Goal: Answer question/provide support: Share knowledge or assist other users

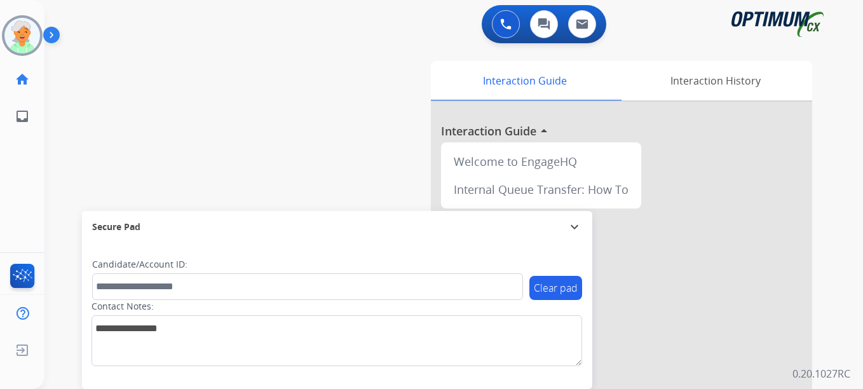
click at [27, 23] on img at bounding box center [22, 36] width 36 height 36
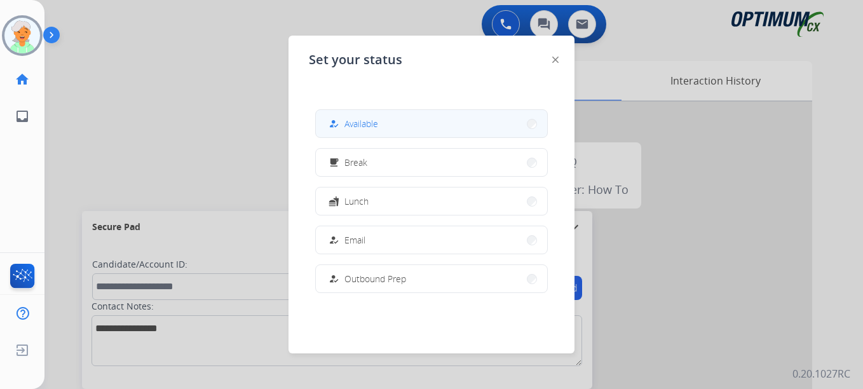
click at [378, 121] on span "Available" at bounding box center [361, 123] width 34 height 13
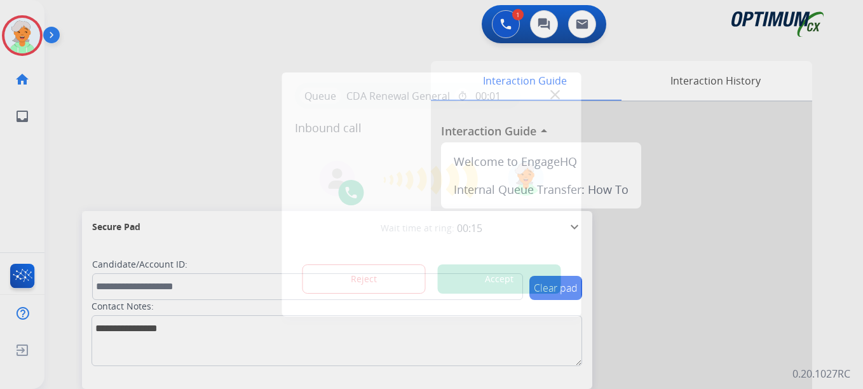
click at [529, 283] on button "Accept" at bounding box center [499, 278] width 123 height 29
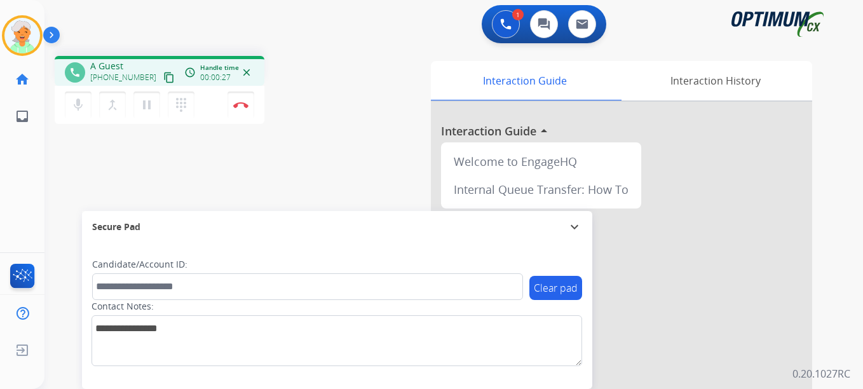
click at [163, 78] on mat-icon "content_copy" at bounding box center [168, 77] width 11 height 11
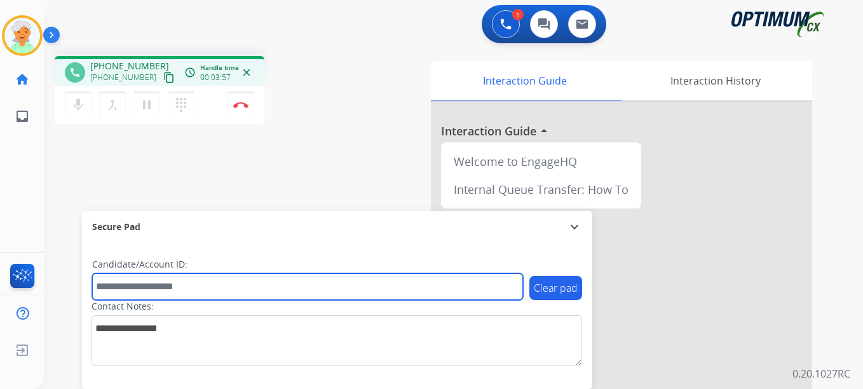
click at [126, 292] on input "text" at bounding box center [307, 286] width 431 height 27
paste input "*******"
type input "*******"
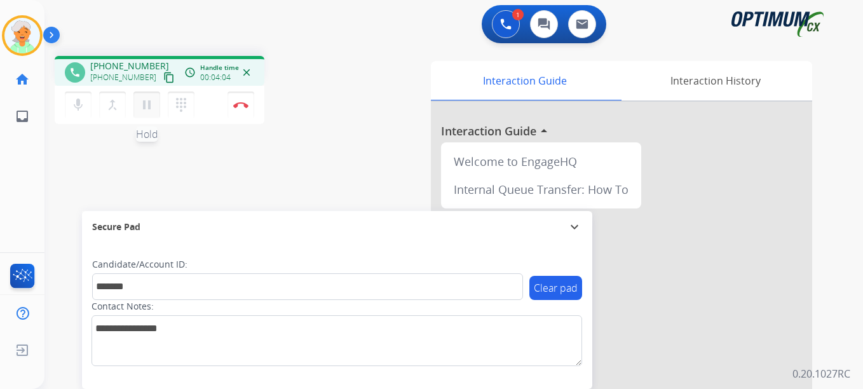
click at [153, 104] on mat-icon "pause" at bounding box center [146, 104] width 15 height 15
click at [255, 102] on div "mic Mute merge_type Bridge play_arrow Hold dialpad Dialpad Disconnect" at bounding box center [160, 105] width 210 height 38
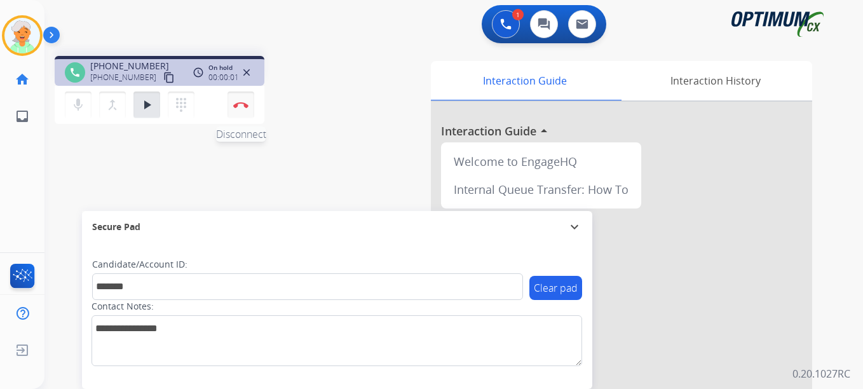
click at [247, 107] on img at bounding box center [240, 105] width 15 height 6
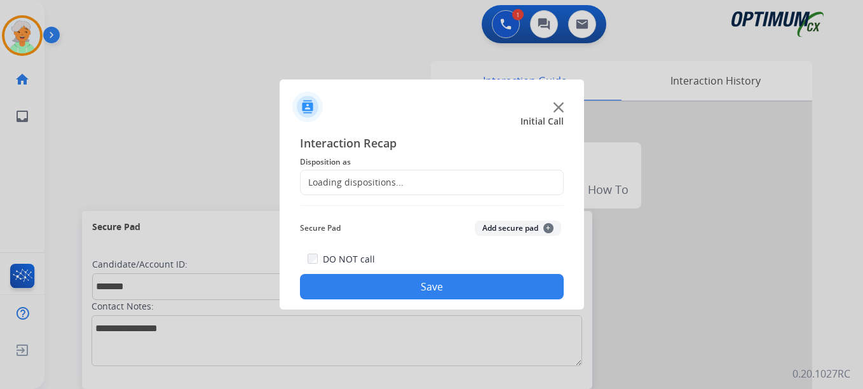
click at [358, 180] on div "Loading dispositions..." at bounding box center [352, 182] width 103 height 13
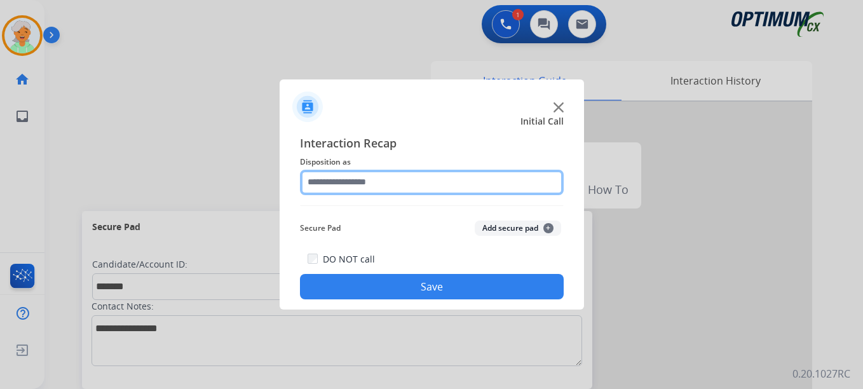
click at [356, 181] on input "text" at bounding box center [432, 182] width 264 height 25
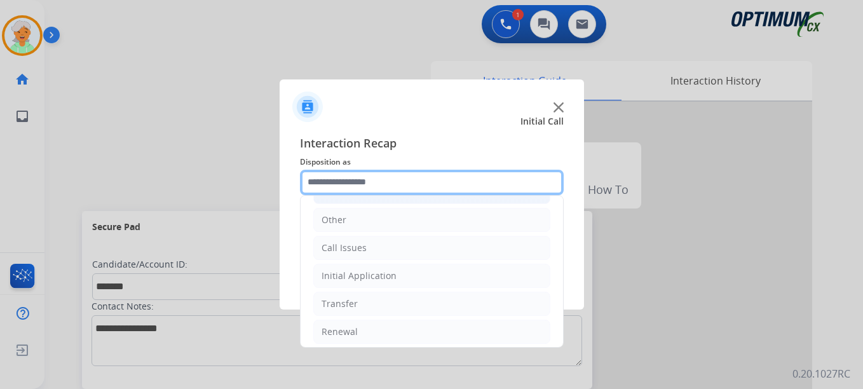
scroll to position [86, 0]
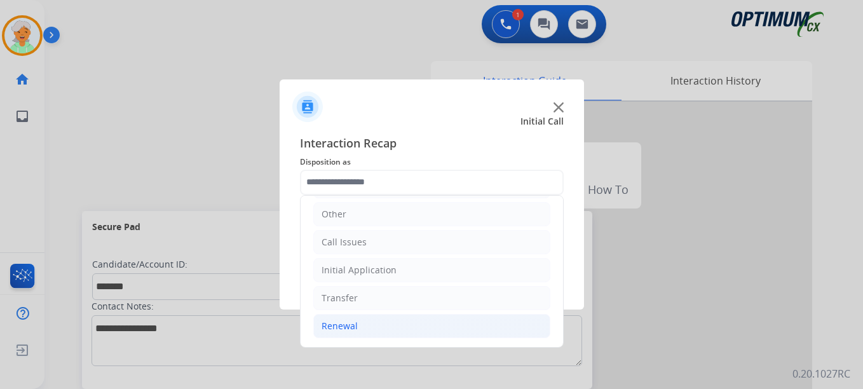
click at [369, 325] on li "Renewal" at bounding box center [431, 326] width 237 height 24
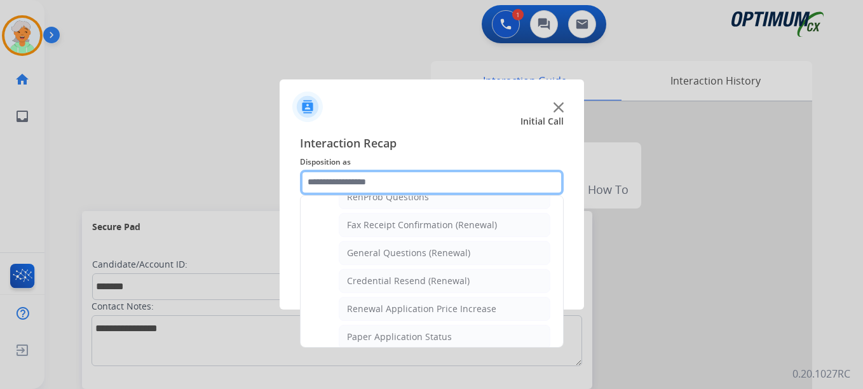
scroll to position [341, 0]
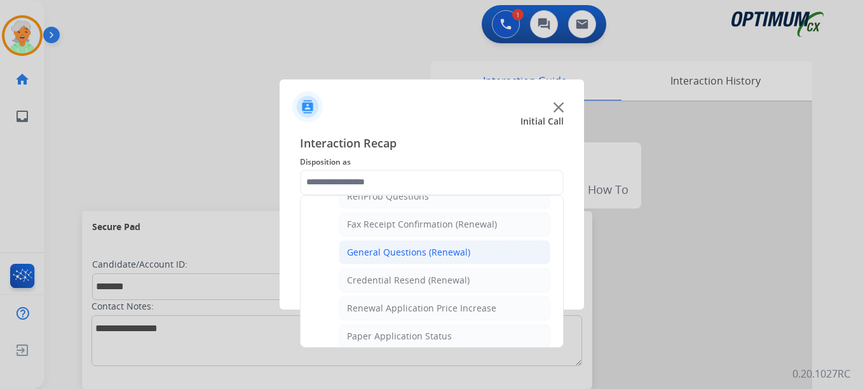
click at [383, 255] on div "General Questions (Renewal)" at bounding box center [408, 252] width 123 height 13
type input "**********"
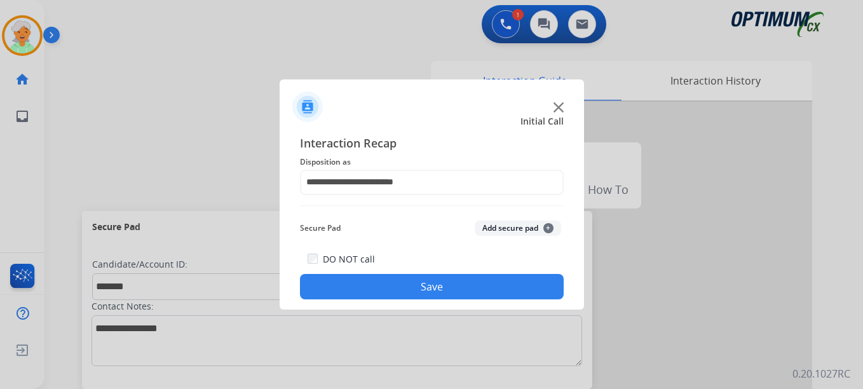
click at [383, 283] on button "Save" at bounding box center [432, 286] width 264 height 25
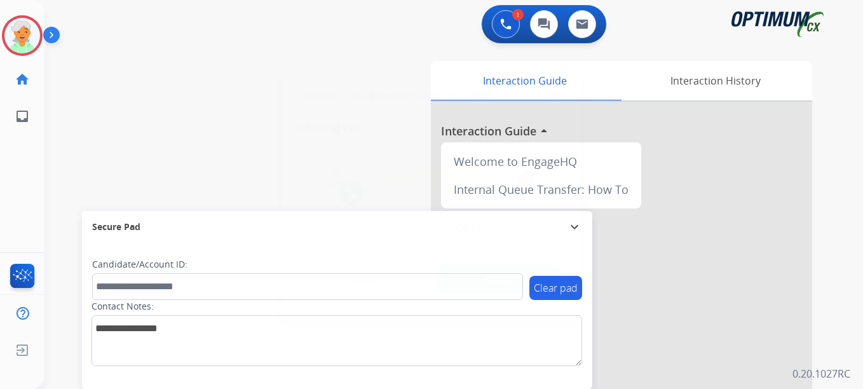
click at [504, 287] on button "Accept" at bounding box center [499, 278] width 123 height 29
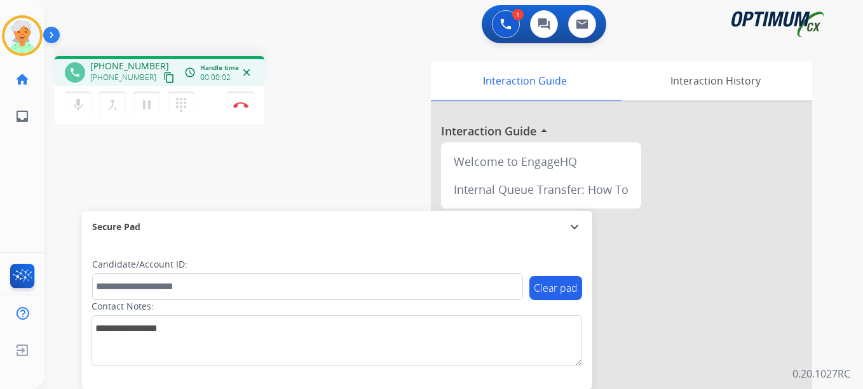
click at [163, 78] on mat-icon "content_copy" at bounding box center [168, 77] width 11 height 11
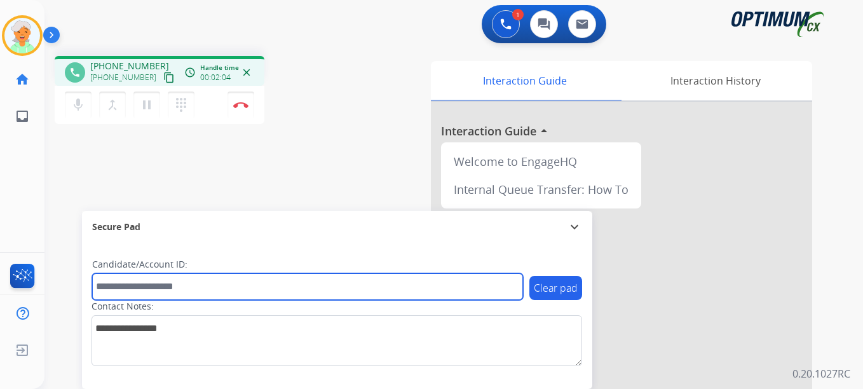
click at [139, 281] on input "text" at bounding box center [307, 286] width 431 height 27
paste input "*******"
type input "*******"
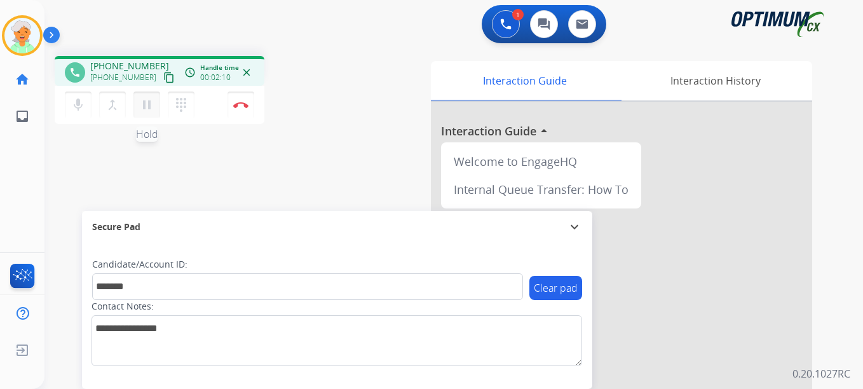
click at [144, 106] on mat-icon "pause" at bounding box center [146, 104] width 15 height 15
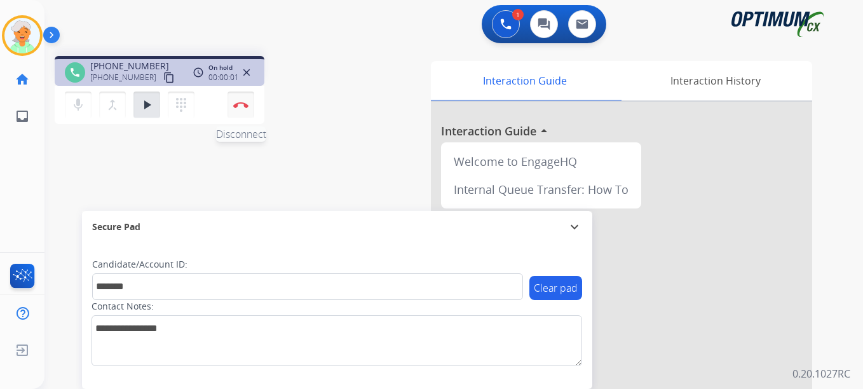
click at [229, 102] on button "Disconnect" at bounding box center [240, 105] width 27 height 27
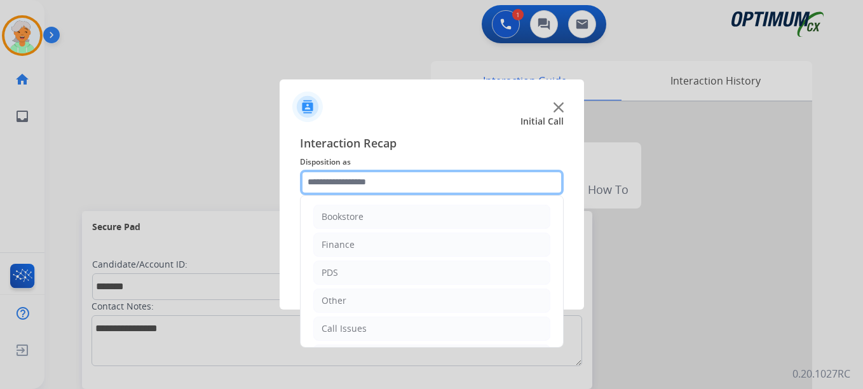
click at [386, 187] on input "text" at bounding box center [432, 182] width 264 height 25
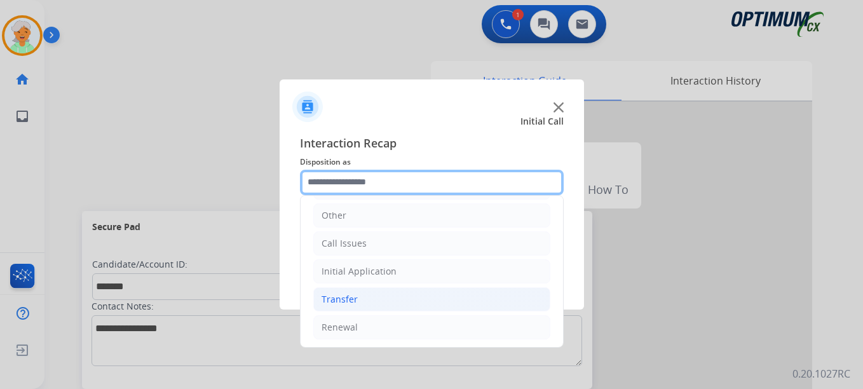
scroll to position [86, 0]
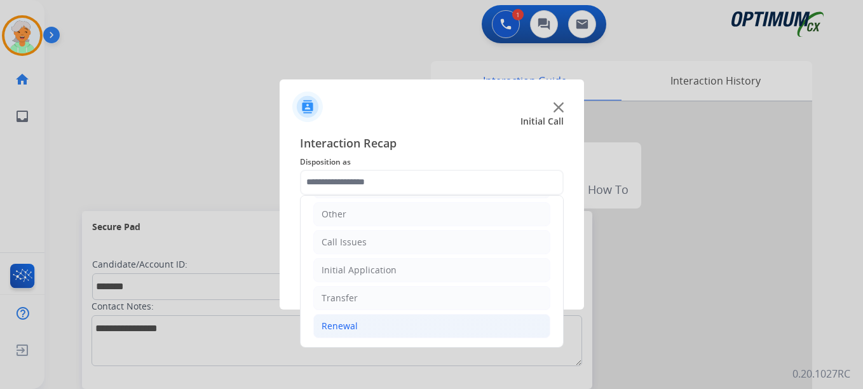
click at [362, 324] on li "Renewal" at bounding box center [431, 326] width 237 height 24
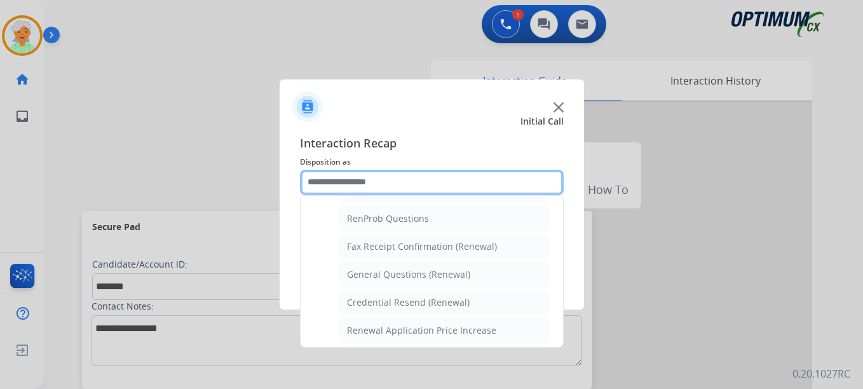
scroll to position [341, 0]
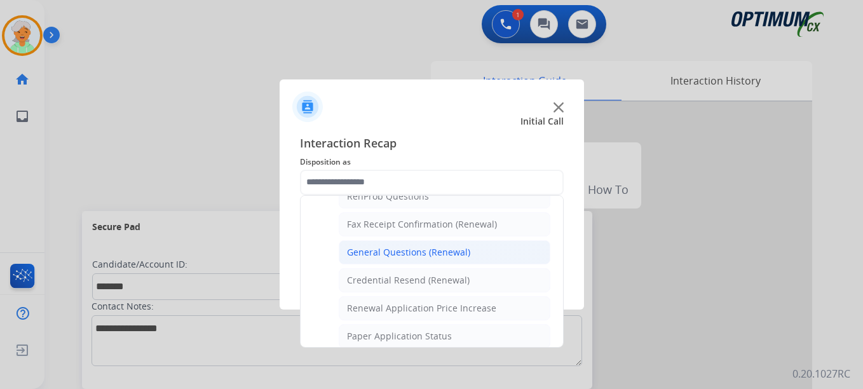
click at [402, 252] on div "General Questions (Renewal)" at bounding box center [408, 252] width 123 height 13
type input "**********"
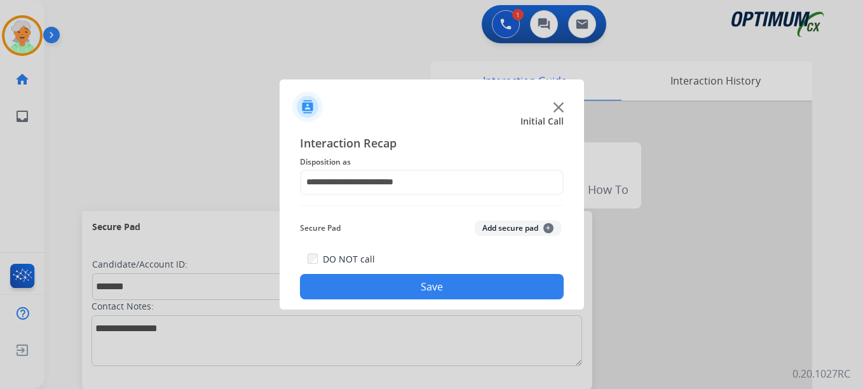
click at [409, 289] on button "Save" at bounding box center [432, 286] width 264 height 25
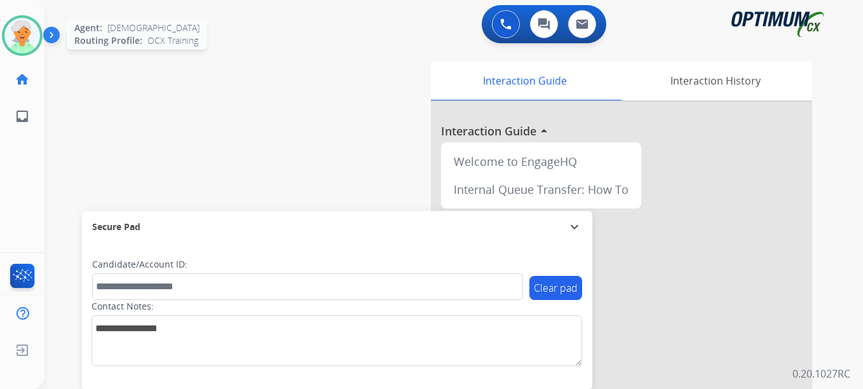
click at [29, 37] on img at bounding box center [22, 36] width 36 height 36
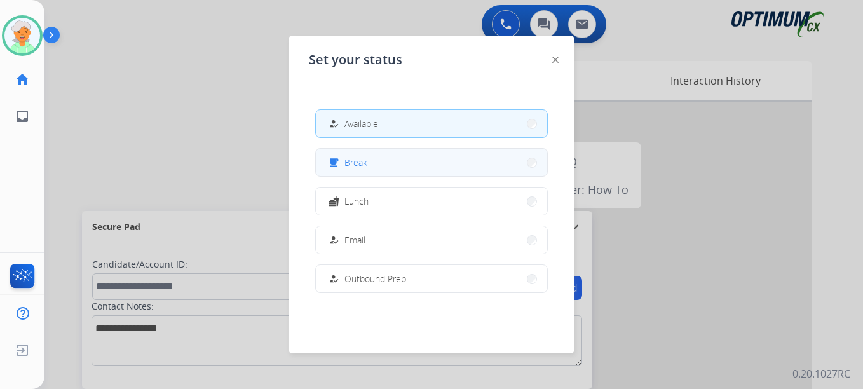
click at [349, 152] on button "free_breakfast Break" at bounding box center [431, 162] width 231 height 27
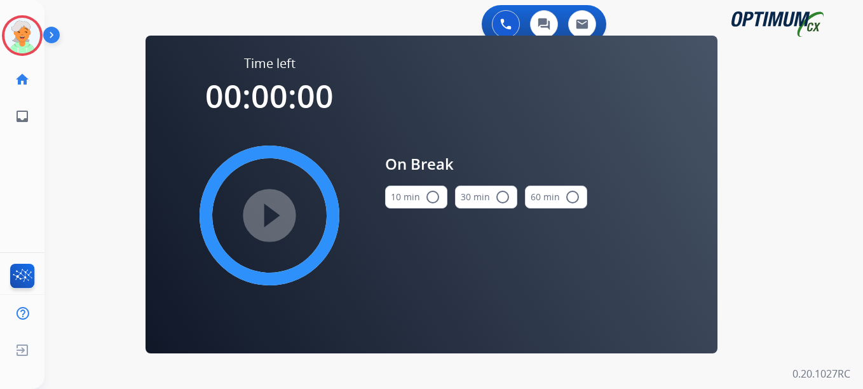
click at [431, 205] on button "10 min radio_button_unchecked" at bounding box center [416, 197] width 62 height 23
click at [277, 215] on mat-icon "play_circle_filled" at bounding box center [269, 215] width 15 height 15
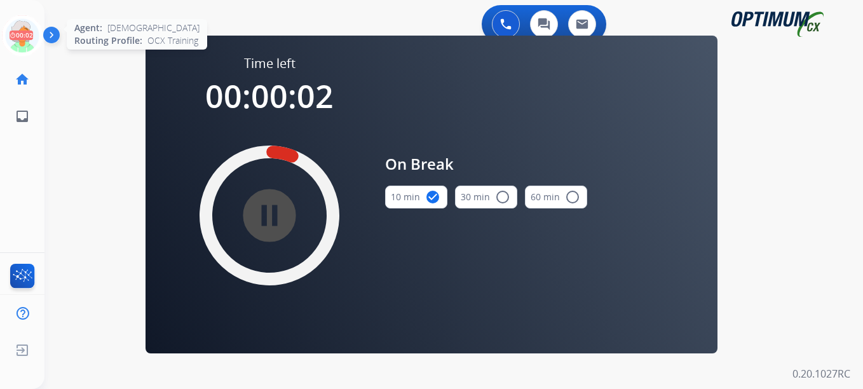
click at [21, 37] on icon at bounding box center [22, 35] width 41 height 41
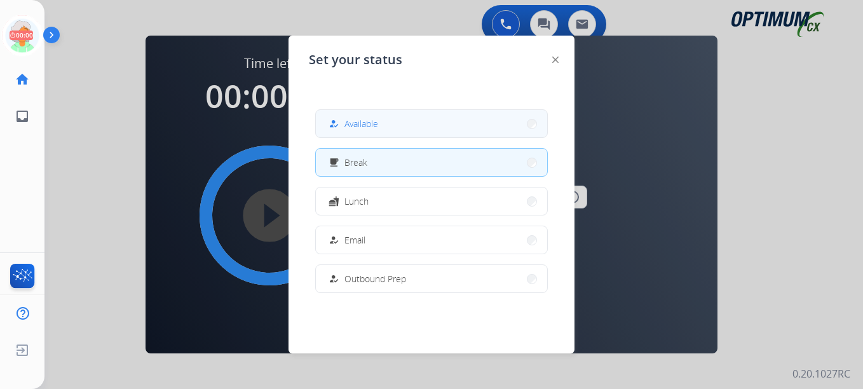
click at [346, 123] on div "how_to_reg Available" at bounding box center [352, 123] width 52 height 15
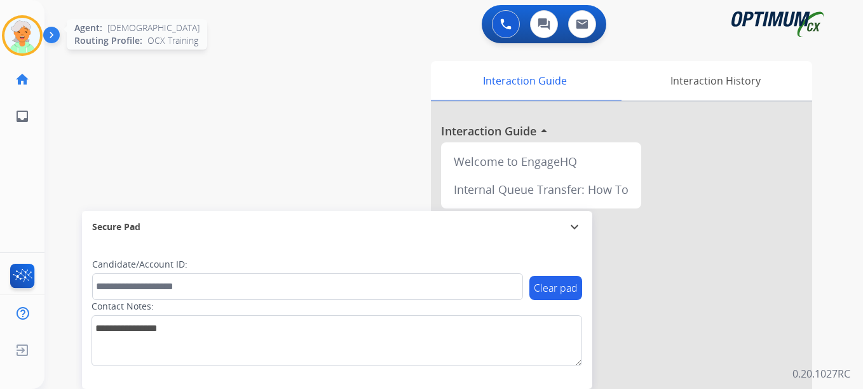
click at [32, 40] on img at bounding box center [22, 36] width 36 height 36
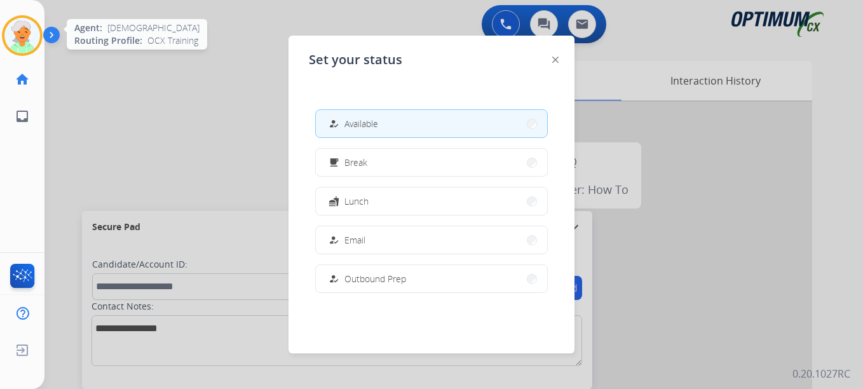
click at [32, 40] on img at bounding box center [22, 36] width 36 height 36
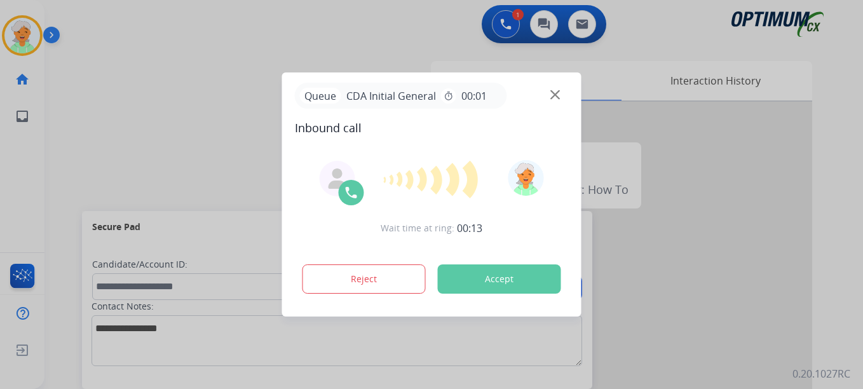
click at [471, 281] on button "Accept" at bounding box center [499, 278] width 123 height 29
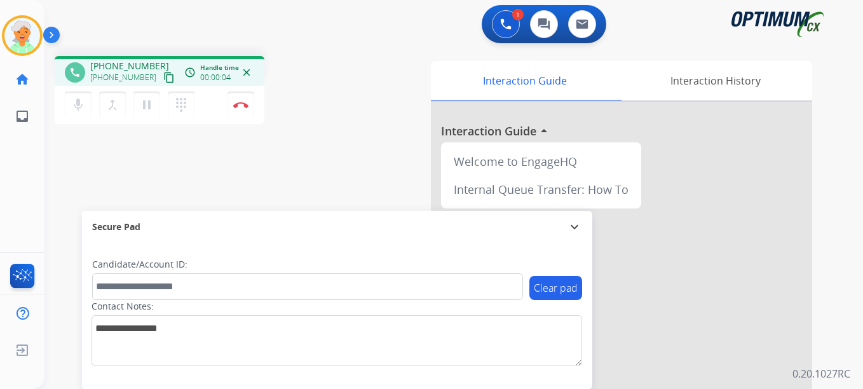
click at [163, 76] on mat-icon "content_copy" at bounding box center [168, 77] width 11 height 11
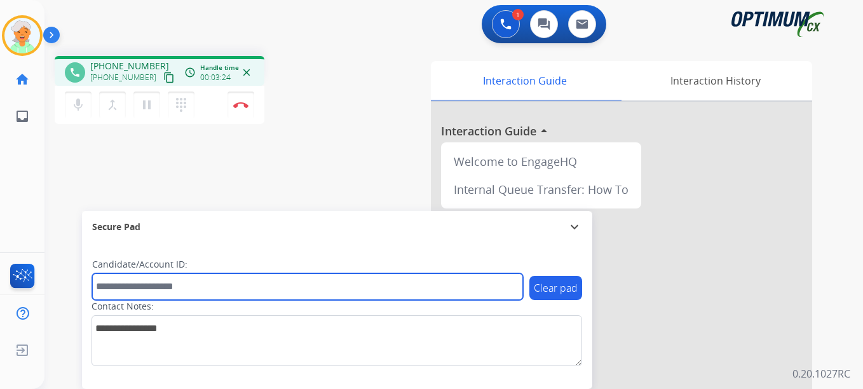
click at [128, 283] on input "text" at bounding box center [307, 286] width 431 height 27
paste input "*******"
type input "*******"
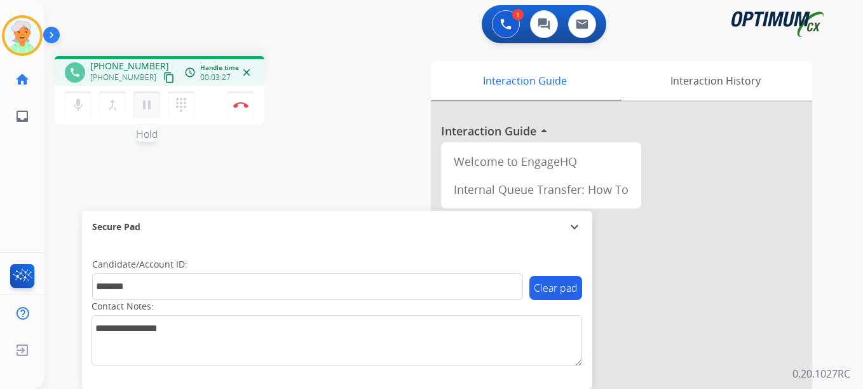
click at [149, 102] on mat-icon "pause" at bounding box center [146, 104] width 15 height 15
click at [241, 103] on img at bounding box center [240, 105] width 15 height 6
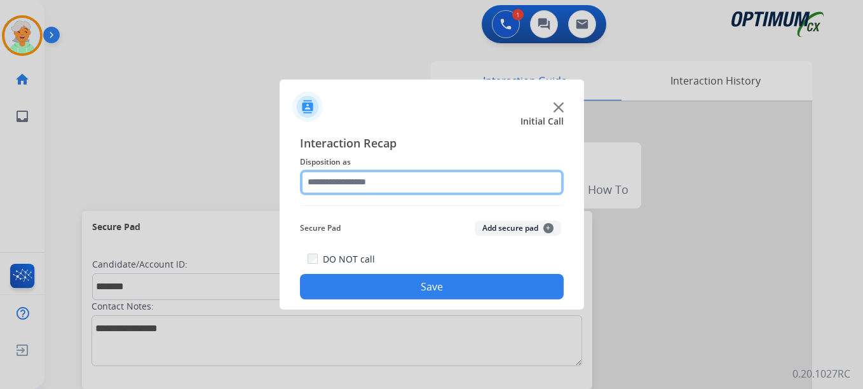
click at [348, 193] on input "text" at bounding box center [432, 182] width 264 height 25
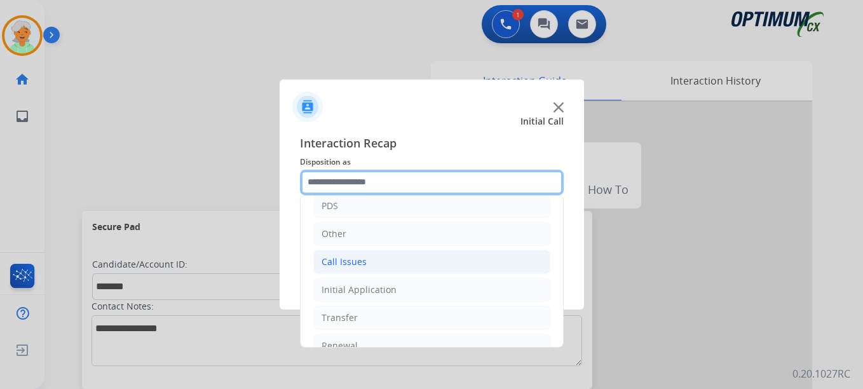
scroll to position [86, 0]
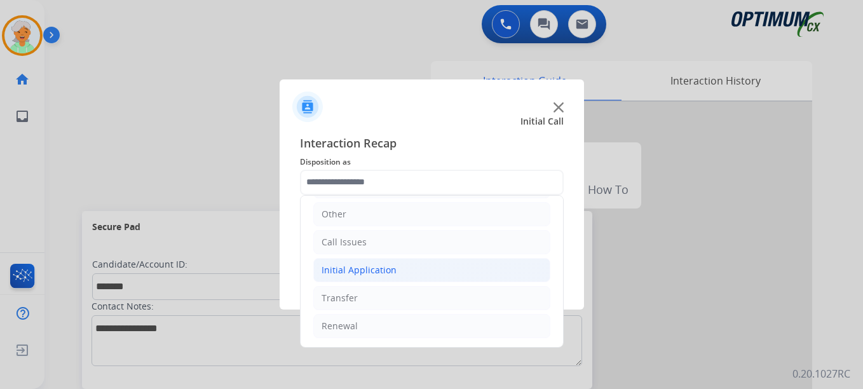
click at [351, 277] on li "Initial Application" at bounding box center [431, 270] width 237 height 24
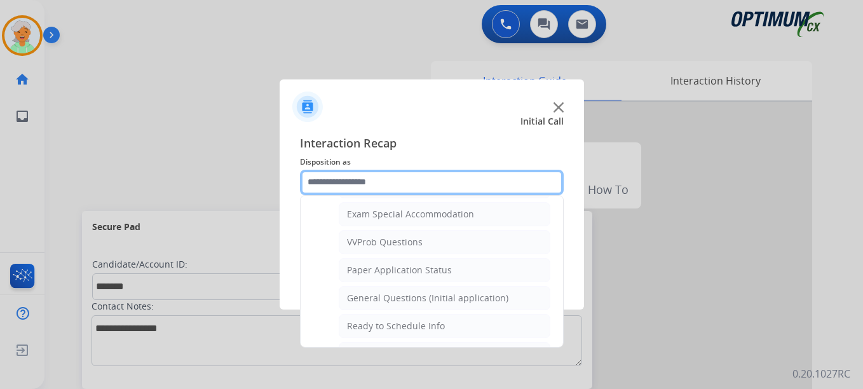
scroll to position [722, 0]
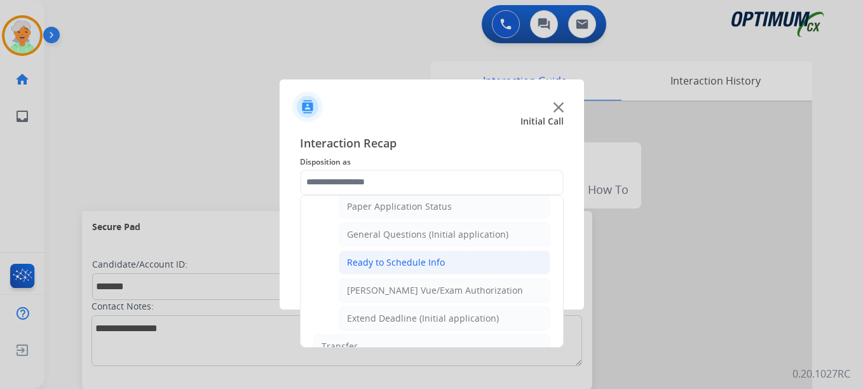
click at [387, 264] on div "Ready to Schedule Info" at bounding box center [396, 262] width 98 height 13
type input "**********"
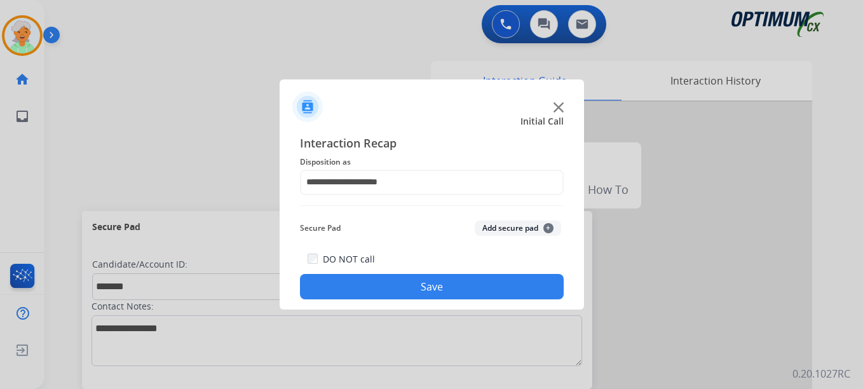
click at [405, 287] on button "Save" at bounding box center [432, 286] width 264 height 25
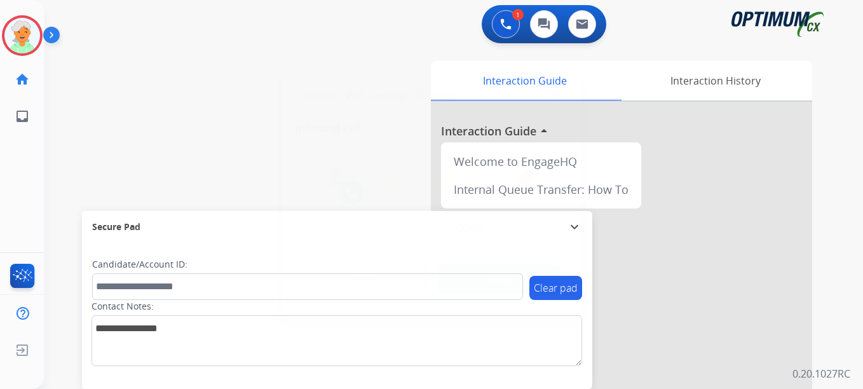
click at [494, 289] on button "Accept" at bounding box center [499, 278] width 123 height 29
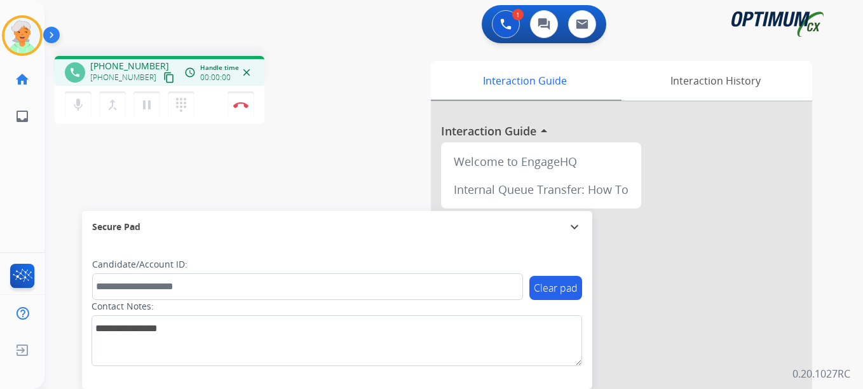
click at [163, 79] on mat-icon "content_copy" at bounding box center [168, 77] width 11 height 11
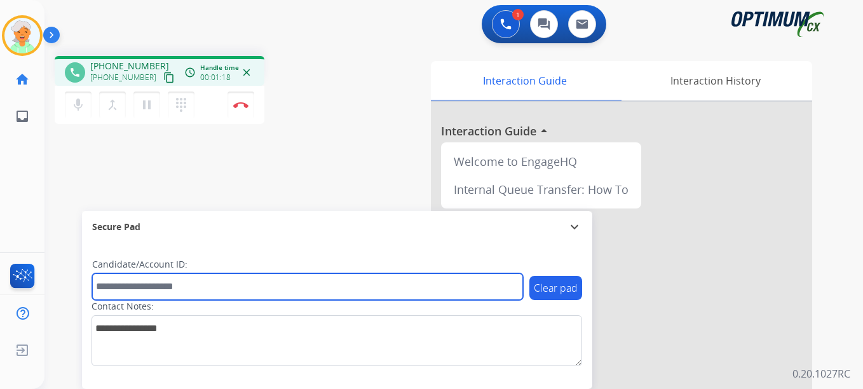
click at [117, 285] on input "text" at bounding box center [307, 286] width 431 height 27
paste input "*********"
type input "*********"
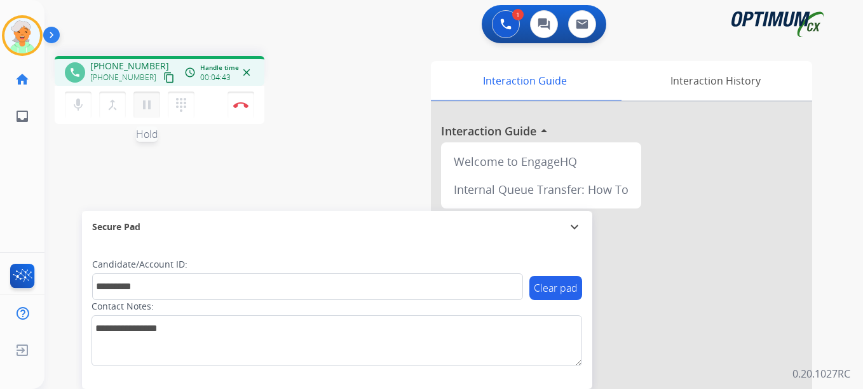
click at [148, 109] on mat-icon "pause" at bounding box center [146, 104] width 15 height 15
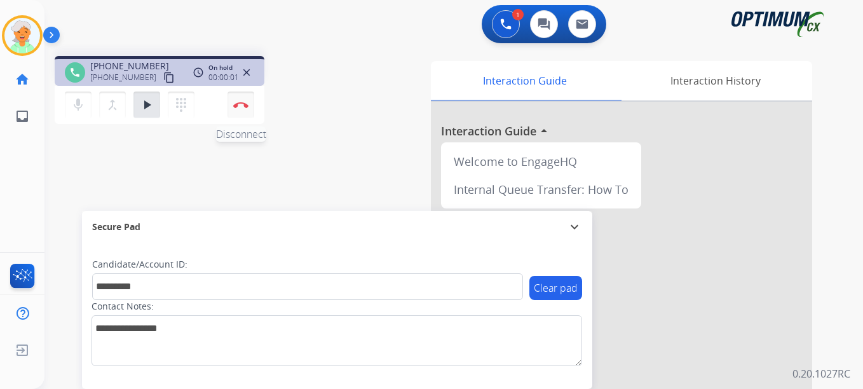
click at [237, 107] on img at bounding box center [240, 105] width 15 height 6
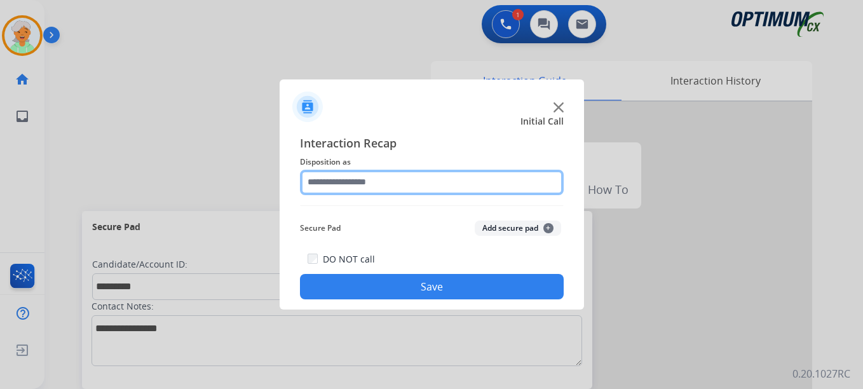
click at [351, 176] on input "text" at bounding box center [432, 182] width 264 height 25
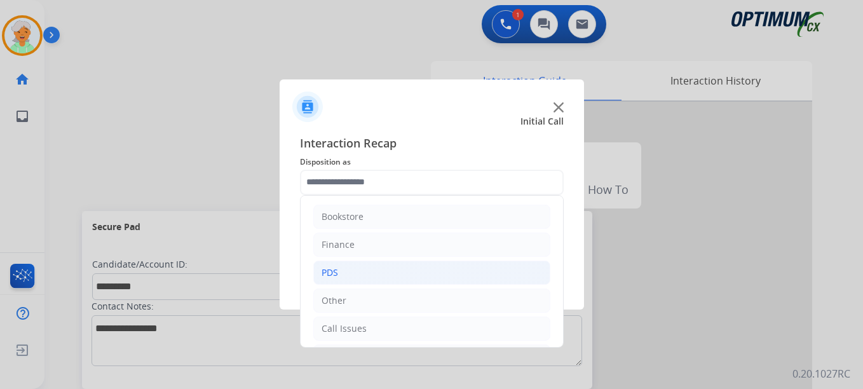
click at [353, 269] on li "PDS" at bounding box center [431, 273] width 237 height 24
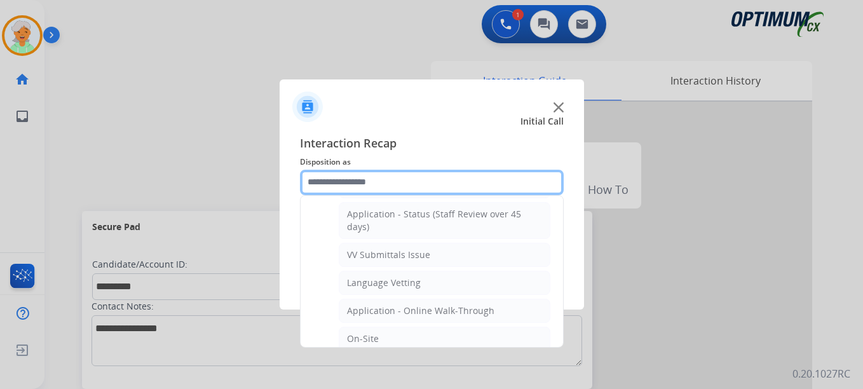
scroll to position [191, 0]
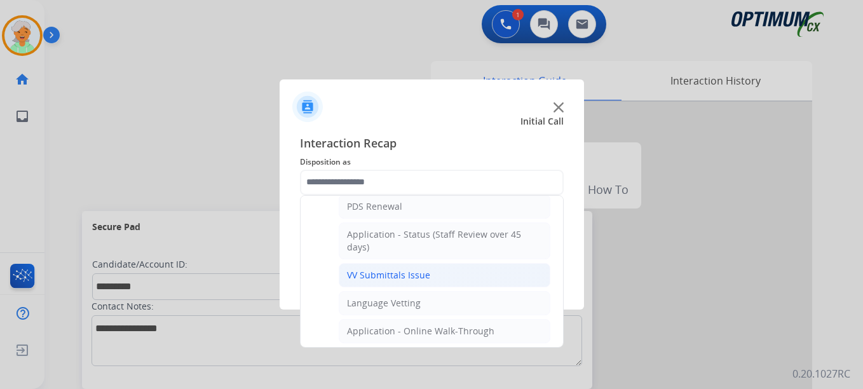
click at [393, 271] on div "VV Submittals Issue" at bounding box center [388, 275] width 83 height 13
type input "**********"
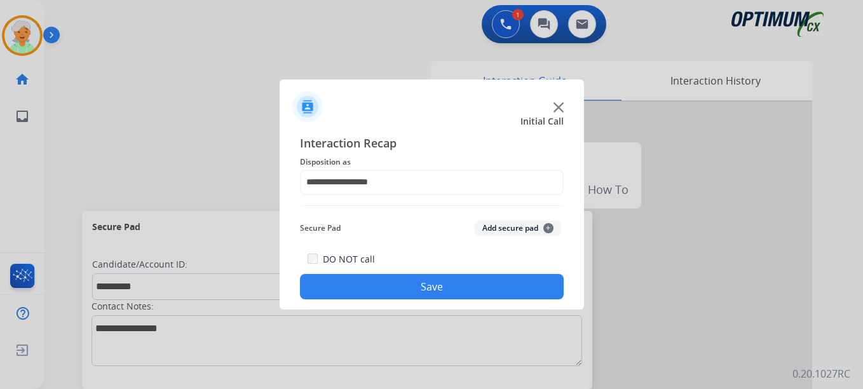
click at [405, 282] on button "Save" at bounding box center [432, 286] width 264 height 25
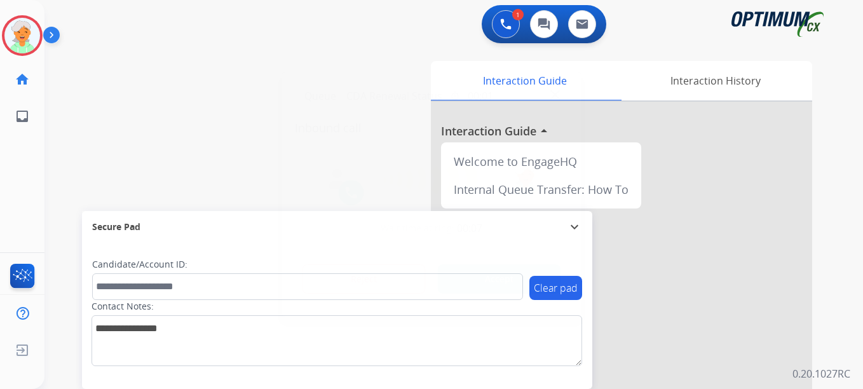
click at [476, 271] on button "Accept" at bounding box center [499, 278] width 123 height 29
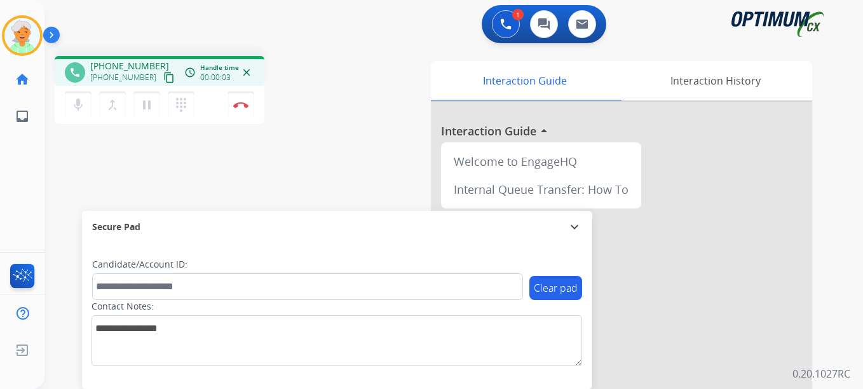
click at [163, 79] on mat-icon "content_copy" at bounding box center [168, 77] width 11 height 11
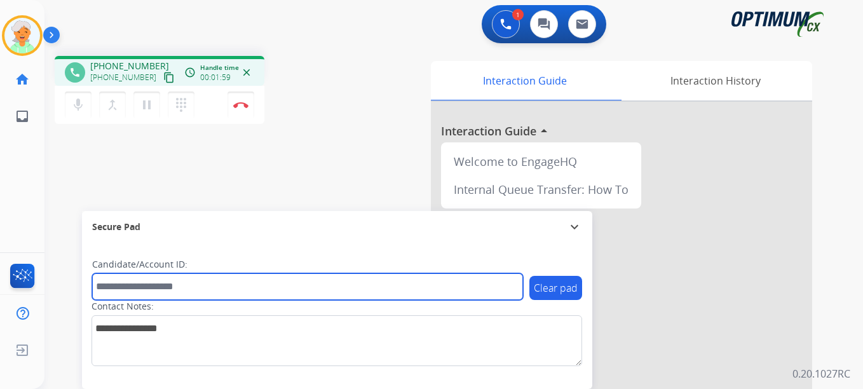
click at [130, 278] on input "text" at bounding box center [307, 286] width 431 height 27
paste input "*******"
type input "*******"
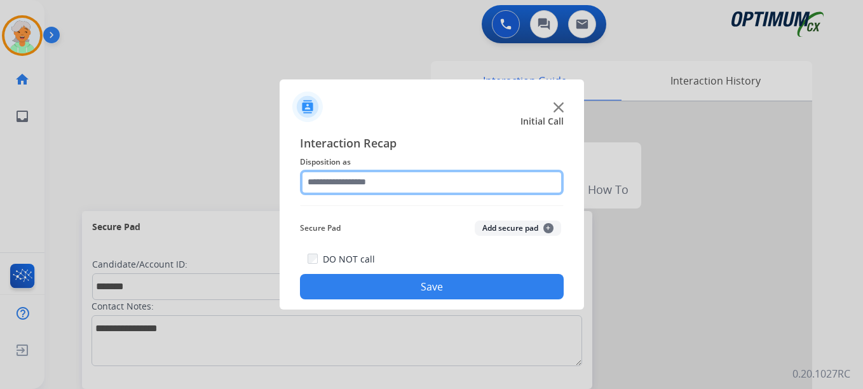
click at [358, 178] on input "text" at bounding box center [432, 182] width 264 height 25
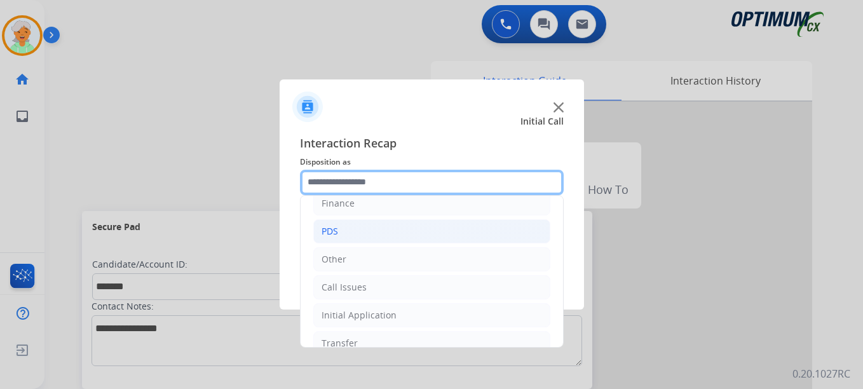
scroll to position [86, 0]
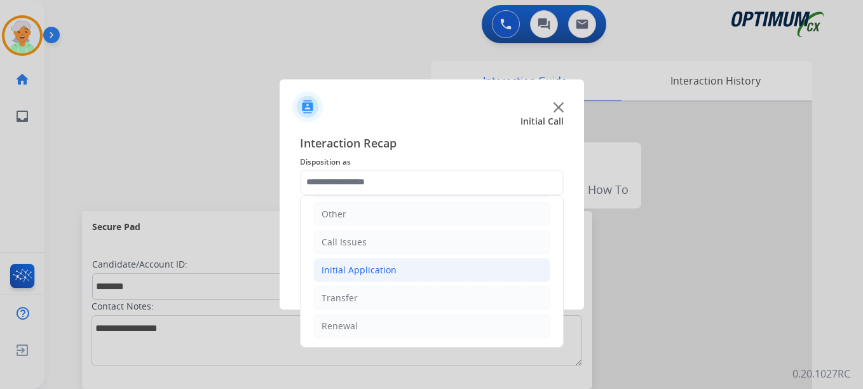
click at [362, 275] on div "Initial Application" at bounding box center [359, 270] width 75 height 13
click at [393, 297] on div "Credential Resend (Initial application)" at bounding box center [427, 298] width 161 height 13
type input "**********"
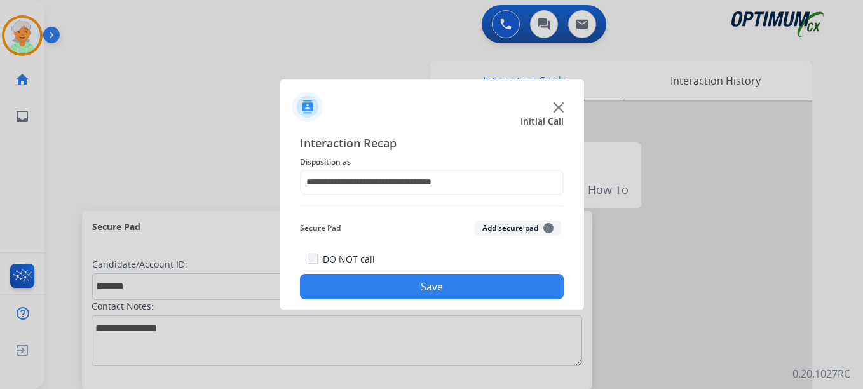
click at [405, 288] on button "Save" at bounding box center [432, 286] width 264 height 25
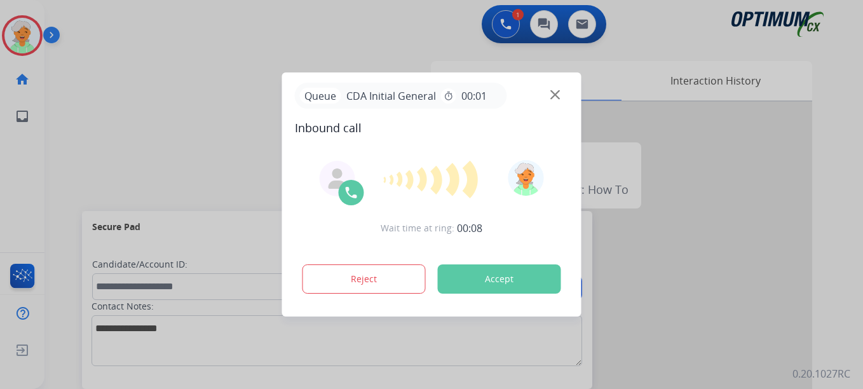
click at [474, 279] on button "Accept" at bounding box center [499, 278] width 123 height 29
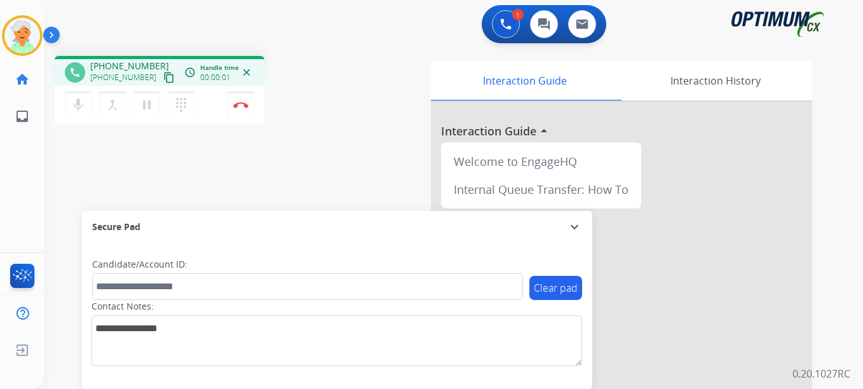
click at [163, 74] on mat-icon "content_copy" at bounding box center [168, 77] width 11 height 11
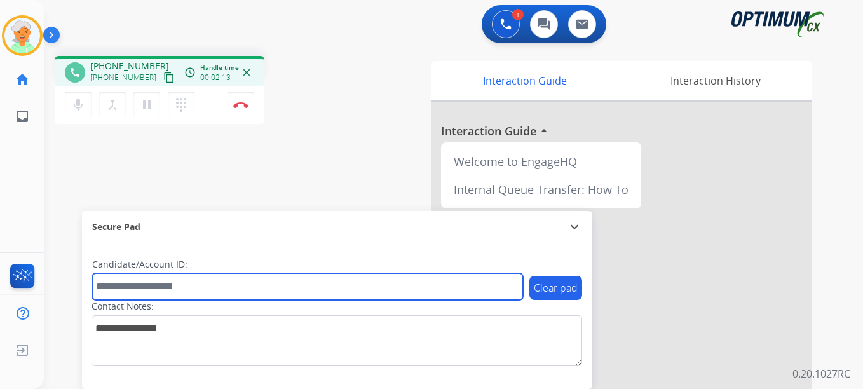
click at [139, 296] on input "text" at bounding box center [307, 286] width 431 height 27
paste input "*******"
type input "*******"
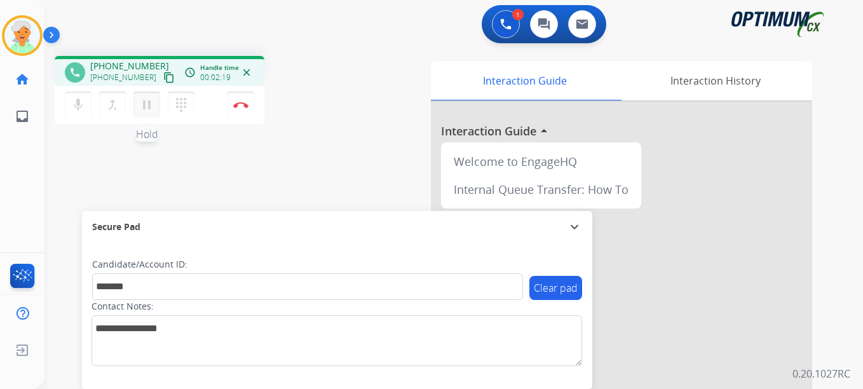
click at [156, 108] on button "pause Hold" at bounding box center [146, 105] width 27 height 27
click at [246, 108] on button "Disconnect" at bounding box center [240, 105] width 27 height 27
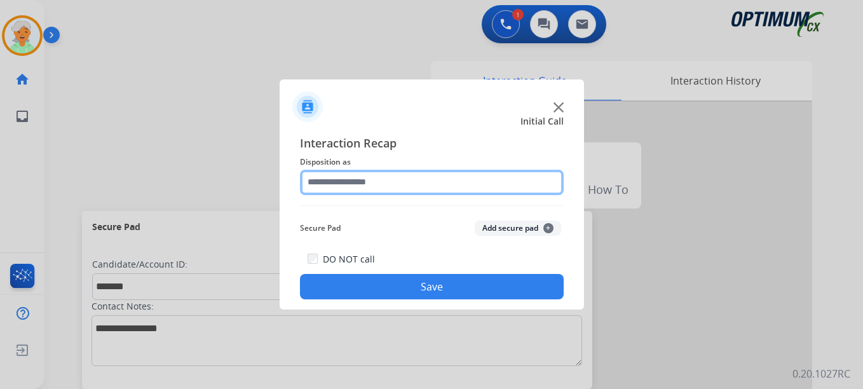
click at [317, 189] on input "text" at bounding box center [432, 182] width 264 height 25
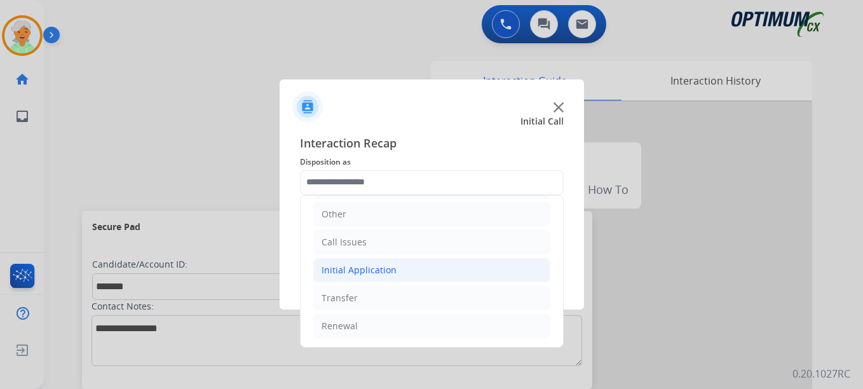
click at [355, 280] on li "Initial Application" at bounding box center [431, 270] width 237 height 24
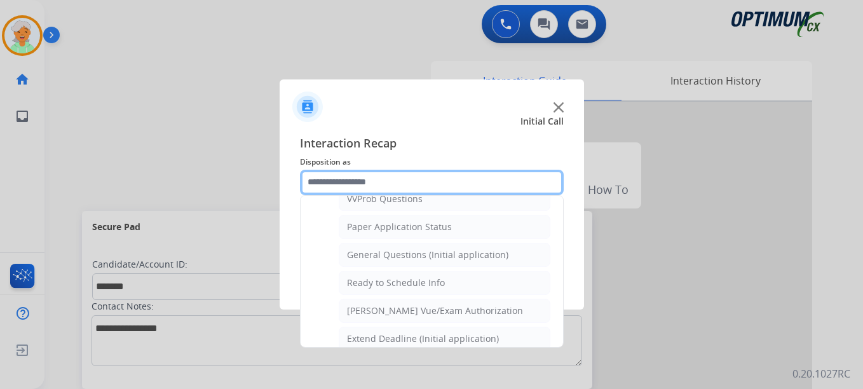
scroll to position [722, 0]
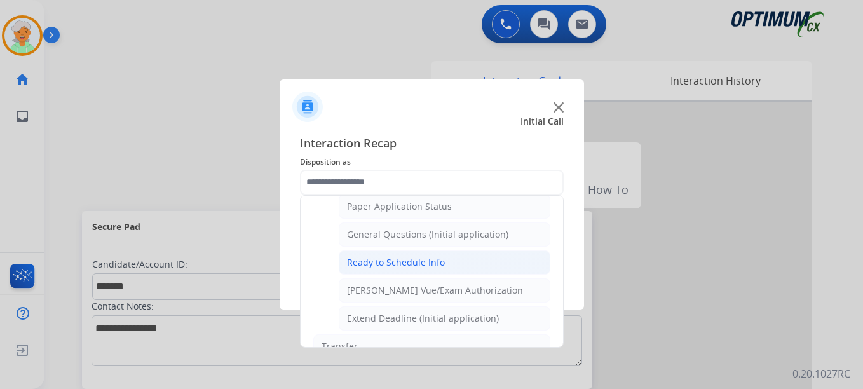
click at [381, 262] on div "Ready to Schedule Info" at bounding box center [396, 262] width 98 height 13
type input "**********"
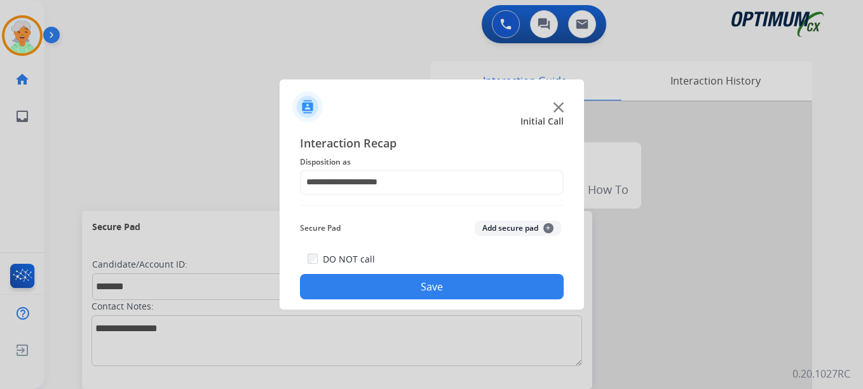
click at [398, 285] on button "Save" at bounding box center [432, 286] width 264 height 25
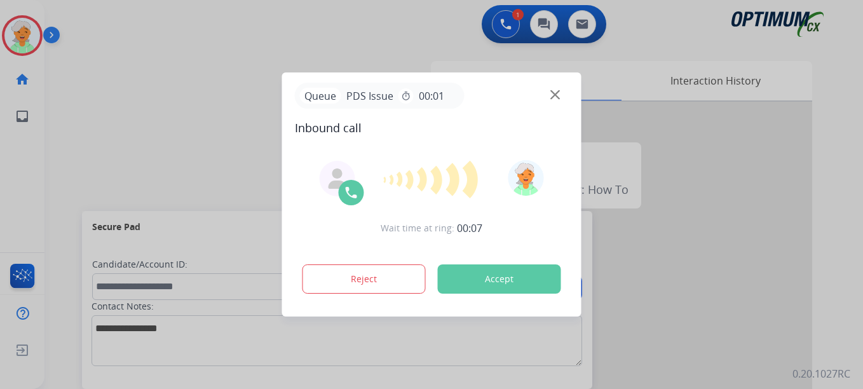
click at [477, 273] on button "Accept" at bounding box center [499, 278] width 123 height 29
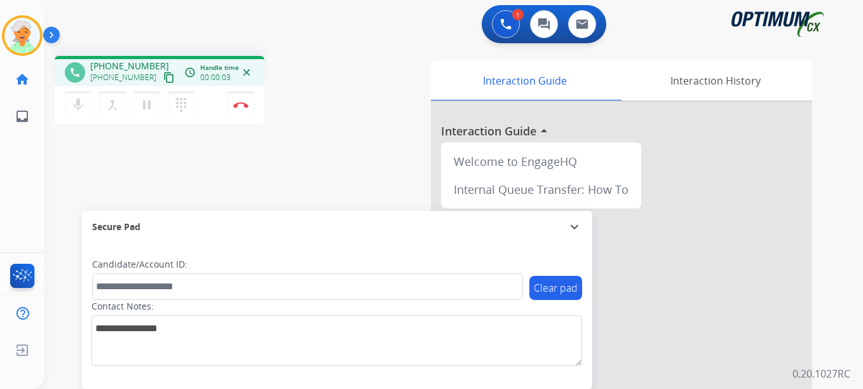
click at [163, 79] on mat-icon "content_copy" at bounding box center [168, 77] width 11 height 11
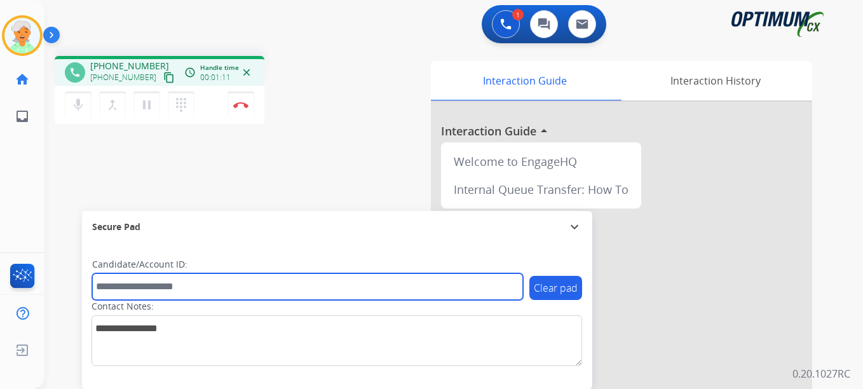
click at [105, 281] on input "text" at bounding box center [307, 286] width 431 height 27
paste input "*******"
type input "*******"
drag, startPoint x: 145, startPoint y: 288, endPoint x: 80, endPoint y: 286, distance: 64.9
click at [80, 286] on div "phone [PHONE_NUMBER] [PHONE_NUMBER] content_copy access_time Call metrics Queue…" at bounding box center [438, 311] width 788 height 530
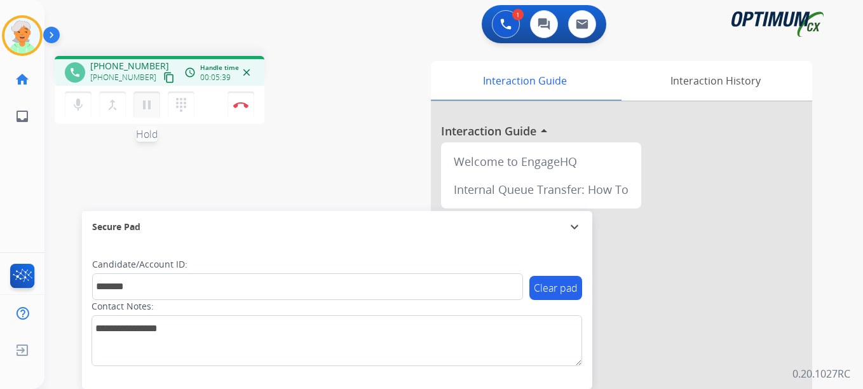
click at [142, 103] on mat-icon "pause" at bounding box center [146, 104] width 15 height 15
click at [243, 110] on button "Disconnect" at bounding box center [240, 105] width 27 height 27
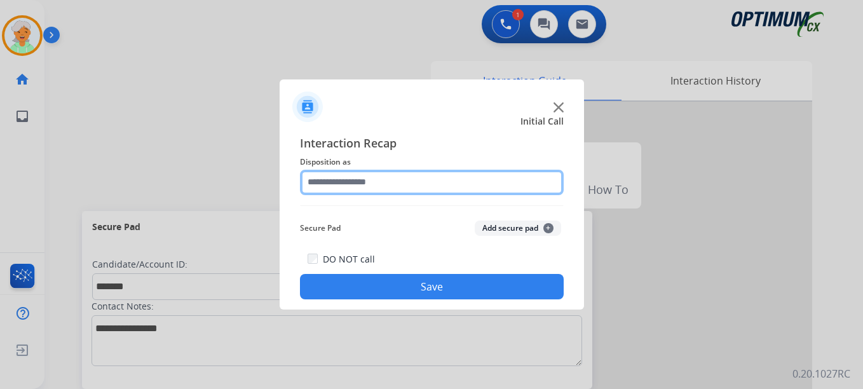
click at [417, 180] on input "text" at bounding box center [432, 182] width 264 height 25
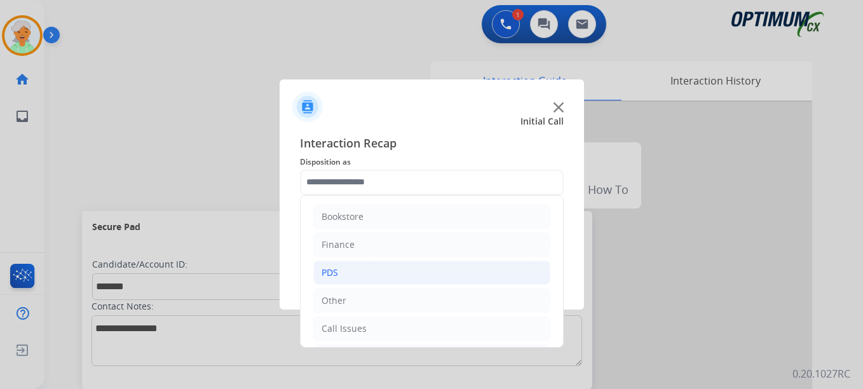
click at [362, 275] on li "PDS" at bounding box center [431, 273] width 237 height 24
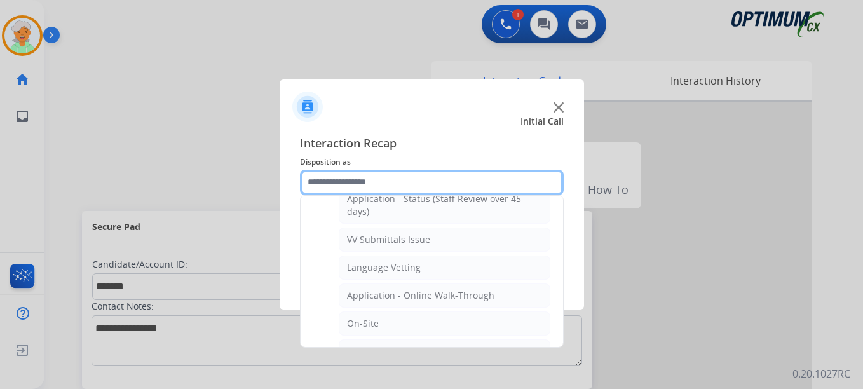
scroll to position [254, 0]
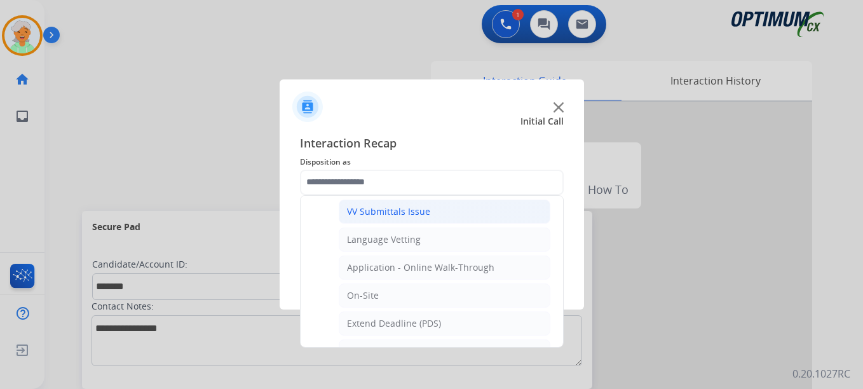
click at [381, 214] on div "VV Submittals Issue" at bounding box center [388, 211] width 83 height 13
type input "**********"
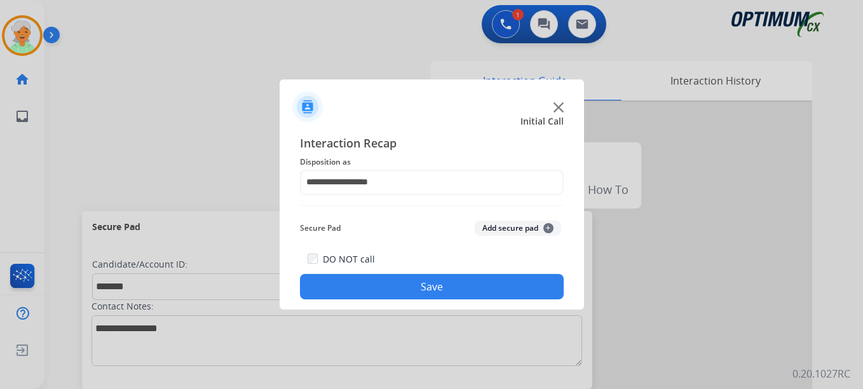
click at [415, 278] on button "Save" at bounding box center [432, 286] width 264 height 25
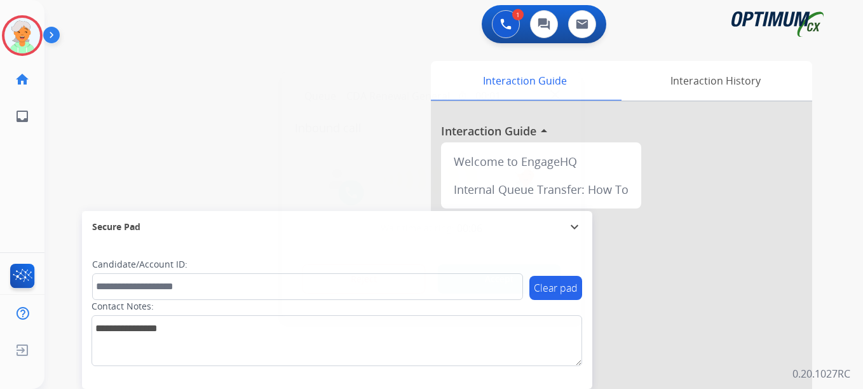
click at [498, 301] on div "Wait time at ring: 00:06 Reject Accept" at bounding box center [432, 227] width 274 height 157
click at [504, 283] on button "Accept" at bounding box center [499, 278] width 123 height 29
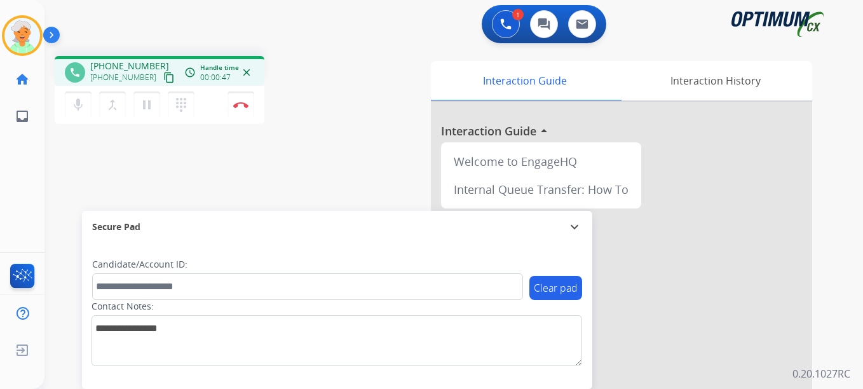
click at [163, 79] on mat-icon "content_copy" at bounding box center [168, 77] width 11 height 11
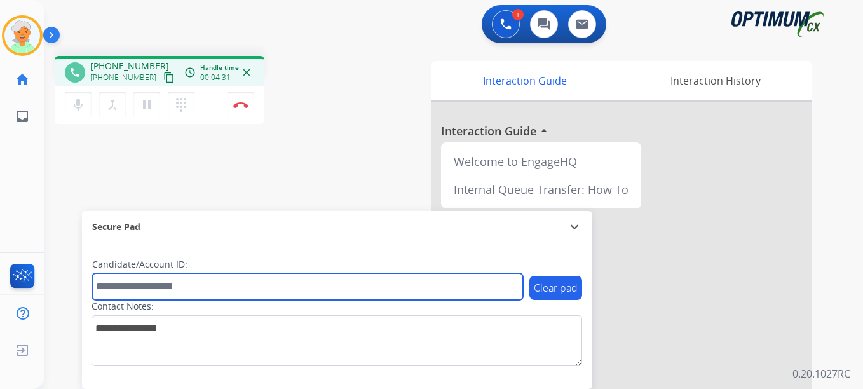
click at [159, 289] on input "text" at bounding box center [307, 286] width 431 height 27
paste input "*******"
type input "*******"
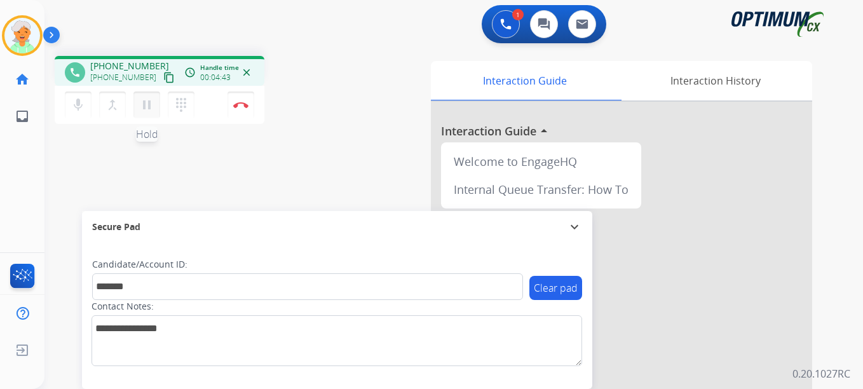
click at [142, 105] on mat-icon "pause" at bounding box center [146, 104] width 15 height 15
click at [229, 102] on button "Disconnect" at bounding box center [240, 105] width 27 height 27
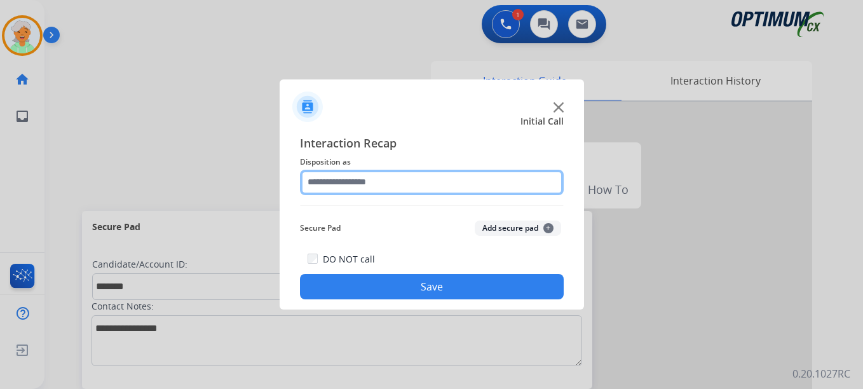
click at [347, 184] on input "text" at bounding box center [432, 182] width 264 height 25
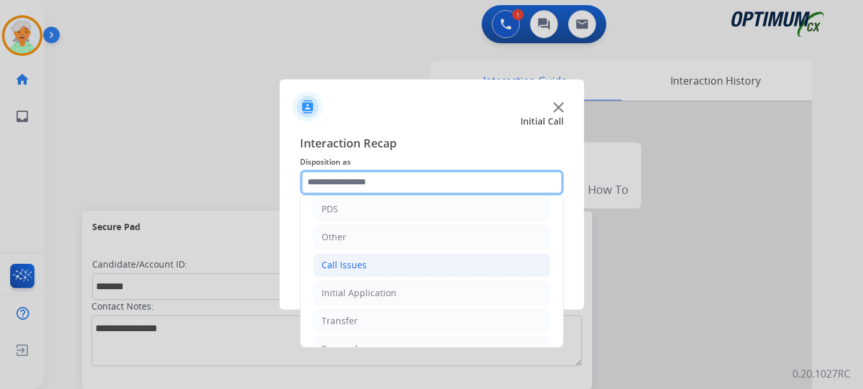
scroll to position [86, 0]
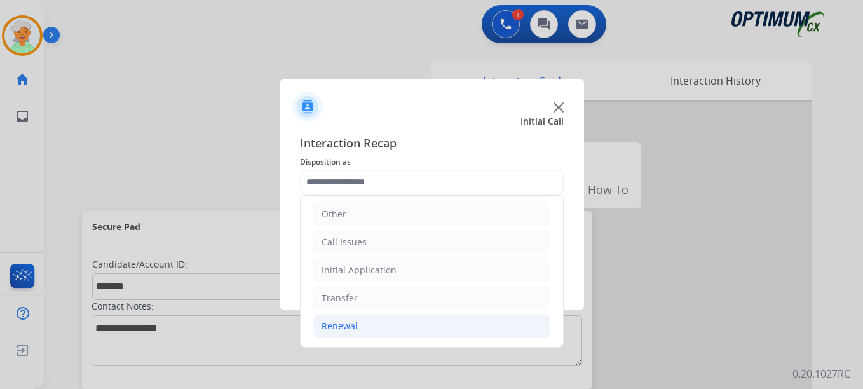
click at [362, 325] on li "Renewal" at bounding box center [431, 326] width 237 height 24
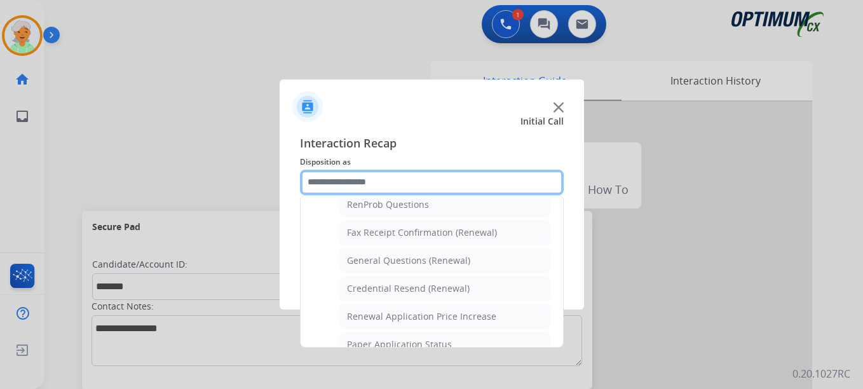
scroll to position [341, 0]
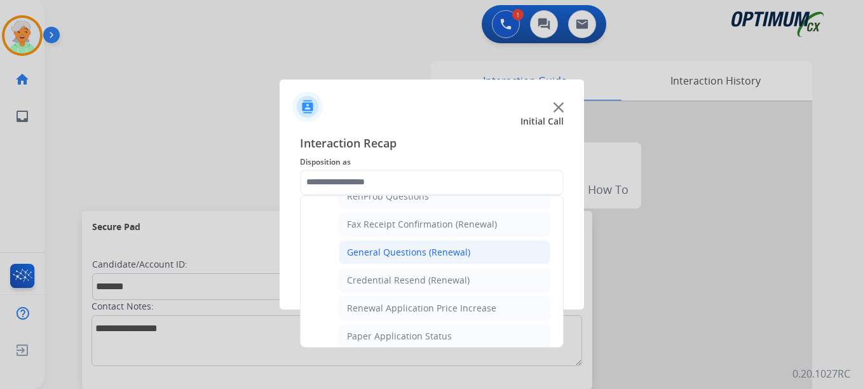
click at [388, 255] on div "General Questions (Renewal)" at bounding box center [408, 252] width 123 height 13
type input "**********"
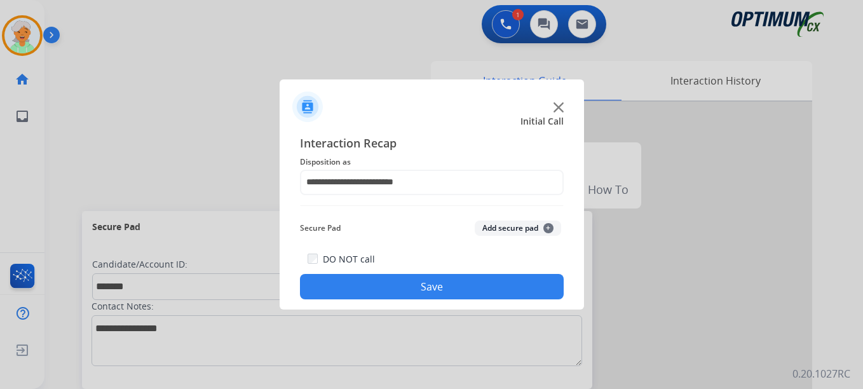
click at [403, 291] on button "Save" at bounding box center [432, 286] width 264 height 25
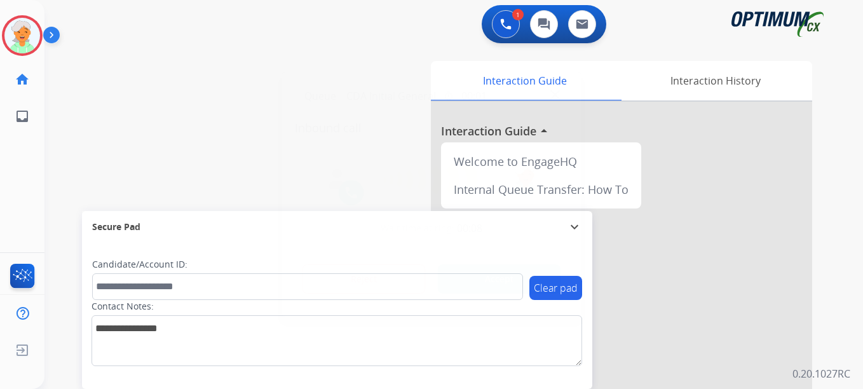
click at [484, 282] on button "Accept" at bounding box center [499, 278] width 123 height 29
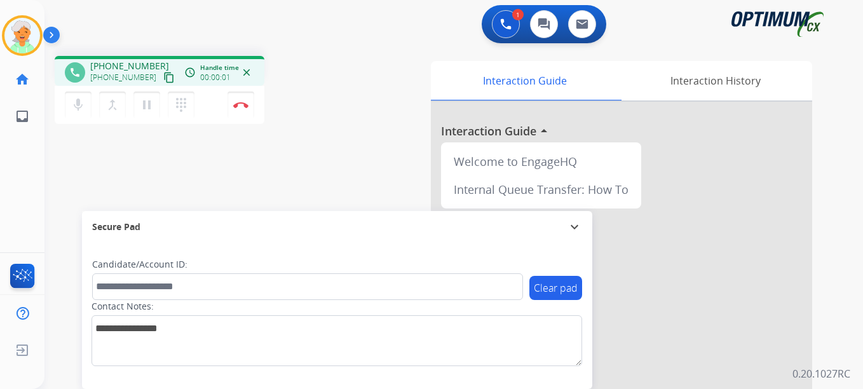
drag, startPoint x: 157, startPoint y: 81, endPoint x: 156, endPoint y: 62, distance: 19.1
click at [163, 78] on mat-icon "content_copy" at bounding box center [168, 77] width 11 height 11
click at [144, 111] on mat-icon "pause" at bounding box center [146, 104] width 15 height 15
click at [247, 107] on img at bounding box center [240, 105] width 15 height 6
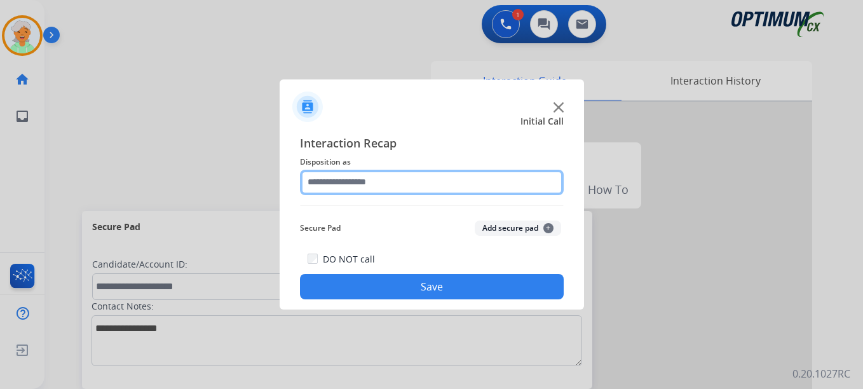
click at [361, 186] on input "text" at bounding box center [432, 182] width 264 height 25
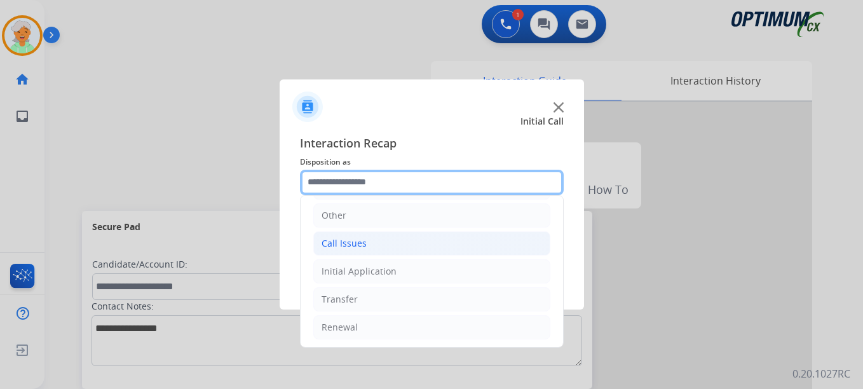
scroll to position [86, 0]
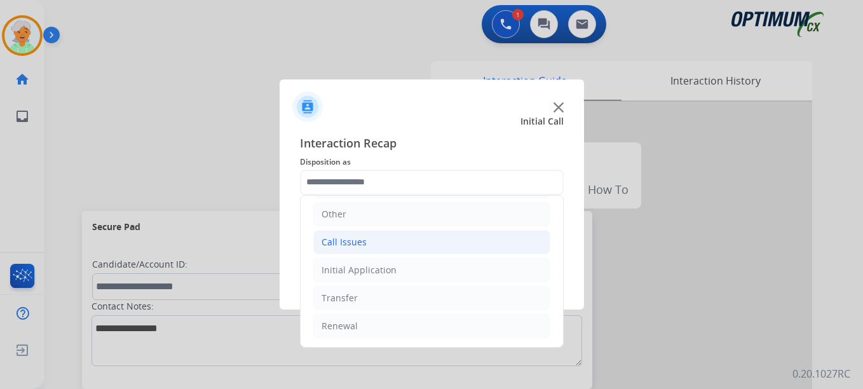
click at [360, 272] on div "Initial Application" at bounding box center [359, 270] width 75 height 13
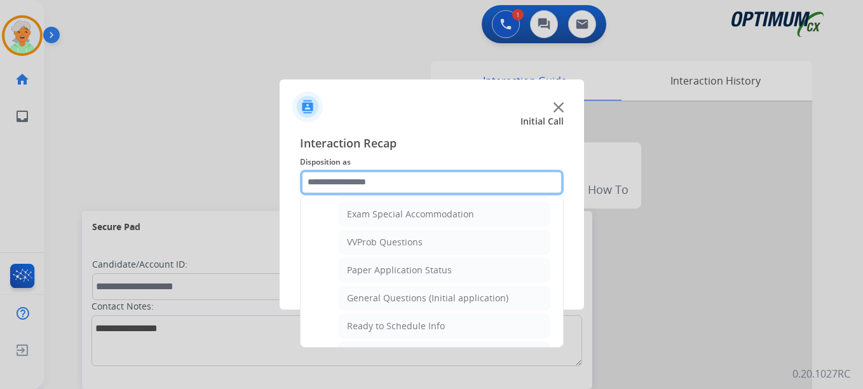
scroll to position [722, 0]
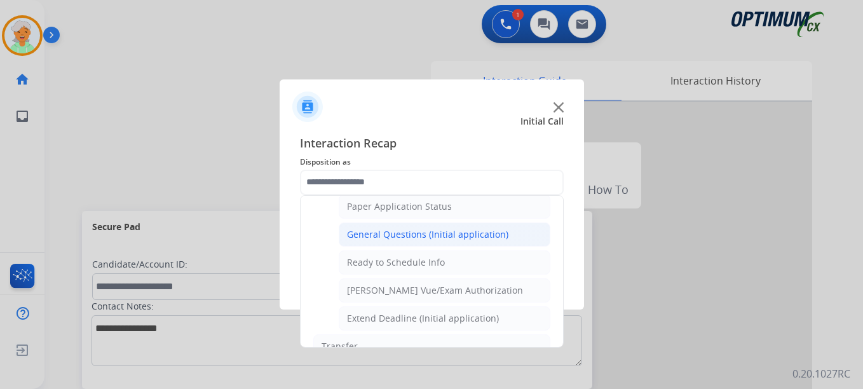
click at [400, 236] on div "General Questions (Initial application)" at bounding box center [427, 234] width 161 height 13
type input "**********"
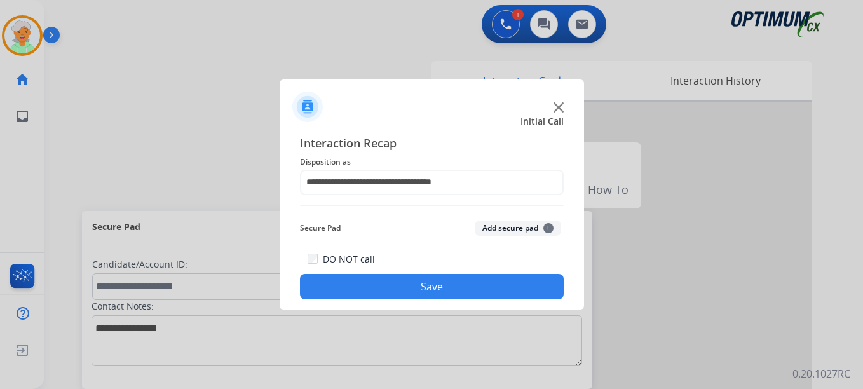
click at [408, 285] on button "Save" at bounding box center [432, 286] width 264 height 25
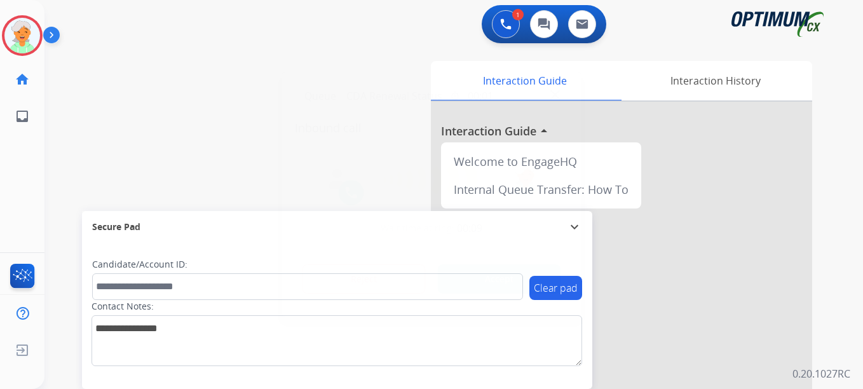
click at [478, 279] on button "Accept" at bounding box center [499, 278] width 123 height 29
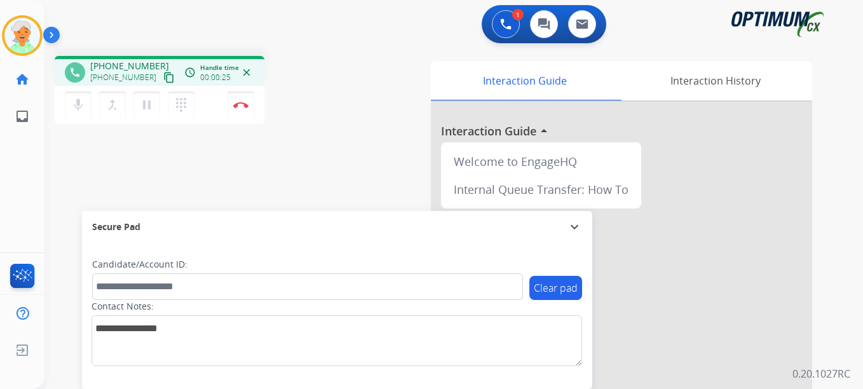
click at [163, 80] on mat-icon "content_copy" at bounding box center [168, 77] width 11 height 11
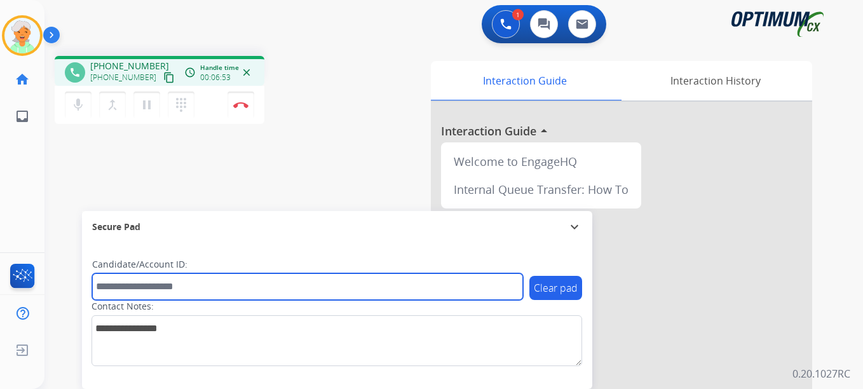
click at [107, 292] on input "text" at bounding box center [307, 286] width 431 height 27
paste input "*******"
type input "*******"
drag, startPoint x: 139, startPoint y: 287, endPoint x: 85, endPoint y: 286, distance: 54.0
click at [85, 286] on div "Clear pad Candidate/Account ID: ******* Contact Notes:" at bounding box center [337, 316] width 510 height 146
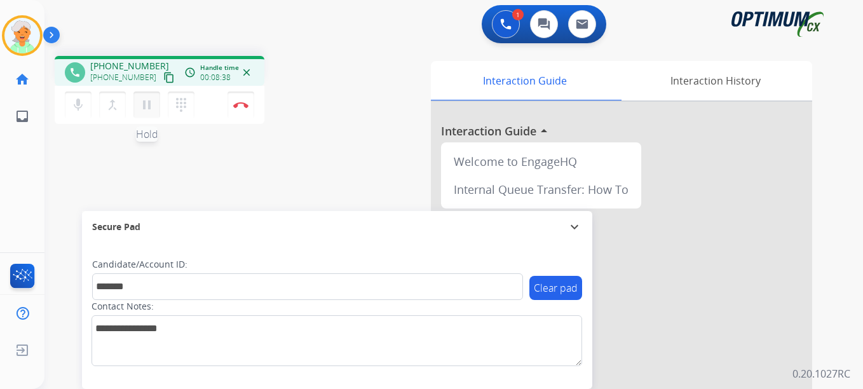
click at [156, 108] on button "pause Hold" at bounding box center [146, 105] width 27 height 27
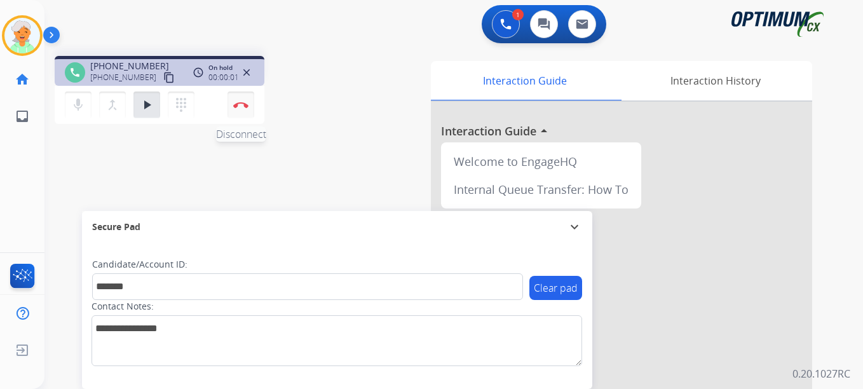
click at [242, 112] on button "Disconnect" at bounding box center [240, 105] width 27 height 27
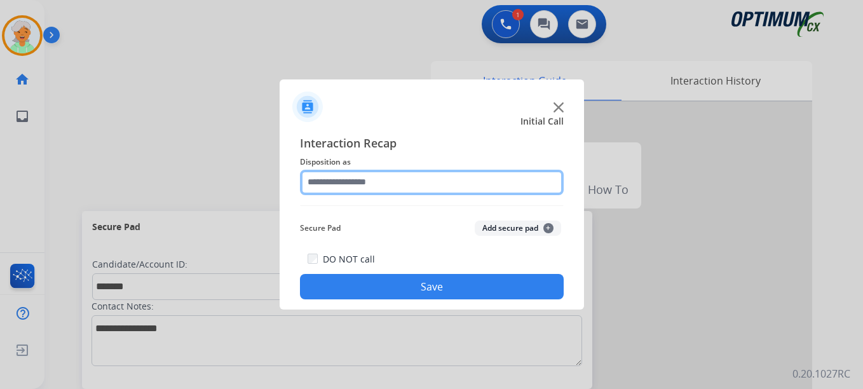
click at [381, 182] on input "text" at bounding box center [432, 182] width 264 height 25
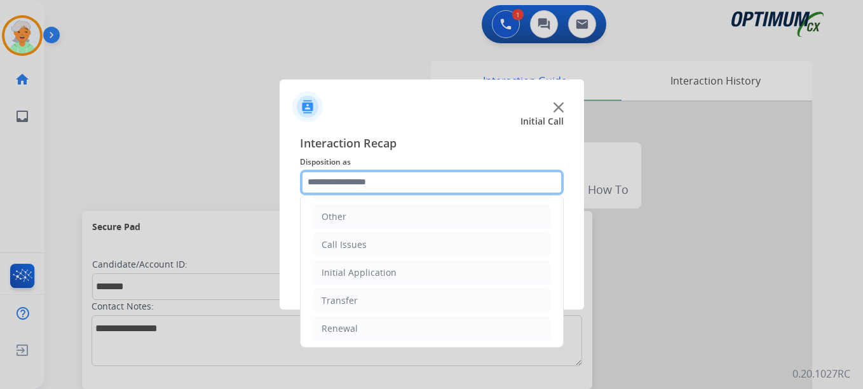
scroll to position [86, 0]
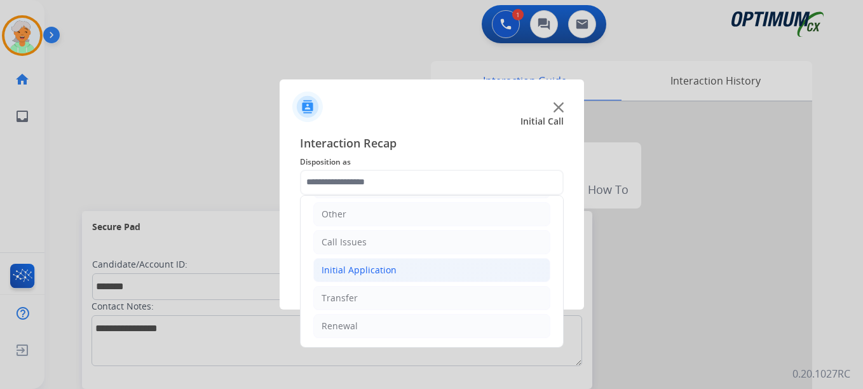
click at [372, 270] on div "Initial Application" at bounding box center [359, 270] width 75 height 13
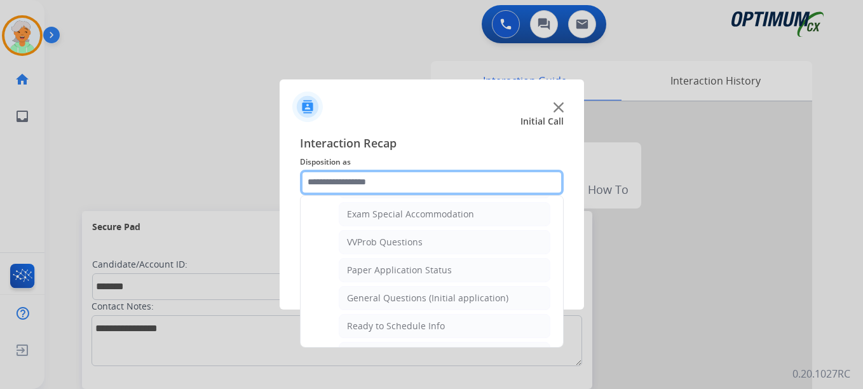
scroll to position [722, 0]
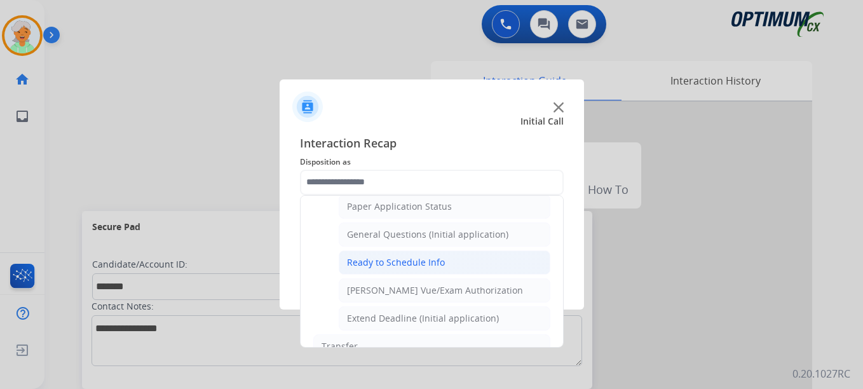
click at [388, 254] on li "Ready to Schedule Info" at bounding box center [445, 262] width 212 height 24
type input "**********"
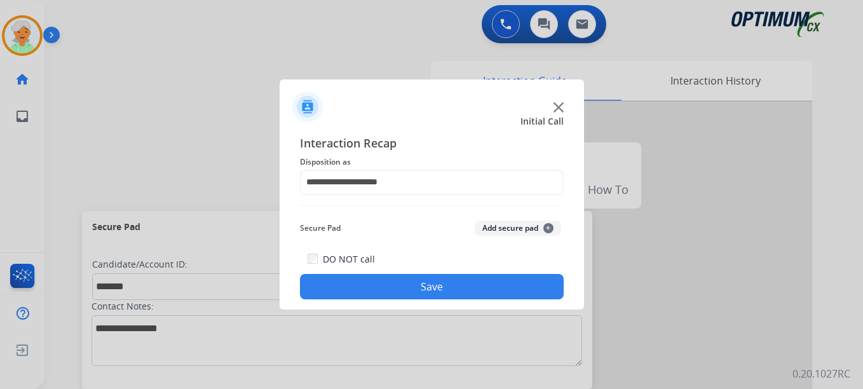
click at [402, 281] on button "Save" at bounding box center [432, 286] width 264 height 25
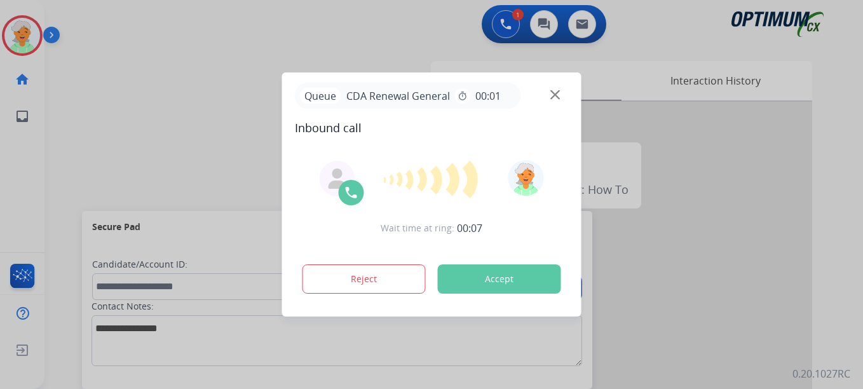
click at [438, 281] on div "Reject Accept" at bounding box center [432, 276] width 274 height 39
click at [461, 285] on button "Accept" at bounding box center [499, 278] width 123 height 29
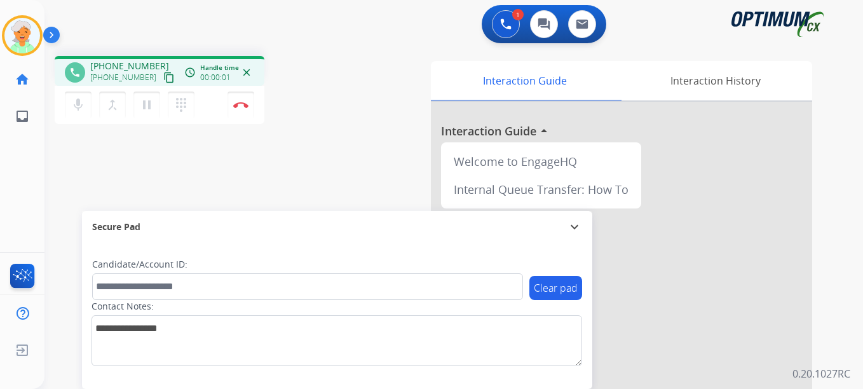
click at [163, 78] on mat-icon "content_copy" at bounding box center [168, 77] width 11 height 11
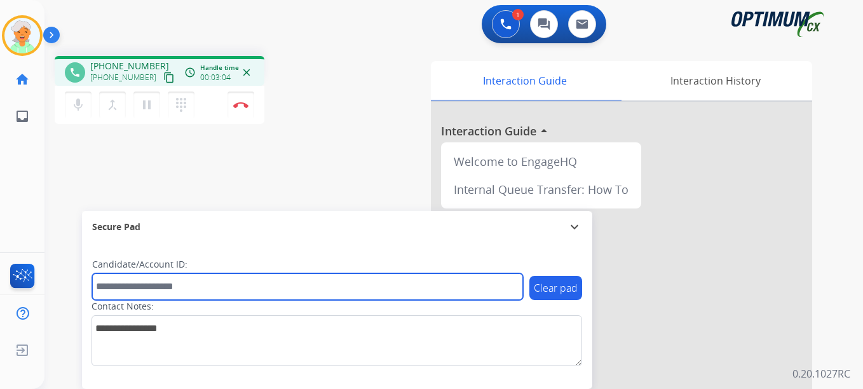
click at [123, 294] on input "text" at bounding box center [307, 286] width 431 height 27
paste input "*******"
type input "*******"
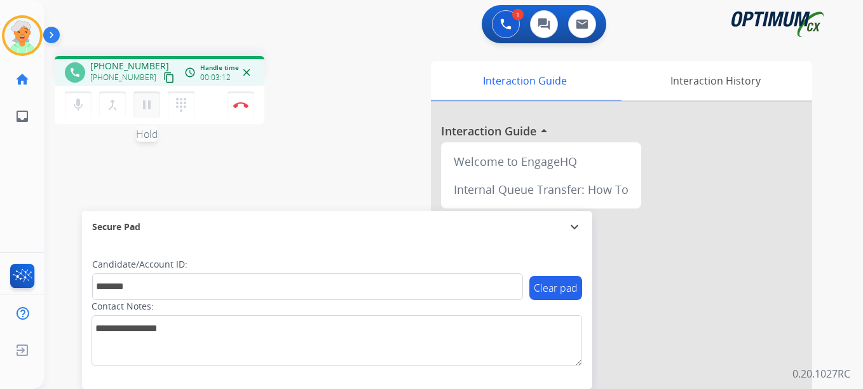
click at [148, 109] on mat-icon "pause" at bounding box center [146, 104] width 15 height 15
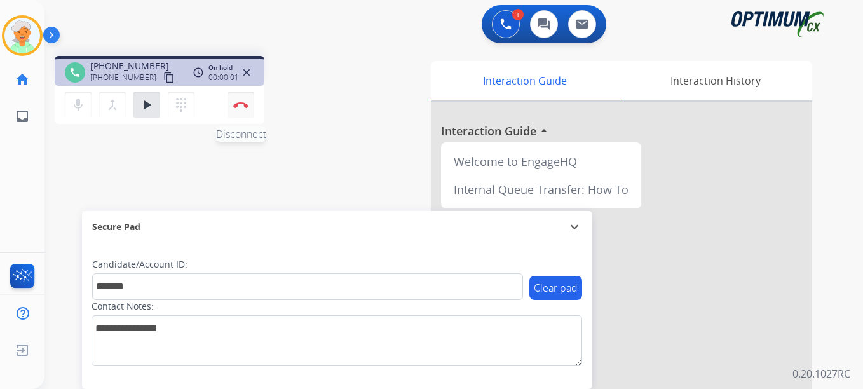
click at [239, 107] on img at bounding box center [240, 105] width 15 height 6
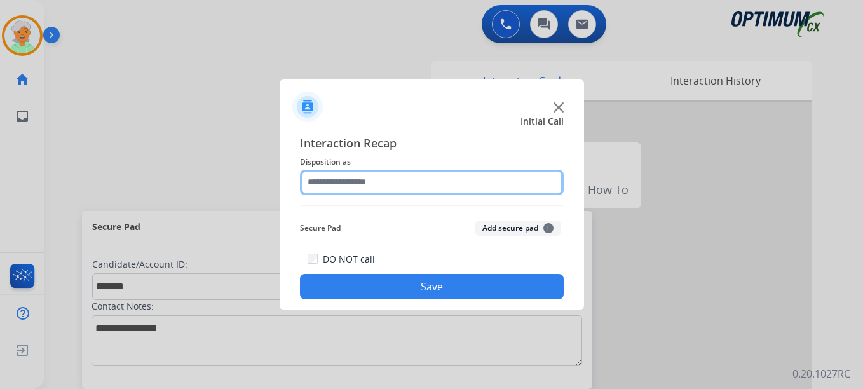
click at [346, 190] on input "text" at bounding box center [432, 182] width 264 height 25
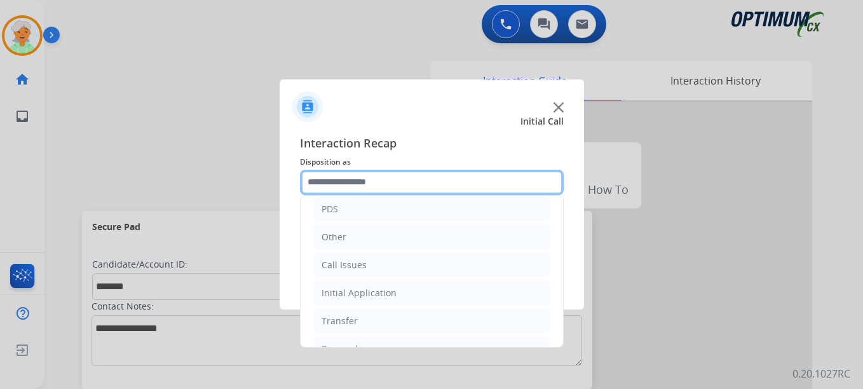
scroll to position [86, 0]
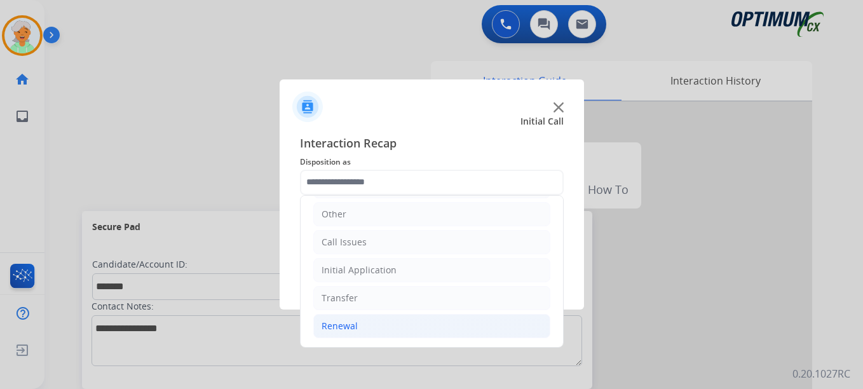
click at [364, 328] on li "Renewal" at bounding box center [431, 326] width 237 height 24
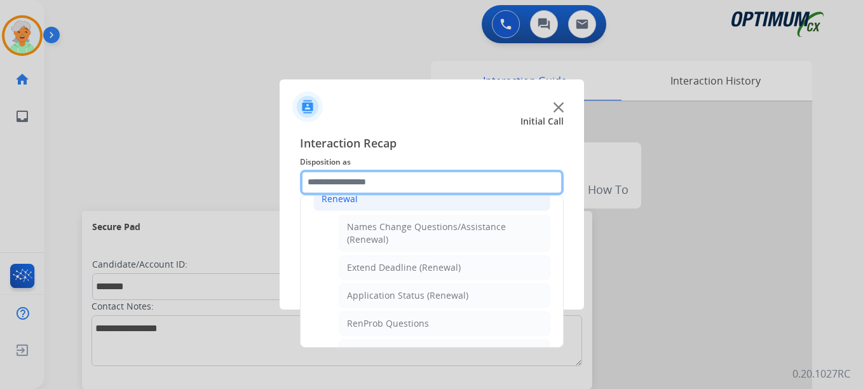
scroll to position [277, 0]
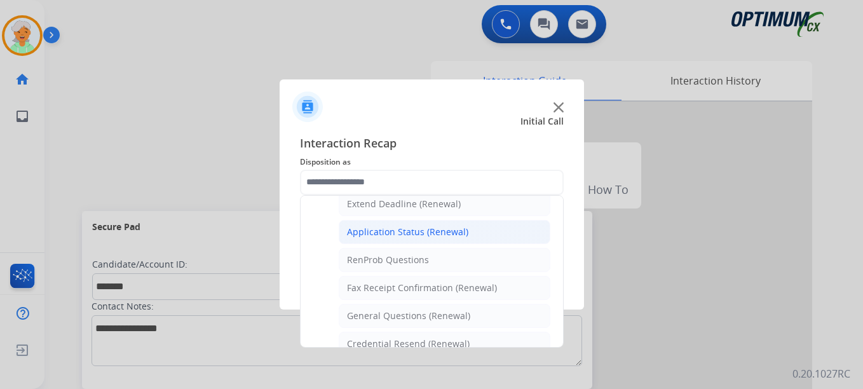
click at [412, 236] on div "Application Status (Renewal)" at bounding box center [407, 232] width 121 height 13
type input "**********"
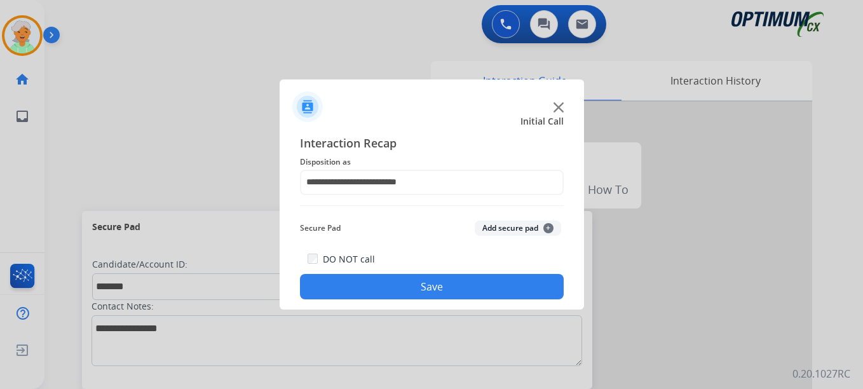
click at [416, 286] on button "Save" at bounding box center [432, 286] width 264 height 25
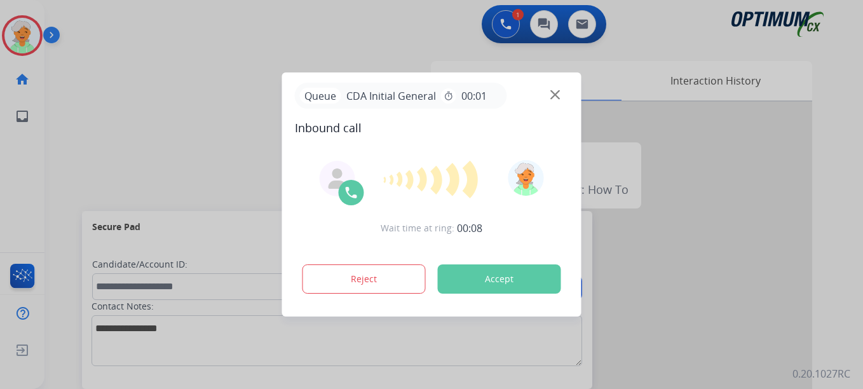
click at [456, 281] on button "Accept" at bounding box center [499, 278] width 123 height 29
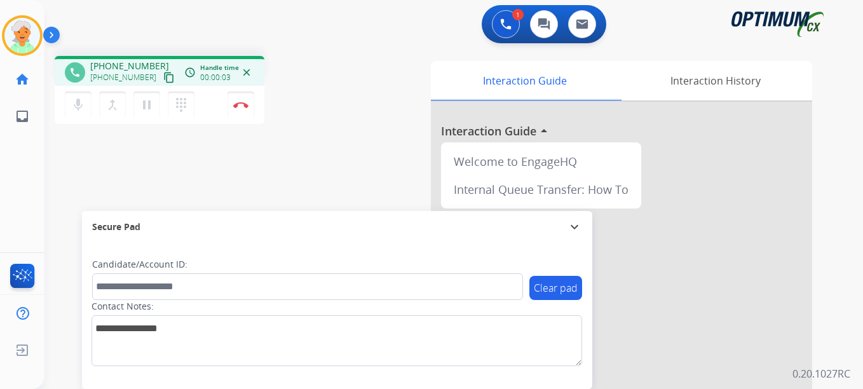
click at [163, 77] on mat-icon "content_copy" at bounding box center [168, 77] width 11 height 11
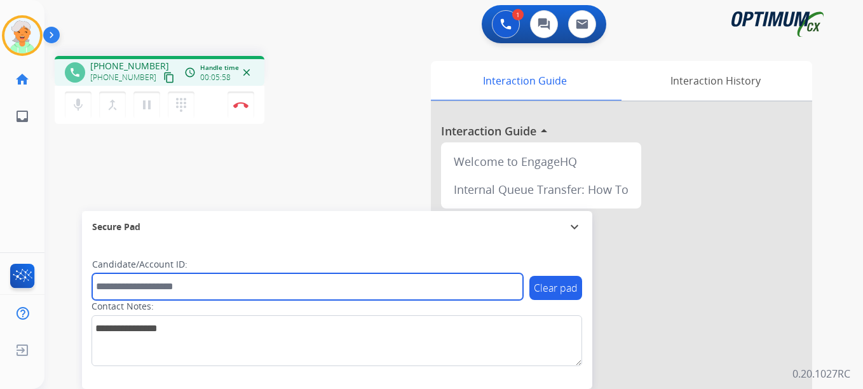
click at [124, 283] on input "text" at bounding box center [307, 286] width 431 height 27
paste input "*******"
type input "*******"
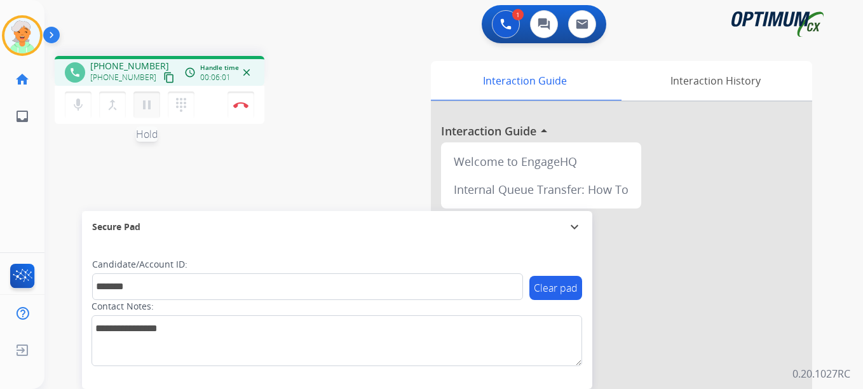
click at [153, 107] on mat-icon "pause" at bounding box center [146, 104] width 15 height 15
click at [245, 106] on img at bounding box center [240, 105] width 15 height 6
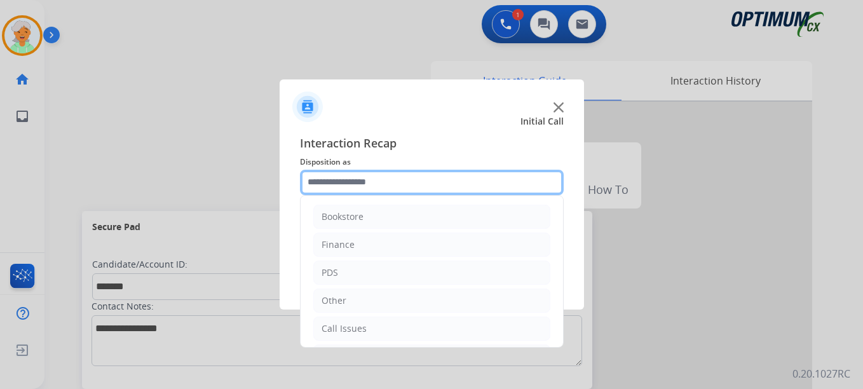
click at [346, 183] on input "text" at bounding box center [432, 182] width 264 height 25
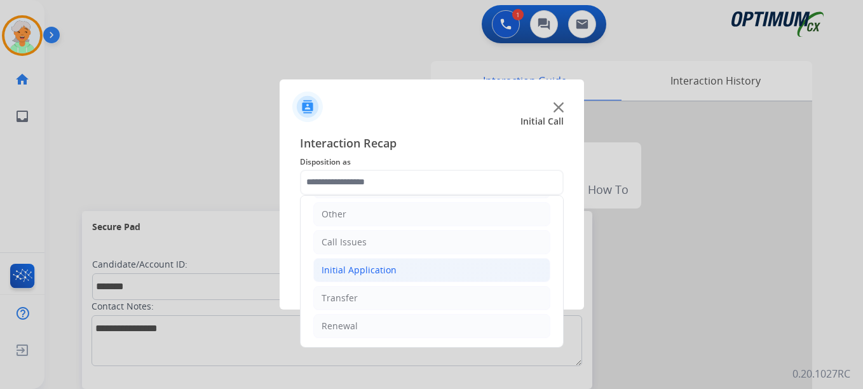
click at [352, 276] on li "Initial Application" at bounding box center [431, 270] width 237 height 24
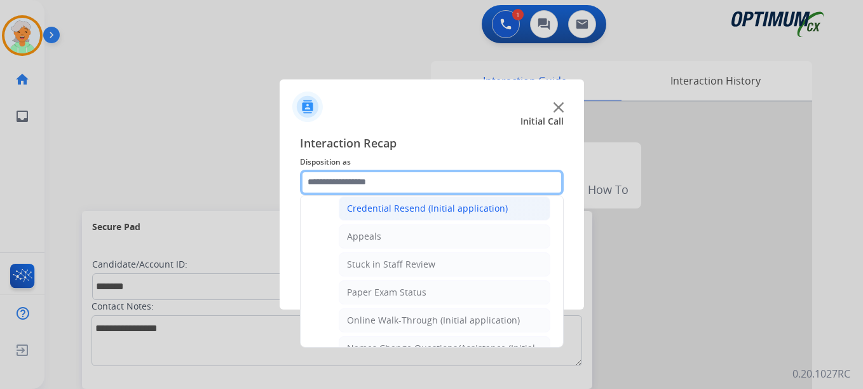
scroll to position [214, 0]
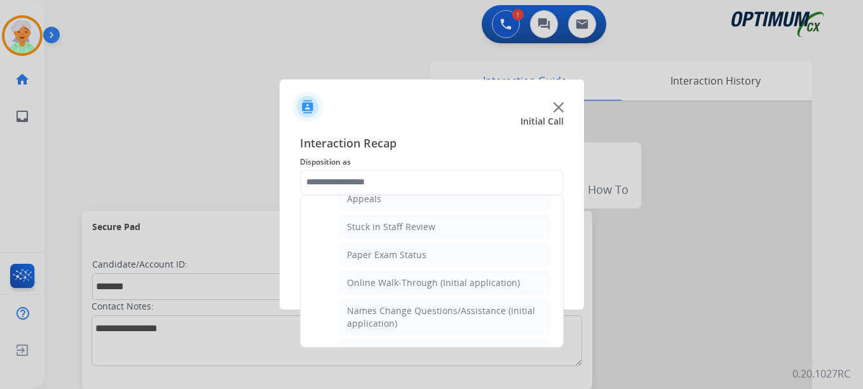
click at [387, 276] on div "Online Walk-Through (Initial application)" at bounding box center [433, 282] width 173 height 13
type input "**********"
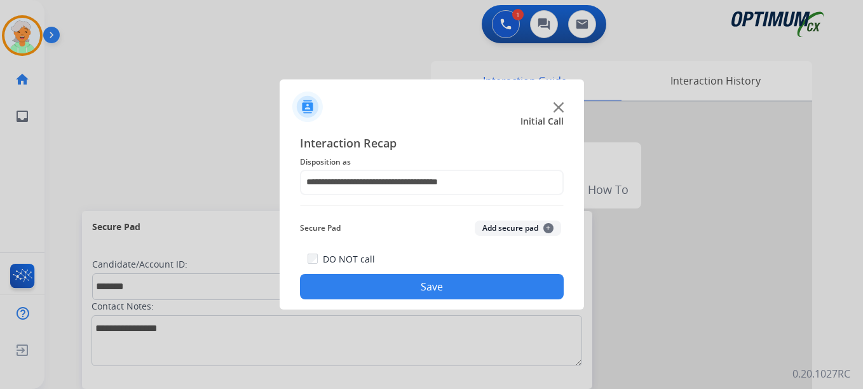
click at [387, 276] on button "Save" at bounding box center [432, 286] width 264 height 25
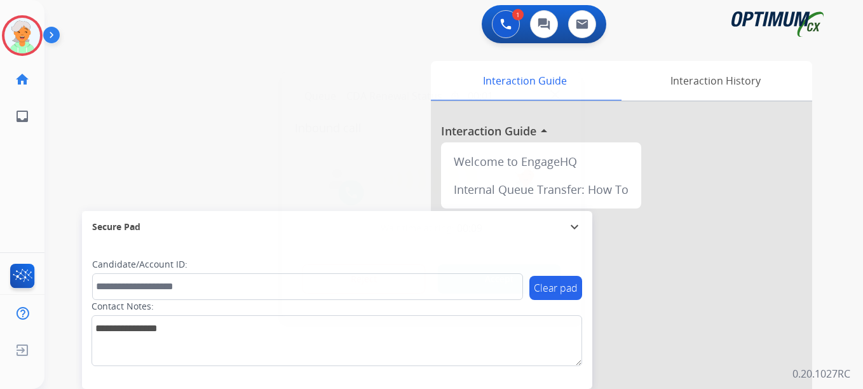
click at [473, 268] on button "Accept" at bounding box center [499, 278] width 123 height 29
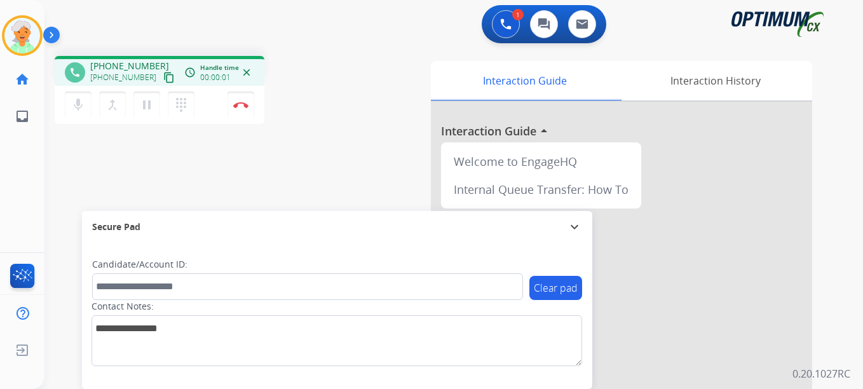
click at [163, 79] on mat-icon "content_copy" at bounding box center [168, 77] width 11 height 11
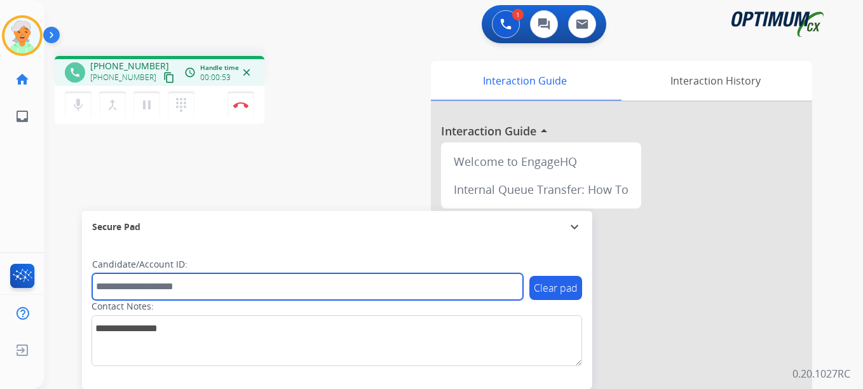
click at [116, 288] on input "text" at bounding box center [307, 286] width 431 height 27
paste input "*******"
type input "*******"
drag, startPoint x: 126, startPoint y: 287, endPoint x: 86, endPoint y: 283, distance: 40.3
click at [80, 282] on div "phone [PHONE_NUMBER] [PHONE_NUMBER] content_copy access_time Call metrics Queue…" at bounding box center [438, 311] width 788 height 530
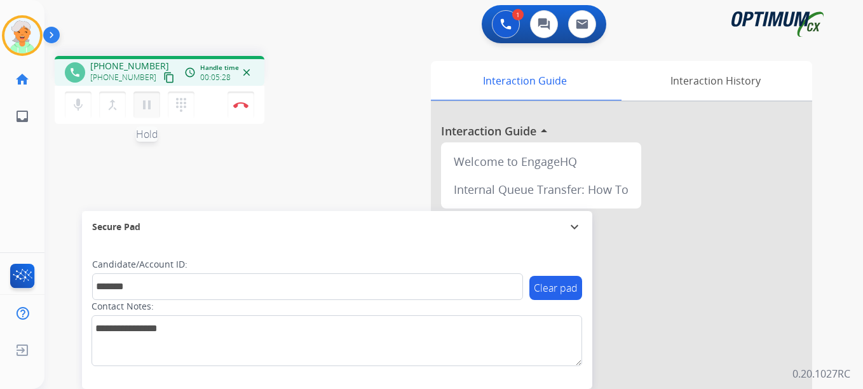
click at [154, 100] on button "pause Hold" at bounding box center [146, 105] width 27 height 27
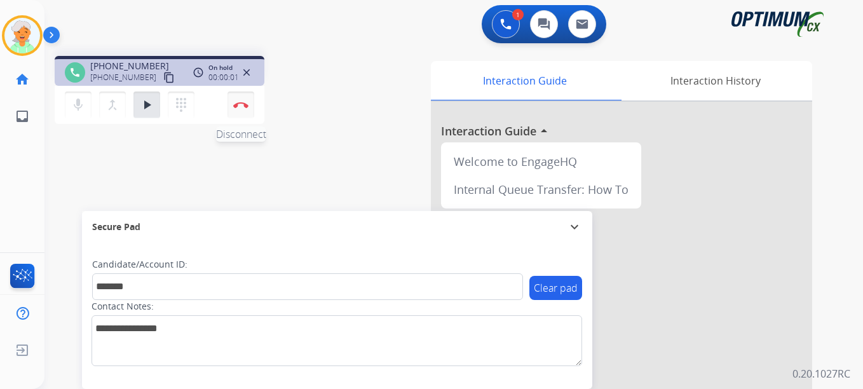
click at [241, 111] on button "Disconnect" at bounding box center [240, 105] width 27 height 27
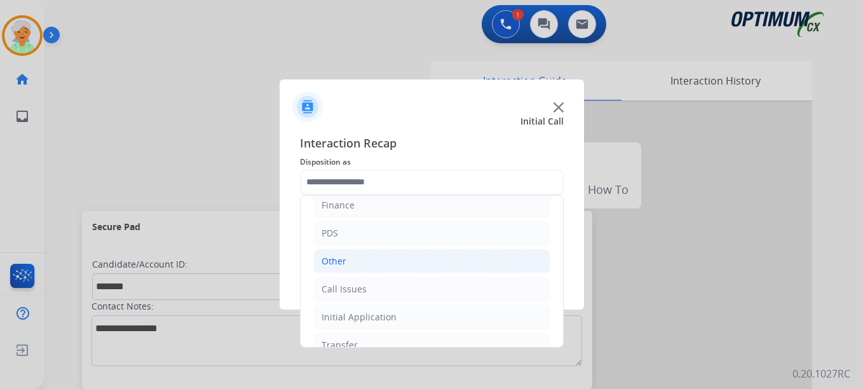
scroll to position [86, 0]
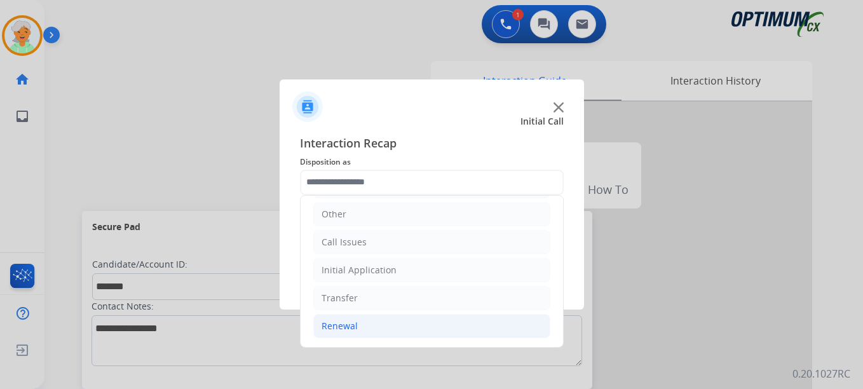
click at [360, 327] on li "Renewal" at bounding box center [431, 326] width 237 height 24
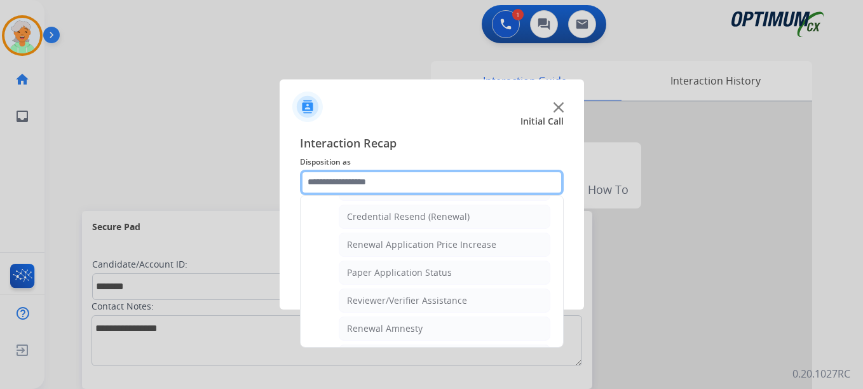
scroll to position [341, 0]
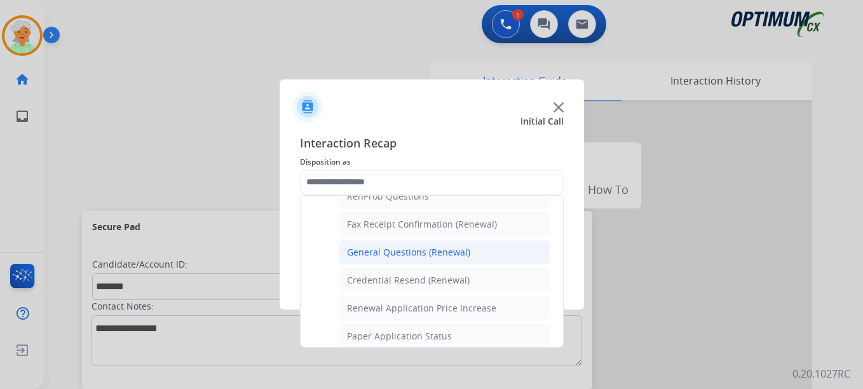
click at [405, 254] on div "General Questions (Renewal)" at bounding box center [408, 252] width 123 height 13
type input "**********"
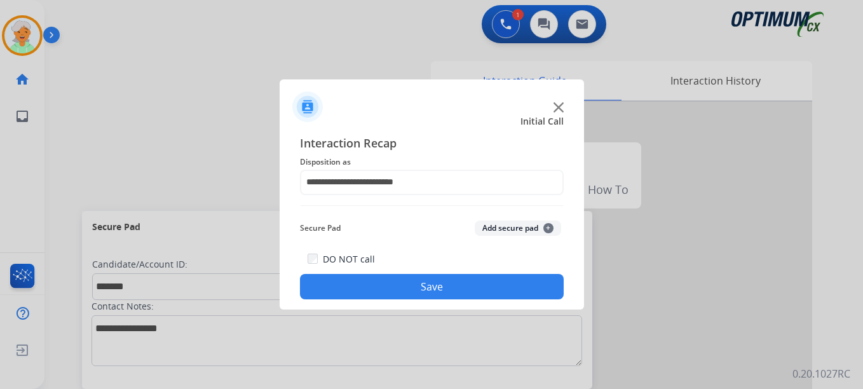
click at [412, 285] on button "Save" at bounding box center [432, 286] width 264 height 25
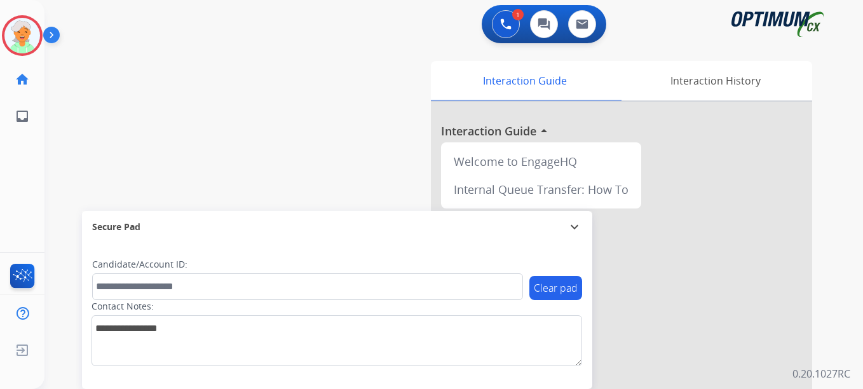
click at [463, 275] on button "Accept" at bounding box center [499, 278] width 123 height 29
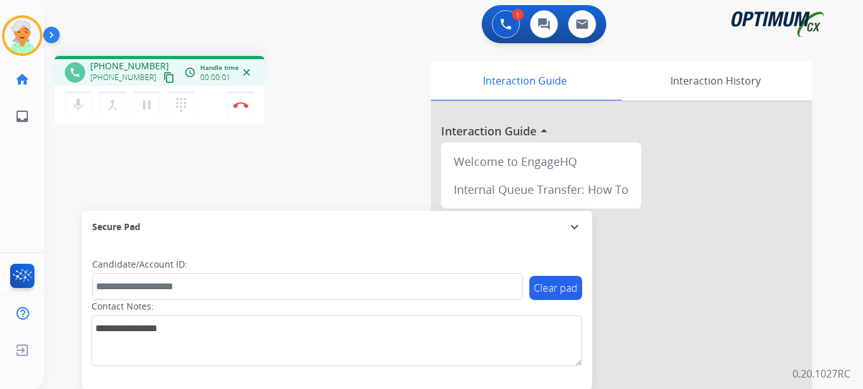
click at [163, 74] on mat-icon "content_copy" at bounding box center [168, 77] width 11 height 11
click at [147, 105] on mat-icon "pause" at bounding box center [146, 104] width 15 height 15
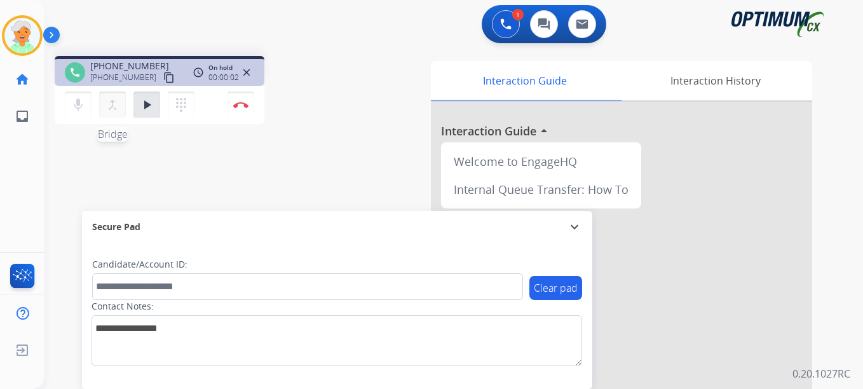
click at [113, 111] on mat-icon "merge_type" at bounding box center [112, 104] width 15 height 15
click at [496, 31] on button at bounding box center [506, 24] width 28 height 28
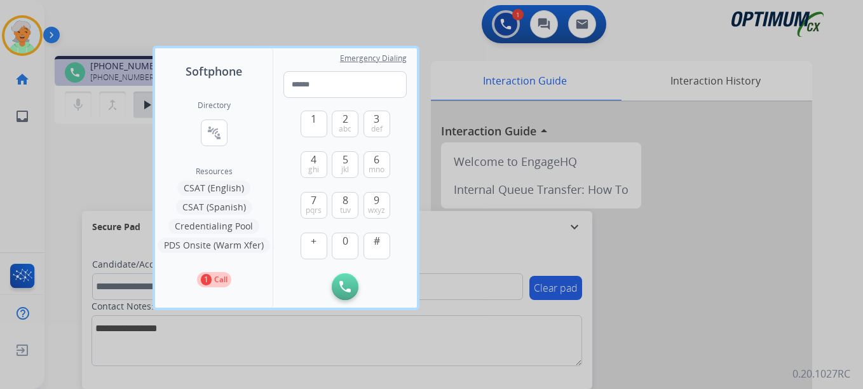
click at [208, 205] on button "CSAT (Spanish)" at bounding box center [214, 207] width 76 height 15
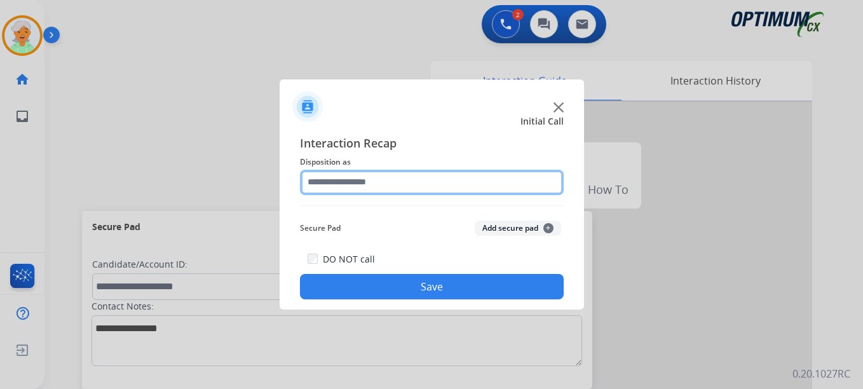
click at [367, 182] on input "text" at bounding box center [432, 182] width 264 height 25
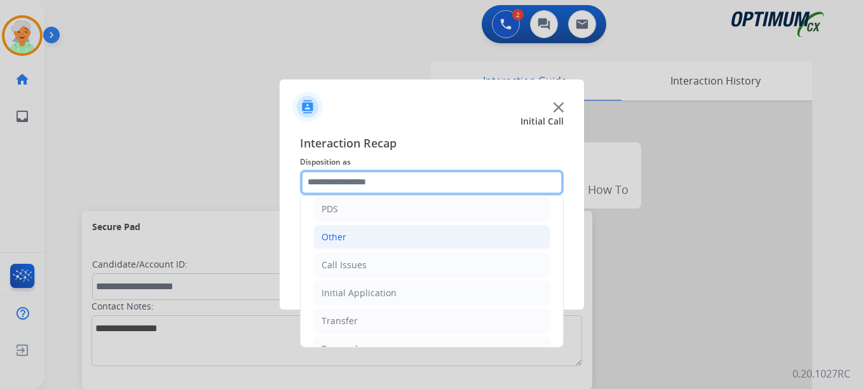
scroll to position [86, 0]
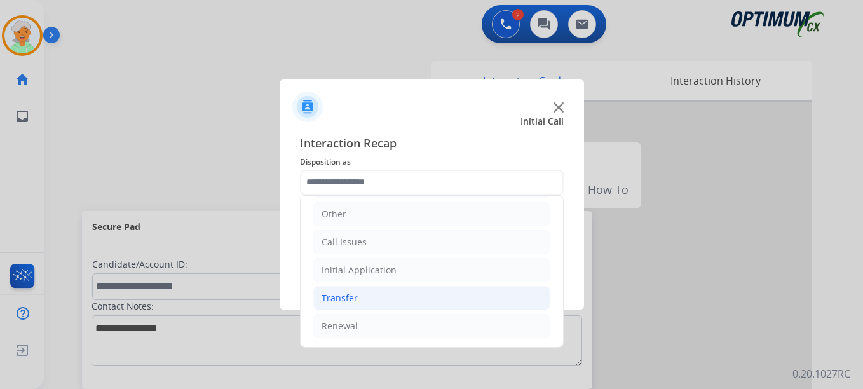
click at [350, 297] on div "Transfer" at bounding box center [340, 298] width 36 height 13
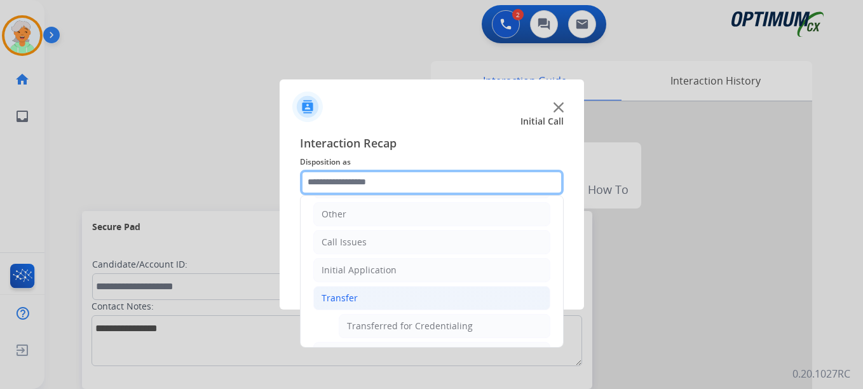
scroll to position [114, 0]
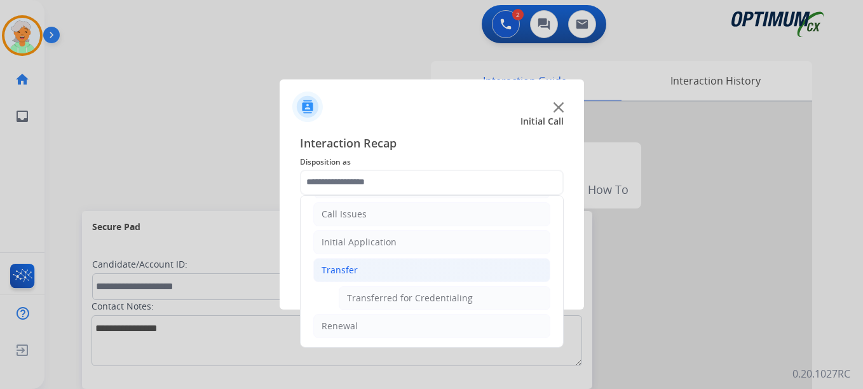
click at [346, 264] on div "Transfer" at bounding box center [340, 270] width 36 height 13
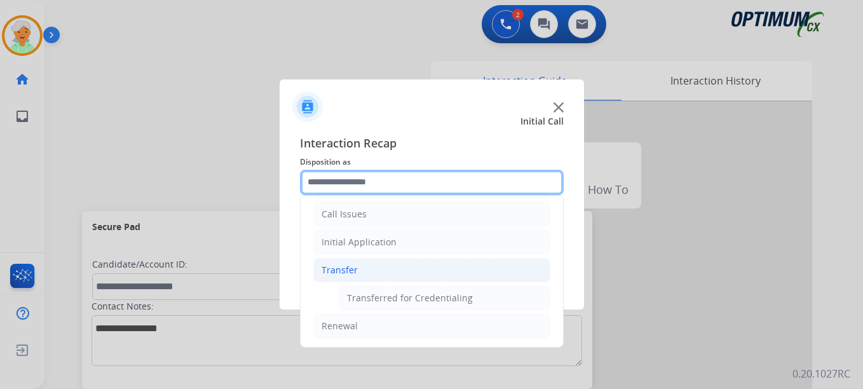
scroll to position [86, 0]
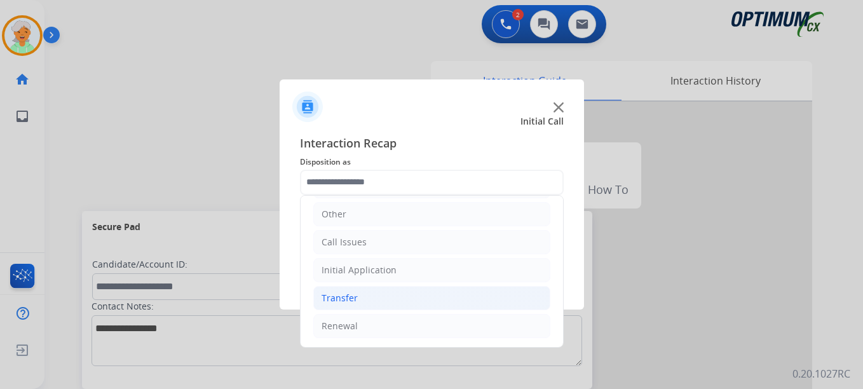
click at [329, 295] on div "Transfer" at bounding box center [340, 298] width 36 height 13
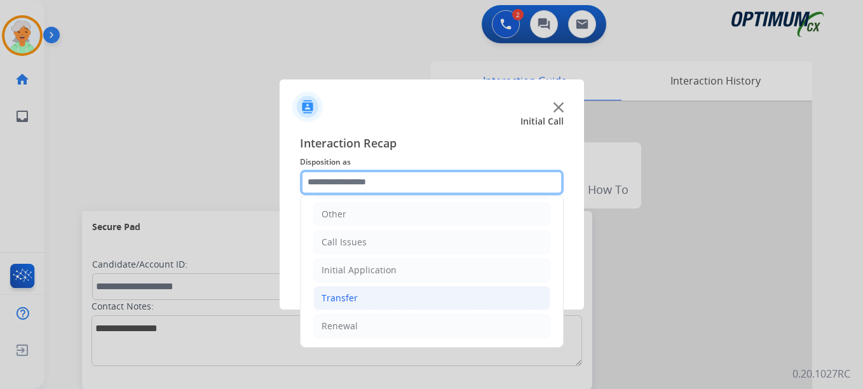
scroll to position [114, 0]
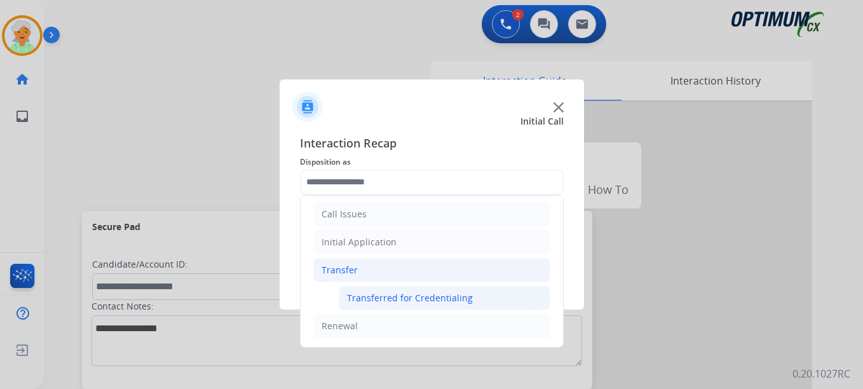
click at [360, 297] on div "Transferred for Credentialing" at bounding box center [410, 298] width 126 height 13
type input "**********"
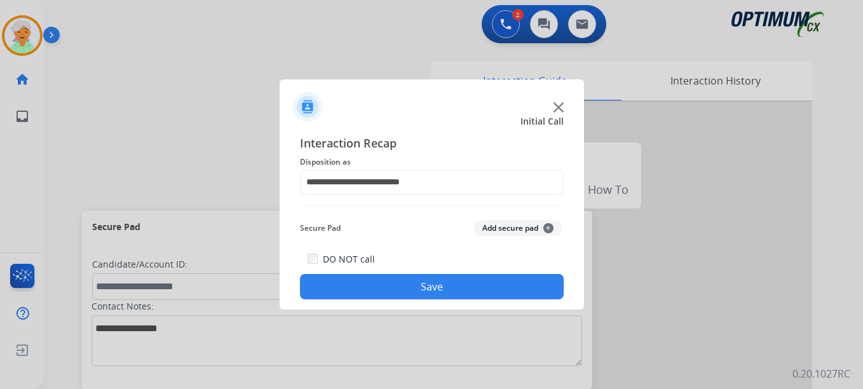
click at [384, 288] on button "Save" at bounding box center [432, 286] width 264 height 25
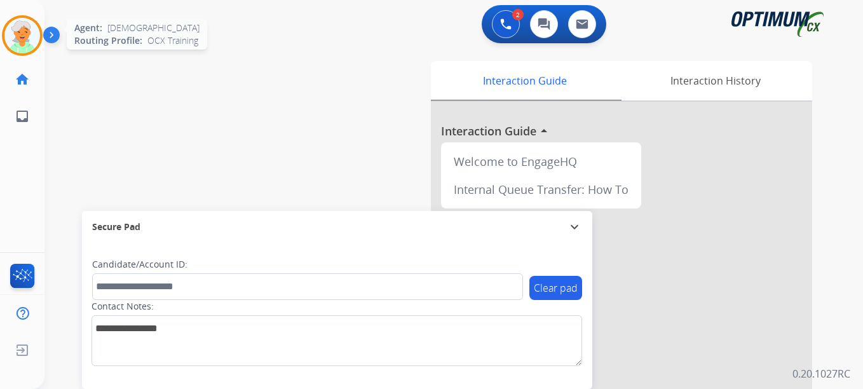
click at [17, 50] on img at bounding box center [22, 36] width 36 height 36
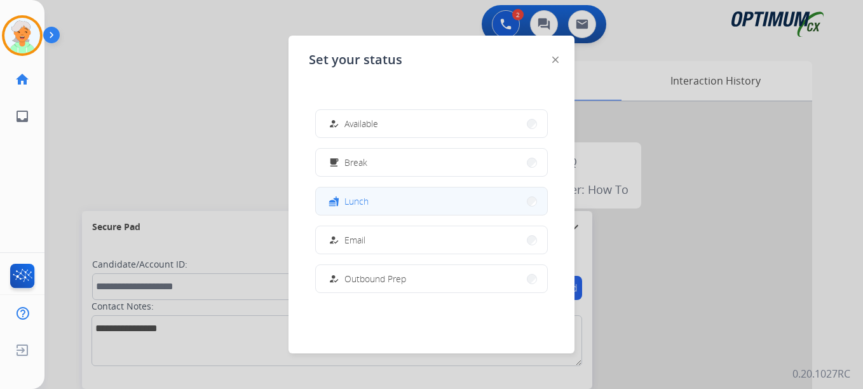
click at [376, 200] on button "fastfood Lunch" at bounding box center [431, 200] width 231 height 27
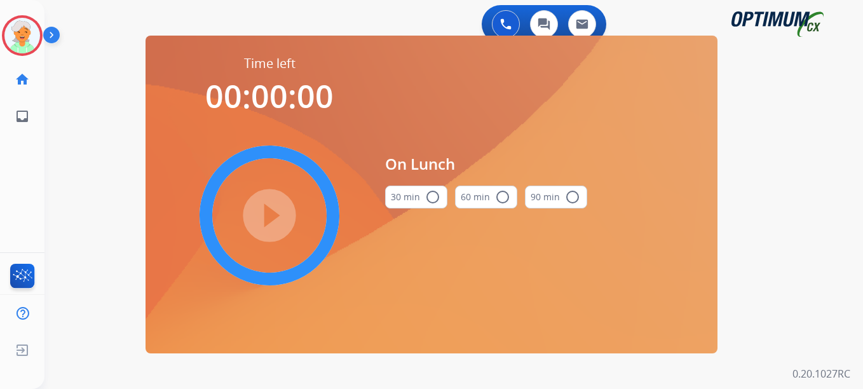
click at [434, 198] on mat-icon "radio_button_unchecked" at bounding box center [432, 196] width 15 height 15
click at [271, 219] on mat-icon "play_circle_filled" at bounding box center [269, 215] width 15 height 15
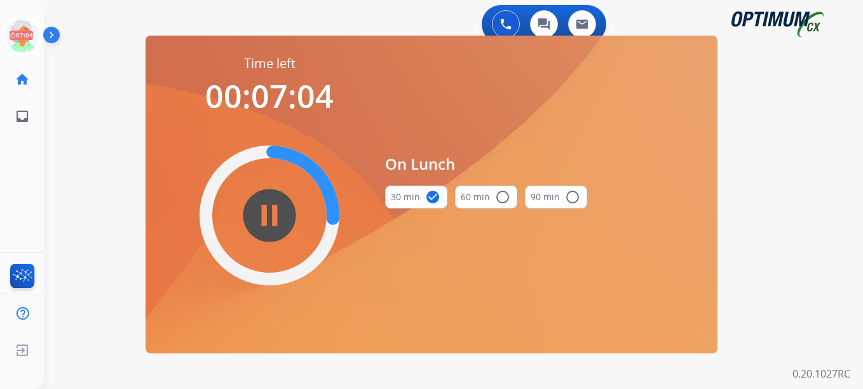
drag, startPoint x: 36, startPoint y: 170, endPoint x: 48, endPoint y: 161, distance: 14.1
click at [41, 166] on div "Christi Lunch Edit Avatar 07:04 Agent: [PERSON_NAME] Profile: OCX Training home…" at bounding box center [22, 194] width 44 height 389
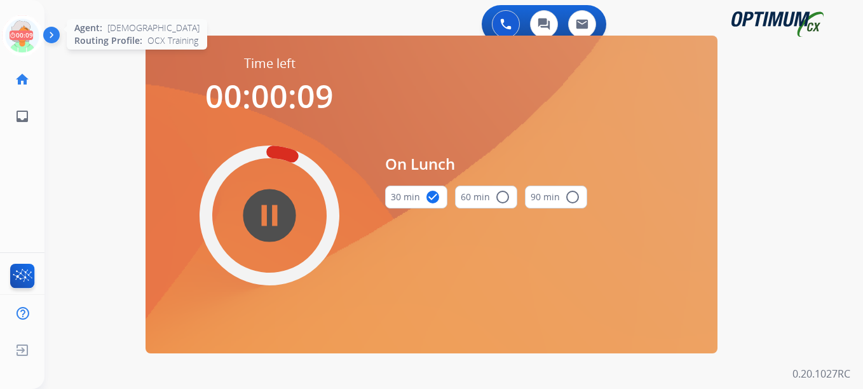
click at [33, 31] on icon at bounding box center [22, 35] width 41 height 41
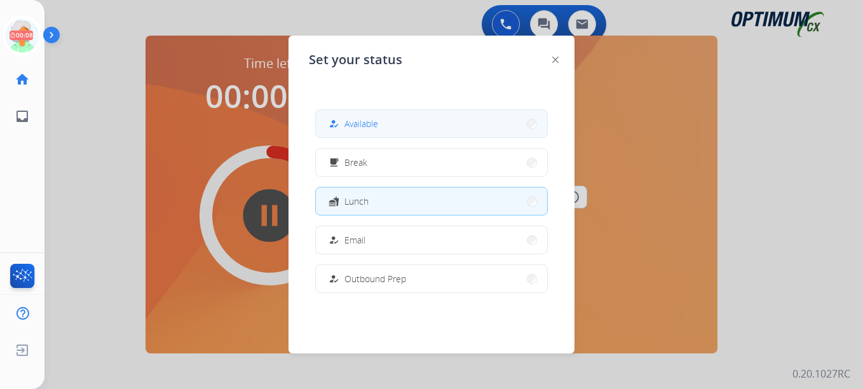
click at [359, 135] on button "how_to_reg Available" at bounding box center [431, 123] width 231 height 27
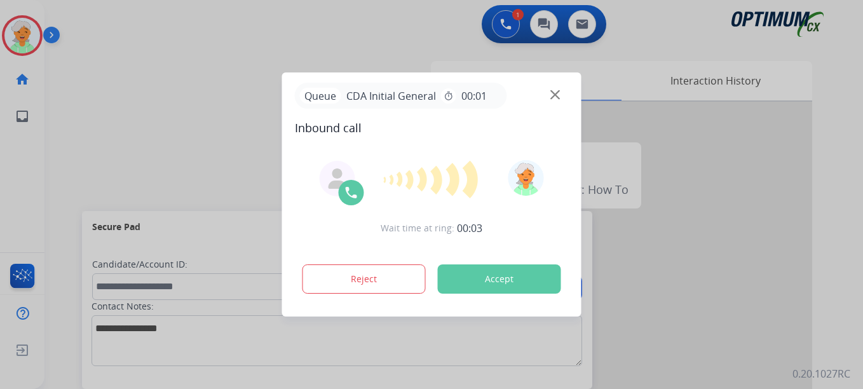
drag, startPoint x: 514, startPoint y: 299, endPoint x: 511, endPoint y: 291, distance: 8.3
click at [511, 294] on div "Wait time at ring: 00:03 Reject Accept" at bounding box center [432, 227] width 274 height 157
drag, startPoint x: 511, startPoint y: 291, endPoint x: 510, endPoint y: 276, distance: 15.3
click at [510, 276] on button "Accept" at bounding box center [499, 278] width 123 height 29
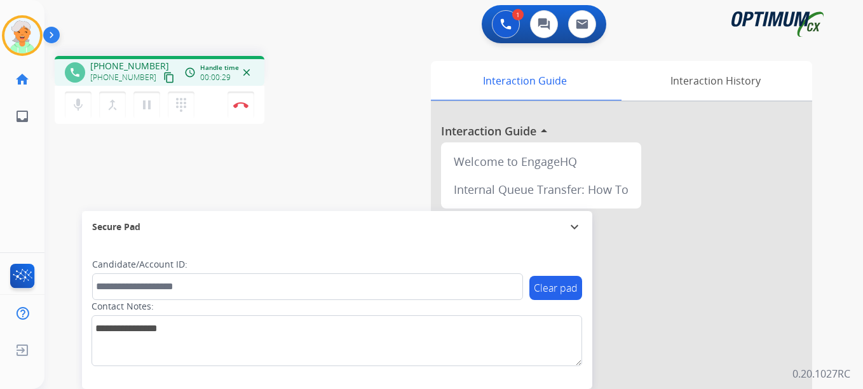
click at [163, 72] on mat-icon "content_copy" at bounding box center [168, 77] width 11 height 11
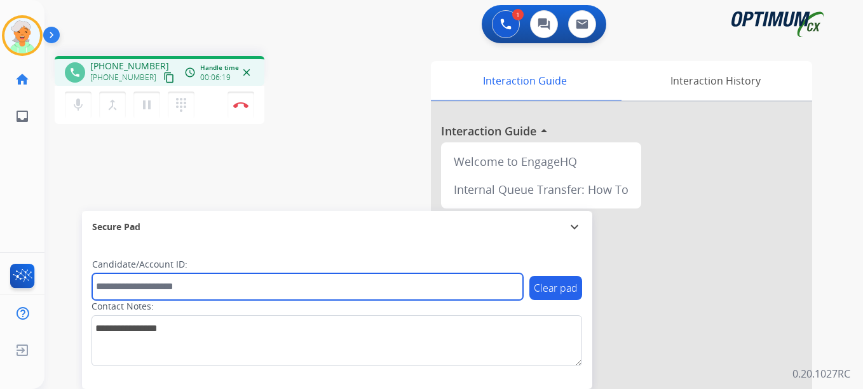
click at [168, 290] on input "text" at bounding box center [307, 286] width 431 height 27
paste input "*******"
type input "*******"
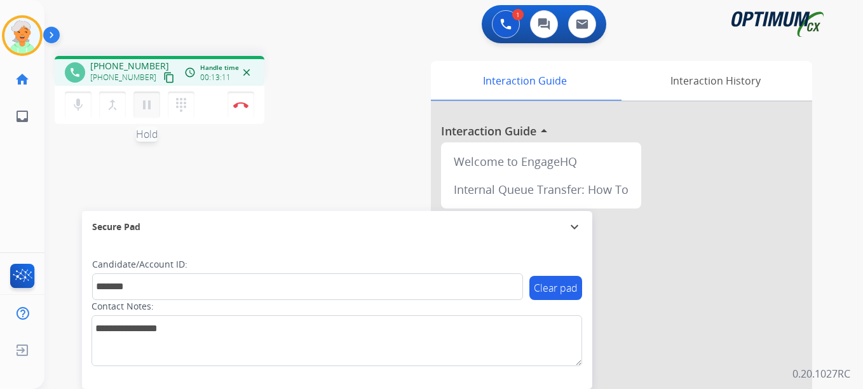
click at [142, 107] on mat-icon "pause" at bounding box center [146, 104] width 15 height 15
click at [246, 104] on img at bounding box center [240, 105] width 15 height 6
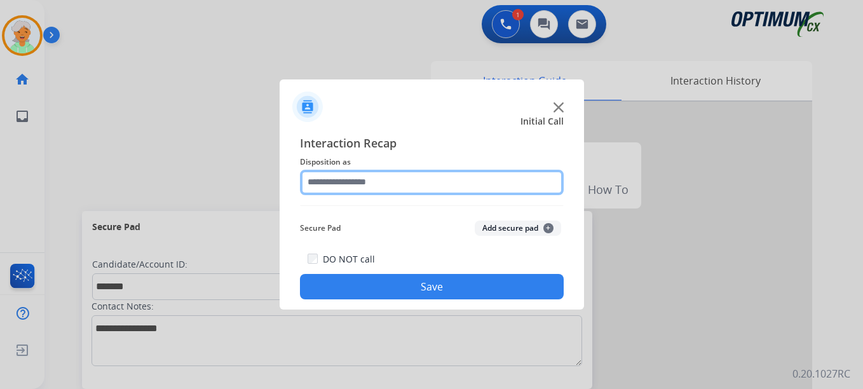
click at [344, 176] on input "text" at bounding box center [432, 182] width 264 height 25
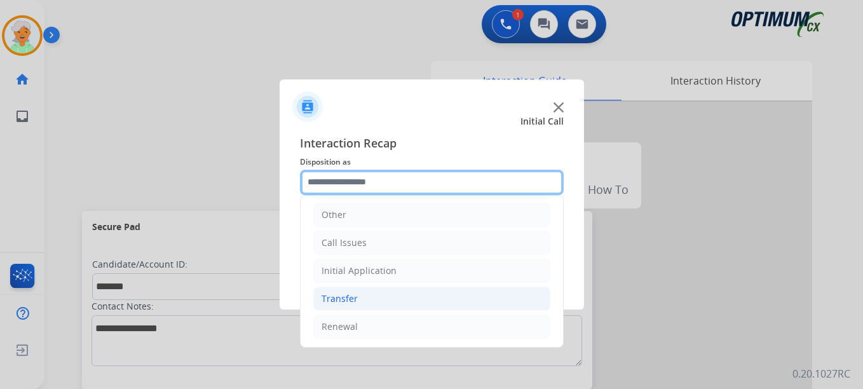
scroll to position [86, 0]
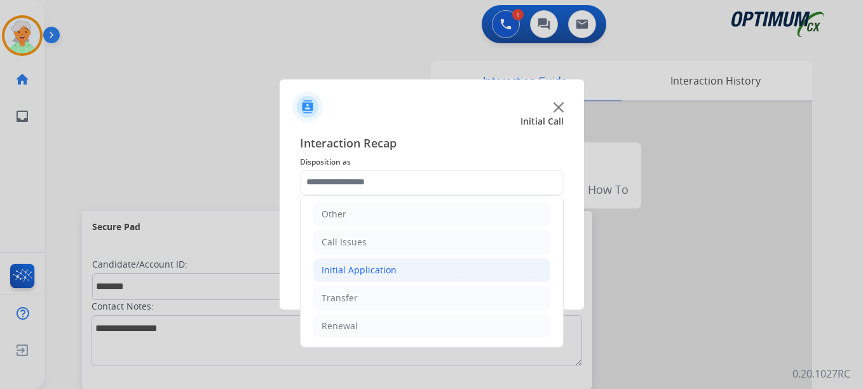
click at [348, 281] on li "Initial Application" at bounding box center [431, 270] width 237 height 24
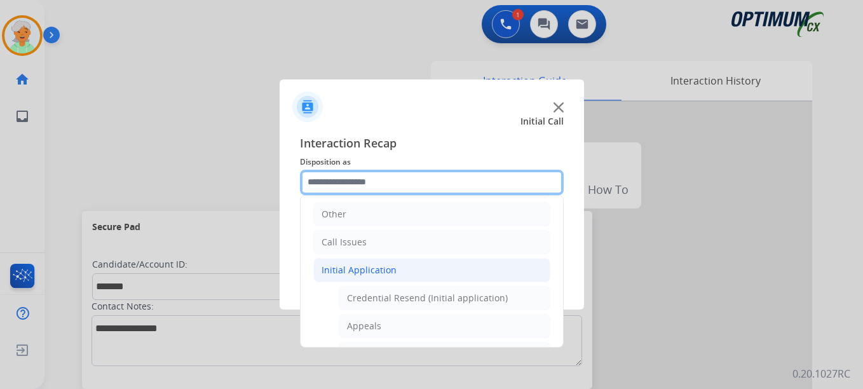
scroll to position [214, 0]
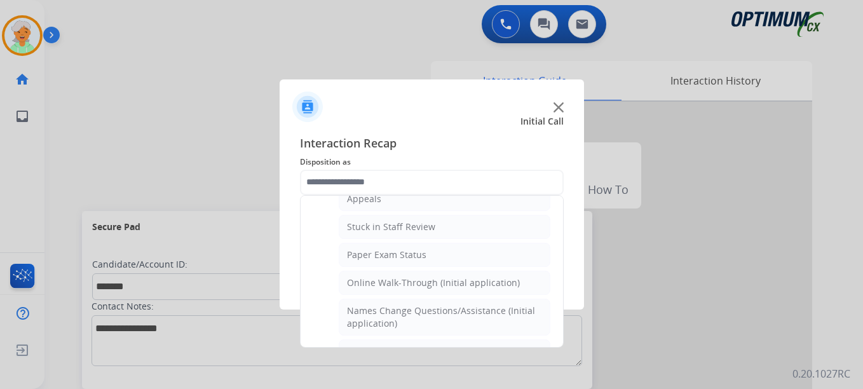
click at [353, 282] on div "Online Walk-Through (Initial application)" at bounding box center [433, 282] width 173 height 13
type input "**********"
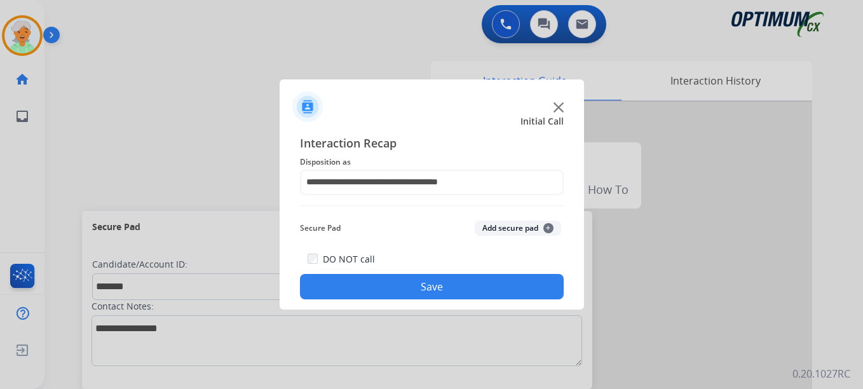
click at [367, 272] on div "DO NOT call Save" at bounding box center [432, 275] width 264 height 48
click at [369, 287] on button "Save" at bounding box center [432, 286] width 264 height 25
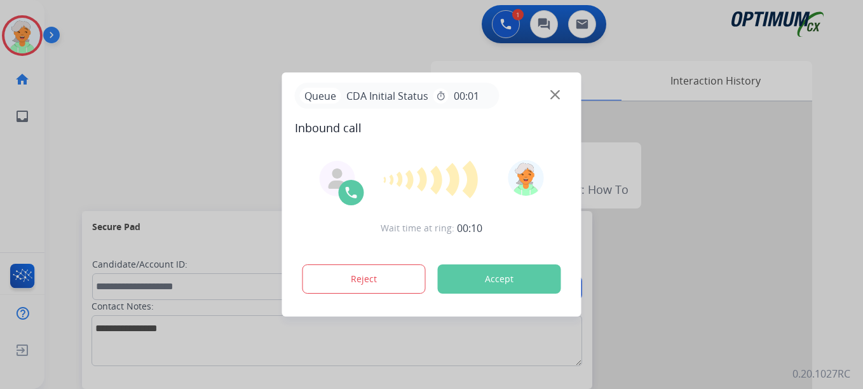
click at [539, 275] on button "Accept" at bounding box center [499, 278] width 123 height 29
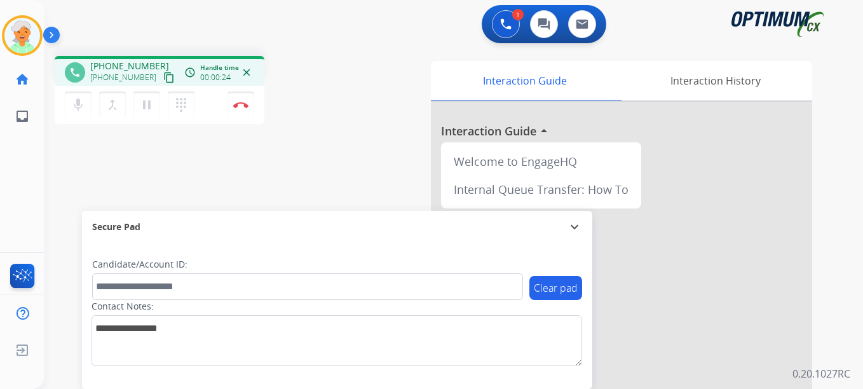
click at [163, 81] on mat-icon "content_copy" at bounding box center [168, 77] width 11 height 11
click at [147, 109] on mat-icon "pause" at bounding box center [146, 104] width 15 height 15
click at [235, 116] on button "Disconnect" at bounding box center [240, 105] width 27 height 27
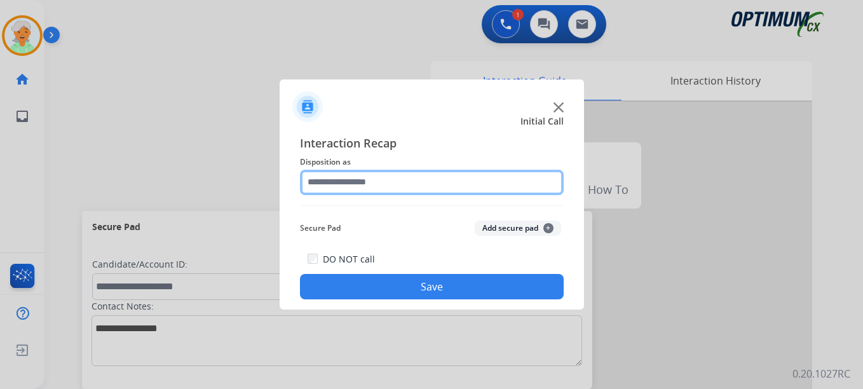
click at [391, 187] on input "text" at bounding box center [432, 182] width 264 height 25
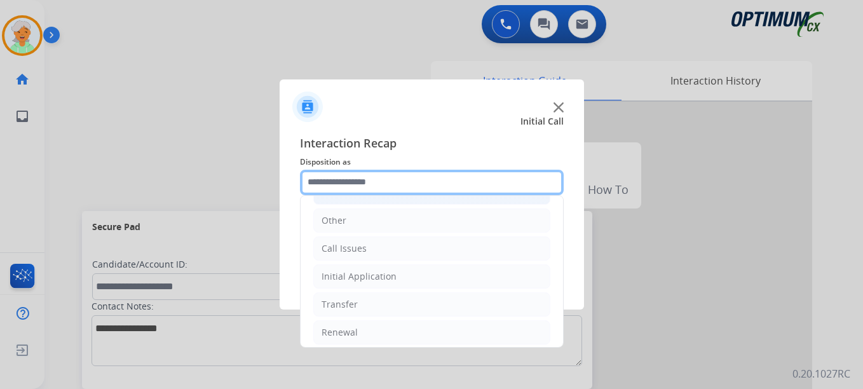
scroll to position [86, 0]
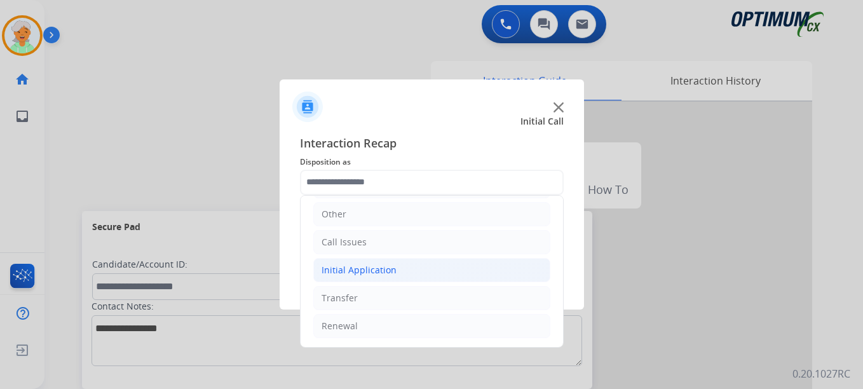
click at [376, 273] on div "Initial Application" at bounding box center [359, 270] width 75 height 13
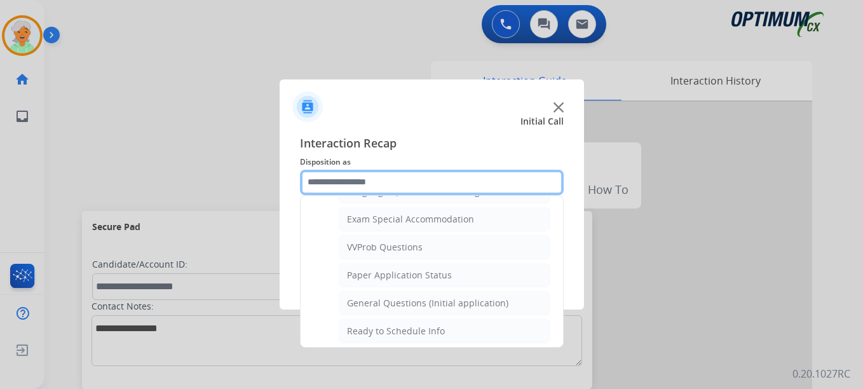
scroll to position [658, 0]
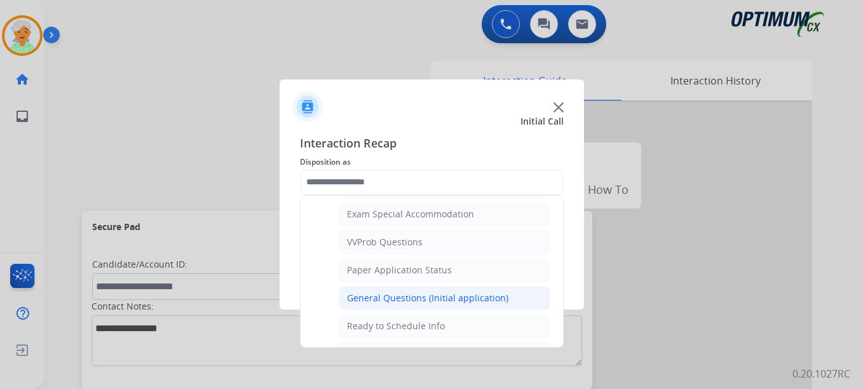
click at [402, 299] on div "General Questions (Initial application)" at bounding box center [427, 298] width 161 height 13
type input "**********"
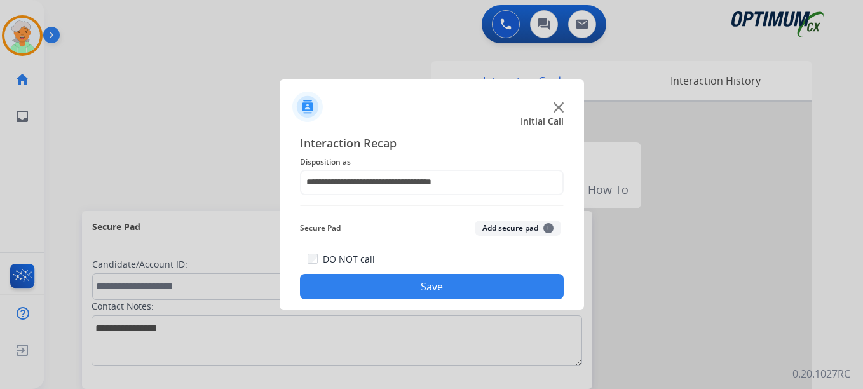
click at [403, 294] on button "Save" at bounding box center [432, 286] width 264 height 25
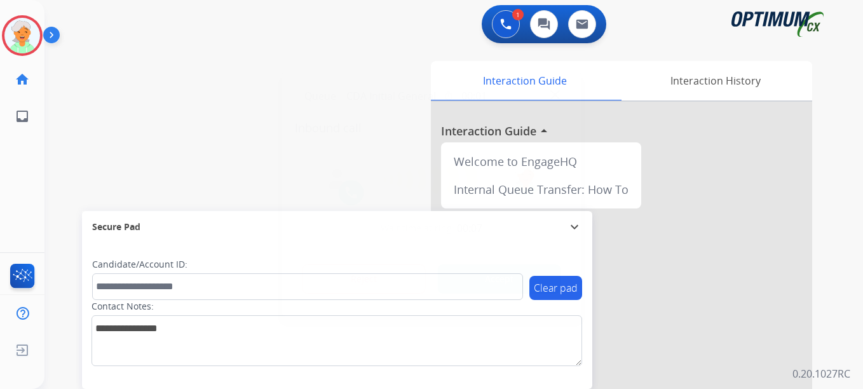
click at [524, 282] on button "Accept" at bounding box center [499, 278] width 123 height 29
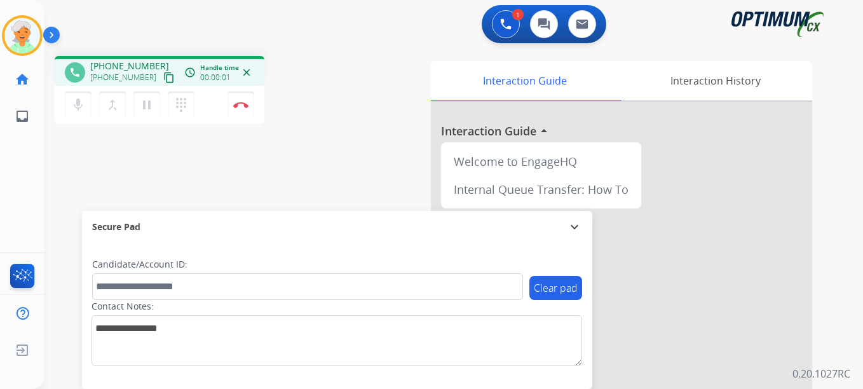
click at [163, 79] on mat-icon "content_copy" at bounding box center [168, 77] width 11 height 11
click at [139, 103] on button "pause Hold" at bounding box center [146, 105] width 27 height 27
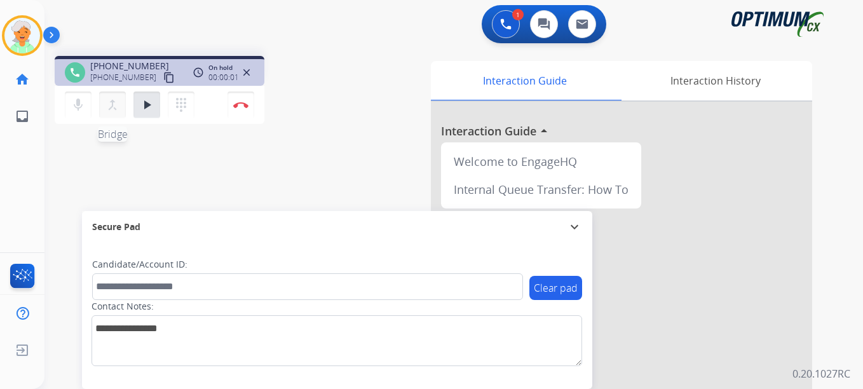
click at [114, 109] on mat-icon "merge_type" at bounding box center [112, 104] width 15 height 15
click at [498, 25] on button at bounding box center [506, 24] width 28 height 28
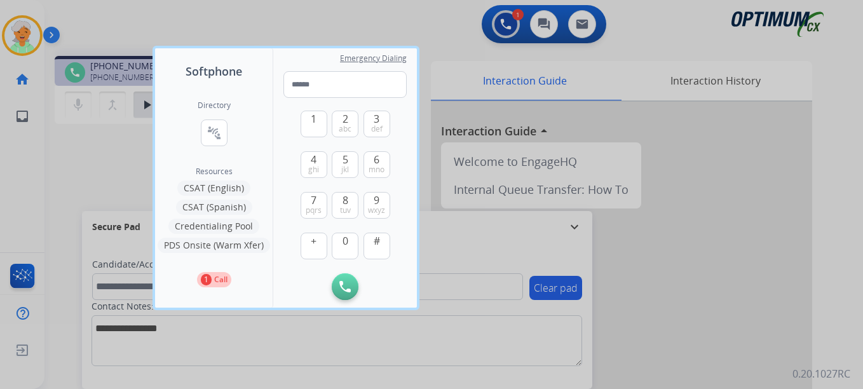
click at [205, 189] on button "CSAT (English)" at bounding box center [213, 187] width 73 height 15
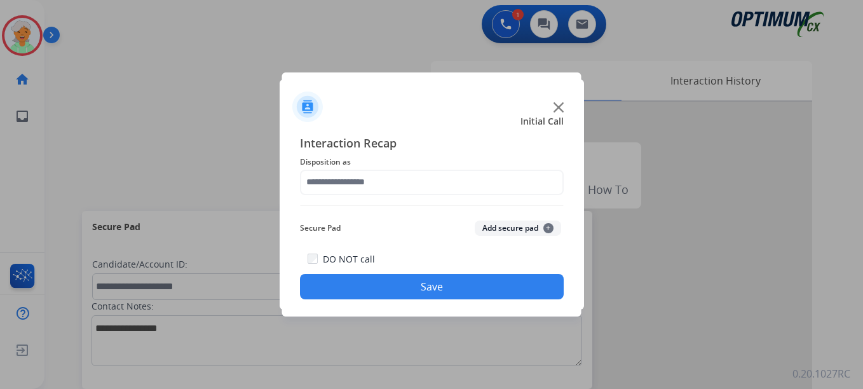
click at [404, 295] on button "Save" at bounding box center [432, 286] width 264 height 25
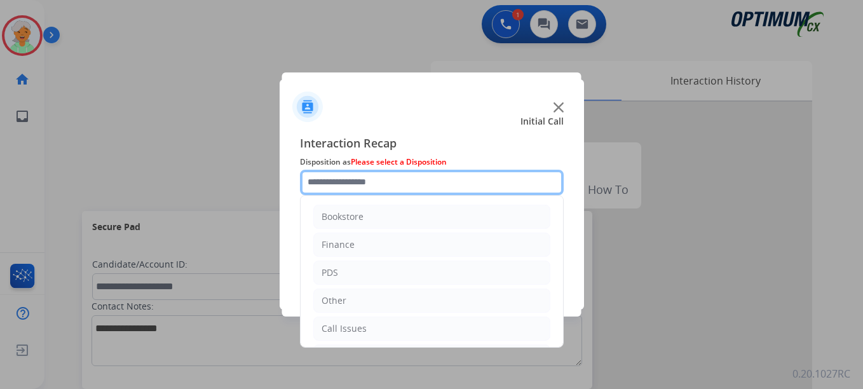
click at [398, 184] on input "text" at bounding box center [432, 182] width 264 height 25
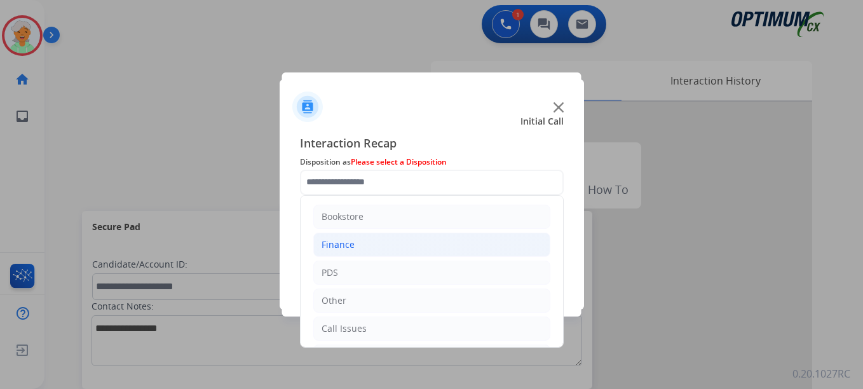
click at [369, 249] on li "Finance" at bounding box center [431, 245] width 237 height 24
click at [398, 315] on ul "Refund Status Finance Voucher Code Refund Request Finance Invoice" at bounding box center [431, 315] width 237 height 108
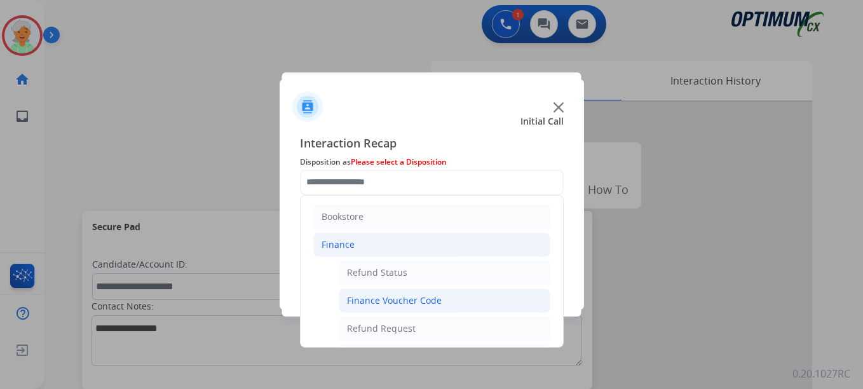
click at [403, 299] on div "Finance Voucher Code" at bounding box center [394, 300] width 95 height 13
type input "**********"
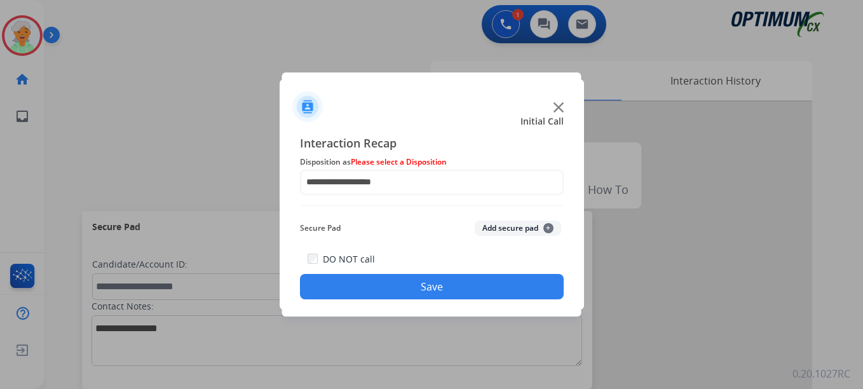
click at [407, 293] on button "Save" at bounding box center [432, 286] width 264 height 25
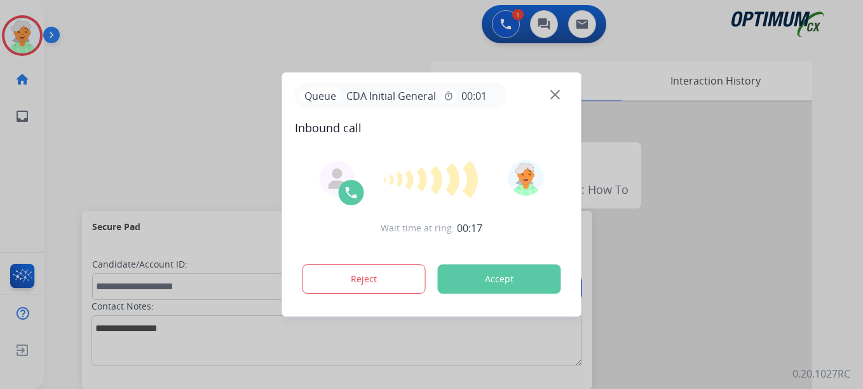
click at [464, 281] on button "Accept" at bounding box center [499, 278] width 123 height 29
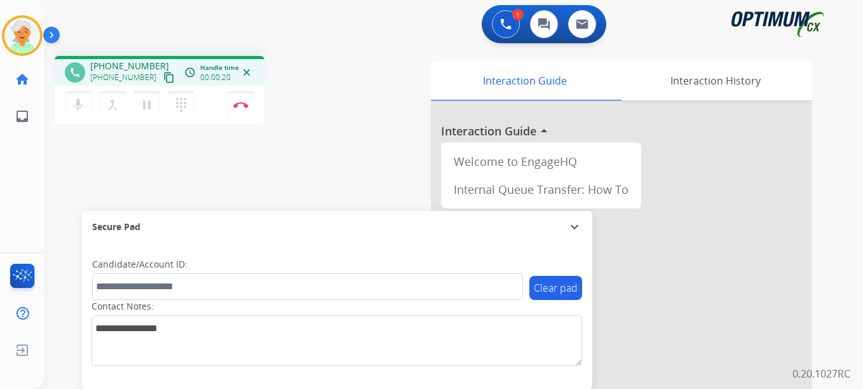
click at [44, 205] on div "phone [PHONE_NUMBER] [PHONE_NUMBER] content_copy access_time Call metrics Queue…" at bounding box center [438, 311] width 788 height 530
click at [163, 78] on mat-icon "content_copy" at bounding box center [168, 77] width 11 height 11
click at [149, 102] on mat-icon "pause" at bounding box center [146, 104] width 15 height 15
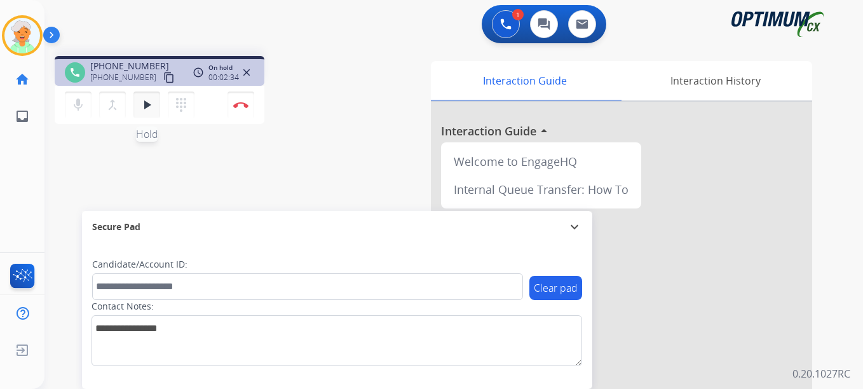
click at [150, 111] on mat-icon "play_arrow" at bounding box center [146, 104] width 15 height 15
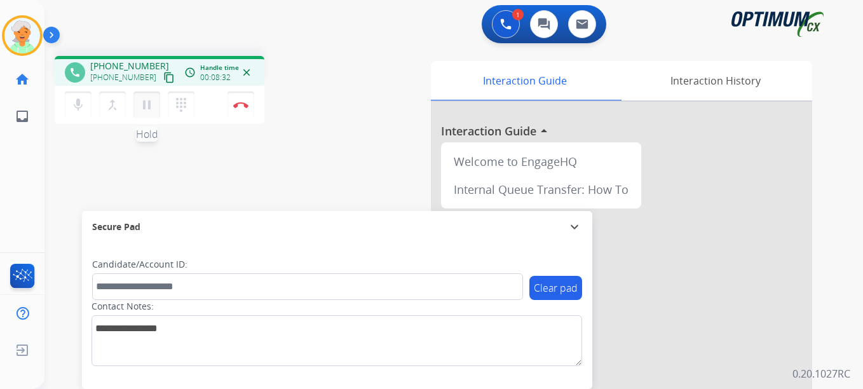
click at [150, 111] on mat-icon "pause" at bounding box center [146, 104] width 15 height 15
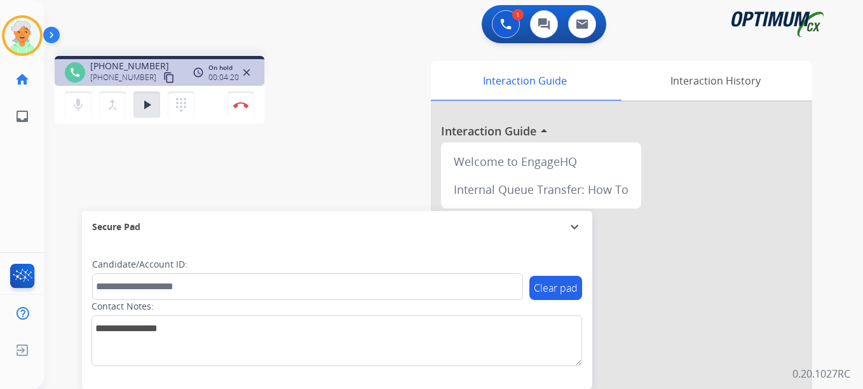
click at [20, 201] on div "Christi Busy Edit Avatar Agent: Christi Routing Profile: OCX Training home Home…" at bounding box center [22, 194] width 44 height 389
click at [145, 104] on mat-icon "play_arrow" at bounding box center [146, 104] width 15 height 15
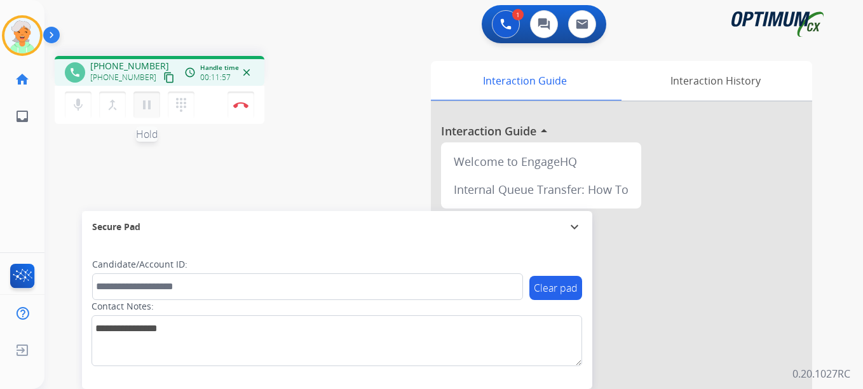
click at [147, 110] on mat-icon "pause" at bounding box center [146, 104] width 15 height 15
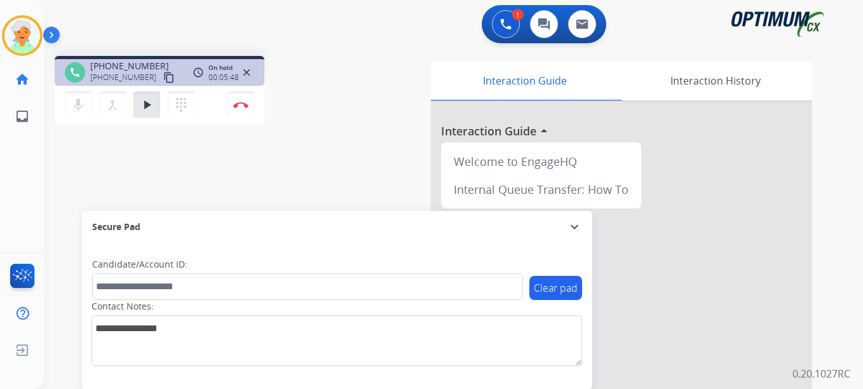
click at [57, 201] on div "phone [PHONE_NUMBER] [PHONE_NUMBER] content_copy access_time Call metrics Queue…" at bounding box center [438, 311] width 788 height 530
click at [32, 205] on div "Christi Busy Edit Avatar Agent: Christi Routing Profile: OCX Training home Home…" at bounding box center [22, 194] width 44 height 389
click at [77, 156] on div "phone [PHONE_NUMBER] [PHONE_NUMBER] content_copy access_time Call metrics Queue…" at bounding box center [438, 311] width 788 height 530
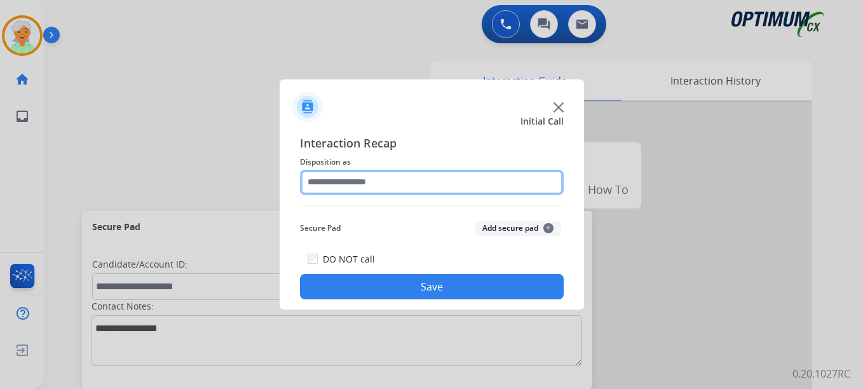
click at [326, 179] on input "text" at bounding box center [432, 182] width 264 height 25
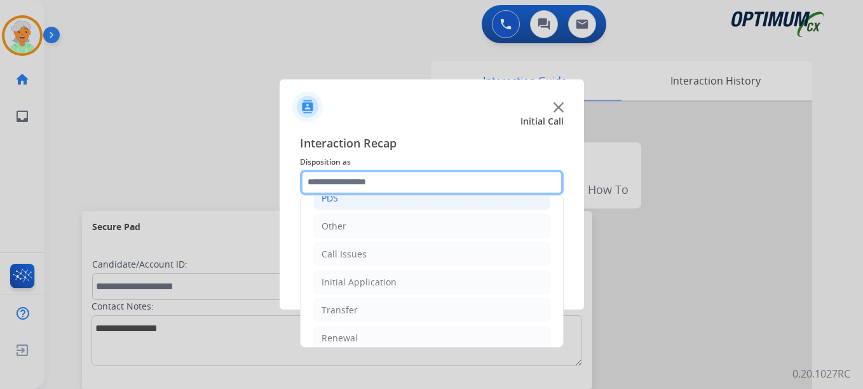
scroll to position [86, 0]
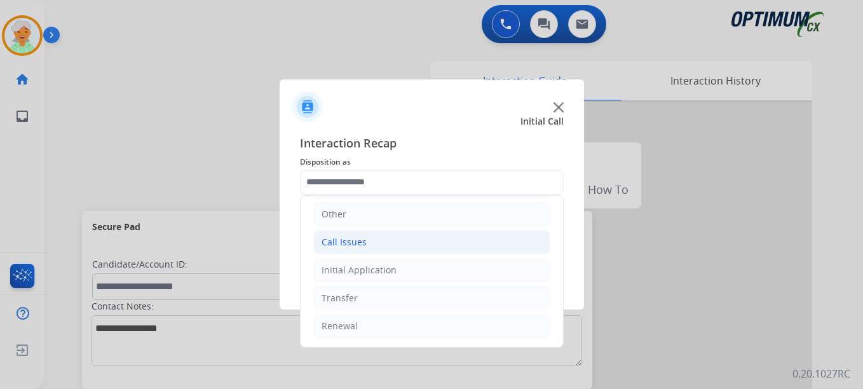
click at [346, 247] on div "Call Issues" at bounding box center [344, 242] width 45 height 13
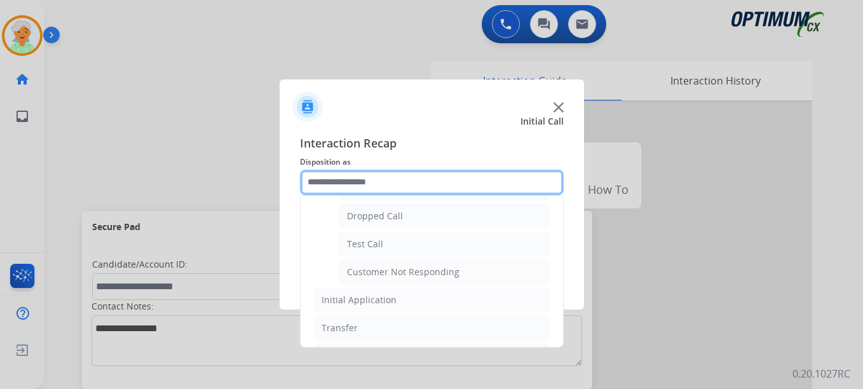
scroll to position [214, 0]
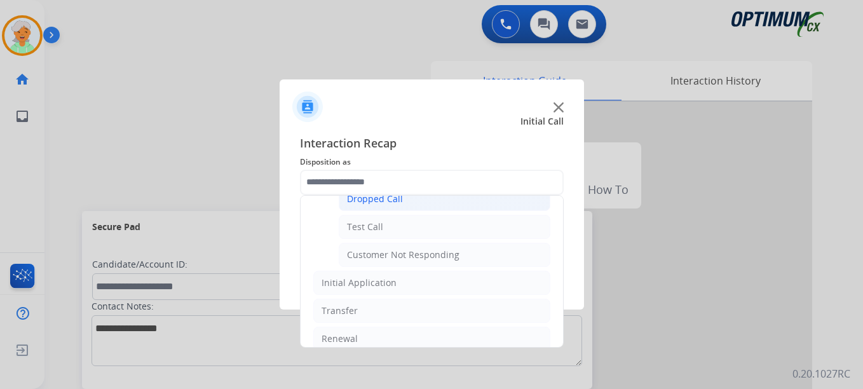
click at [363, 204] on div "Dropped Call" at bounding box center [375, 199] width 56 height 13
type input "**********"
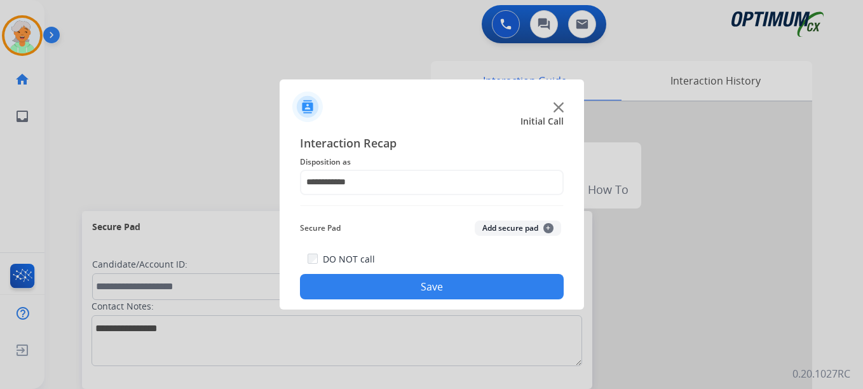
click at [356, 285] on button "Save" at bounding box center [432, 286] width 264 height 25
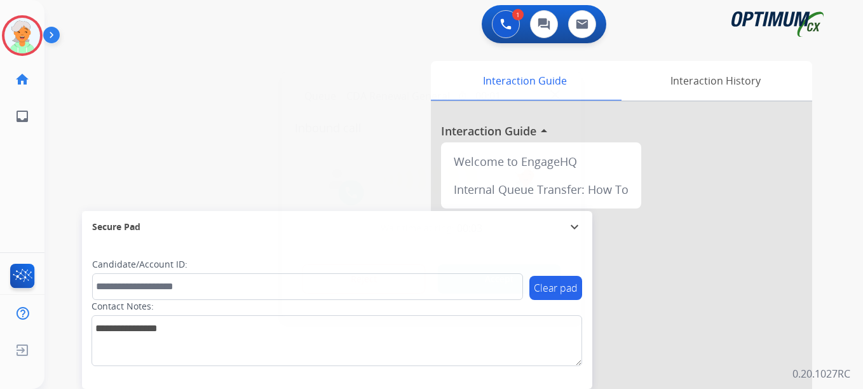
click at [536, 281] on button "Accept" at bounding box center [499, 278] width 123 height 29
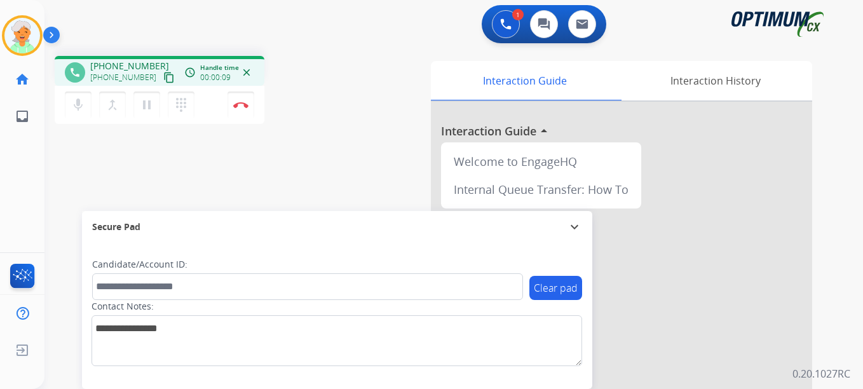
click at [163, 78] on mat-icon "content_copy" at bounding box center [168, 77] width 11 height 11
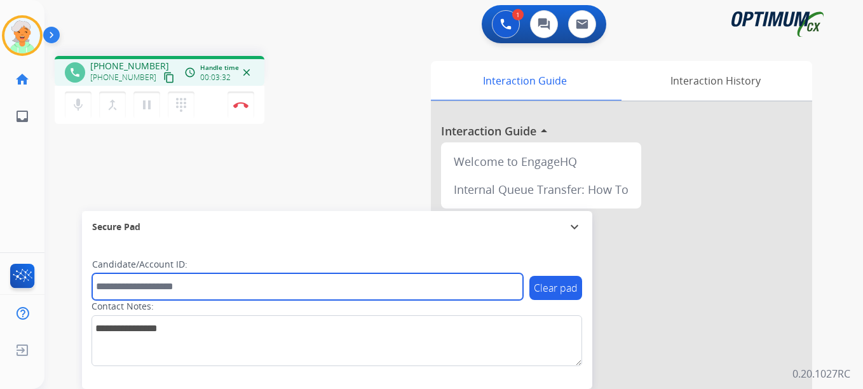
click at [131, 290] on input "text" at bounding box center [307, 286] width 431 height 27
paste input "*******"
type input "*******"
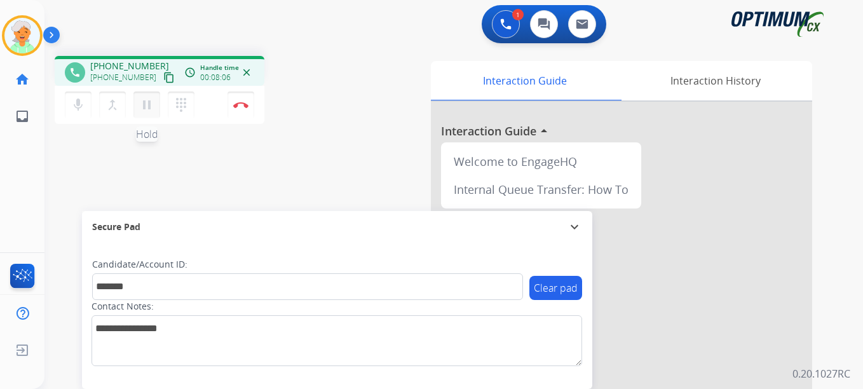
click at [157, 107] on button "pause Hold" at bounding box center [146, 105] width 27 height 27
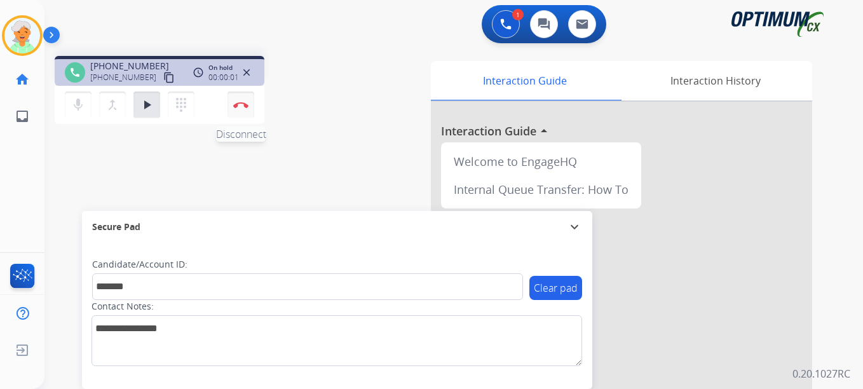
click at [243, 105] on img at bounding box center [240, 105] width 15 height 6
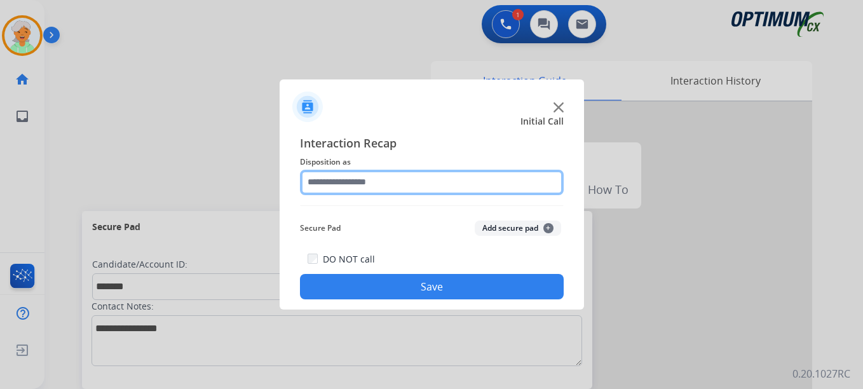
click at [370, 193] on input "text" at bounding box center [432, 182] width 264 height 25
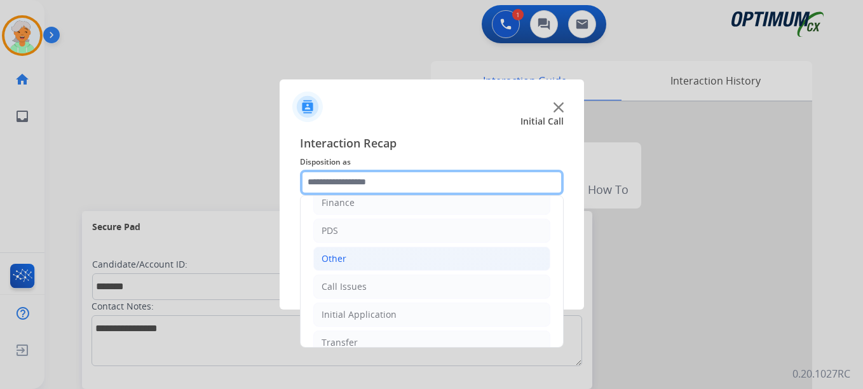
scroll to position [86, 0]
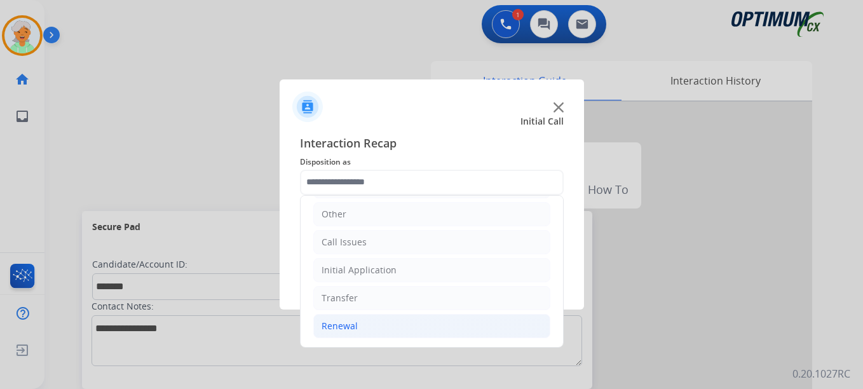
click at [356, 330] on div "Renewal" at bounding box center [340, 326] width 36 height 13
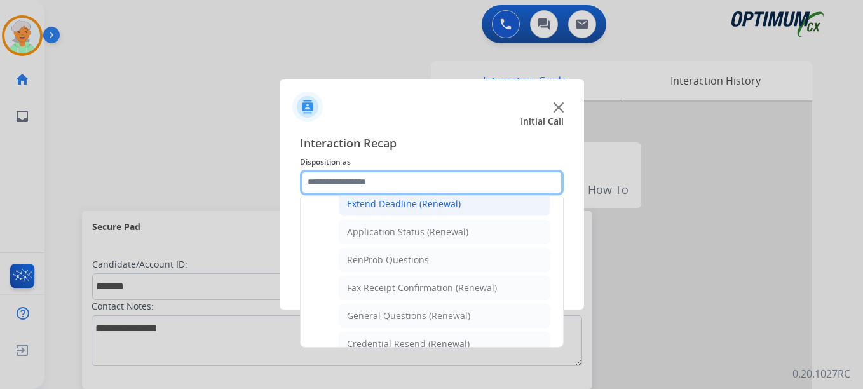
scroll to position [341, 0]
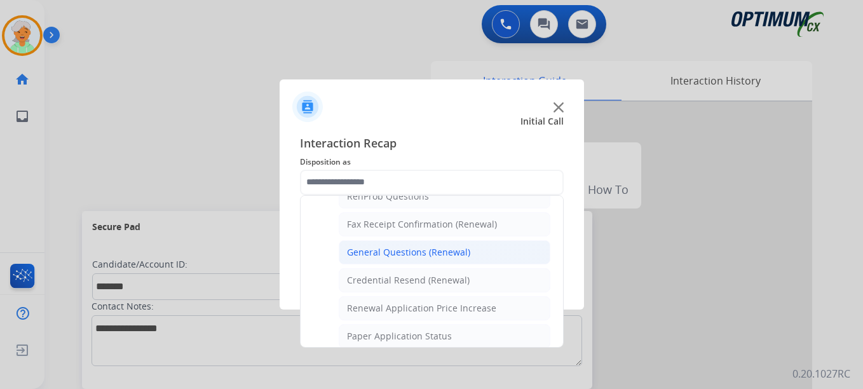
click at [413, 255] on div "General Questions (Renewal)" at bounding box center [408, 252] width 123 height 13
type input "**********"
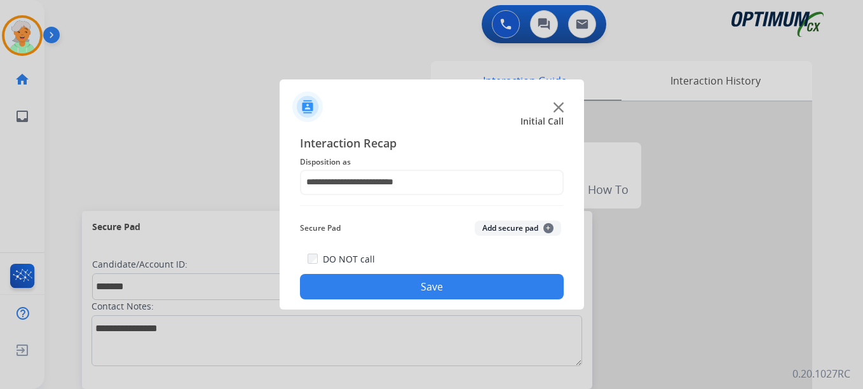
click at [423, 288] on button "Save" at bounding box center [432, 286] width 264 height 25
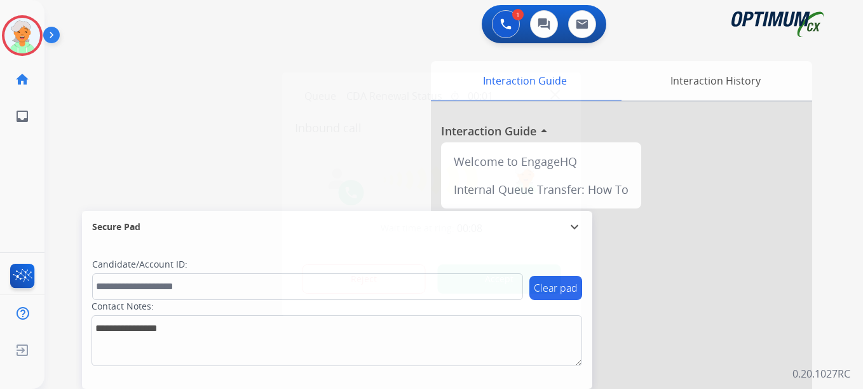
click at [454, 271] on button "Accept" at bounding box center [499, 278] width 123 height 29
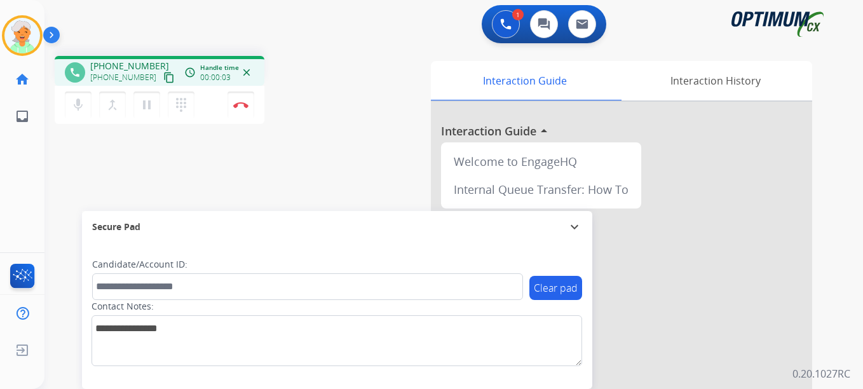
click at [163, 83] on mat-icon "content_copy" at bounding box center [168, 77] width 11 height 11
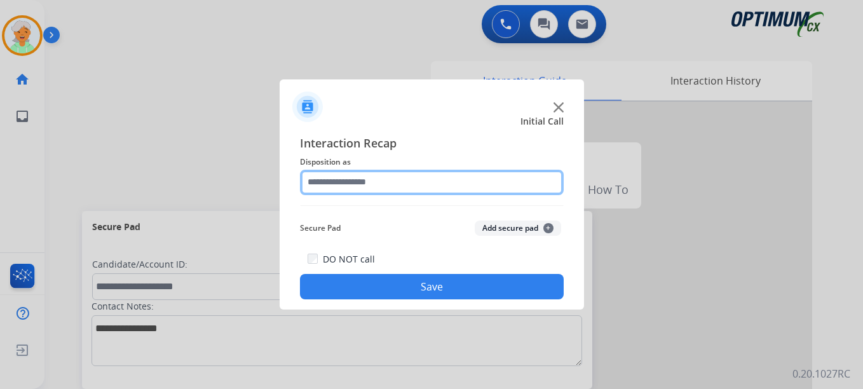
click at [358, 180] on input "text" at bounding box center [432, 182] width 264 height 25
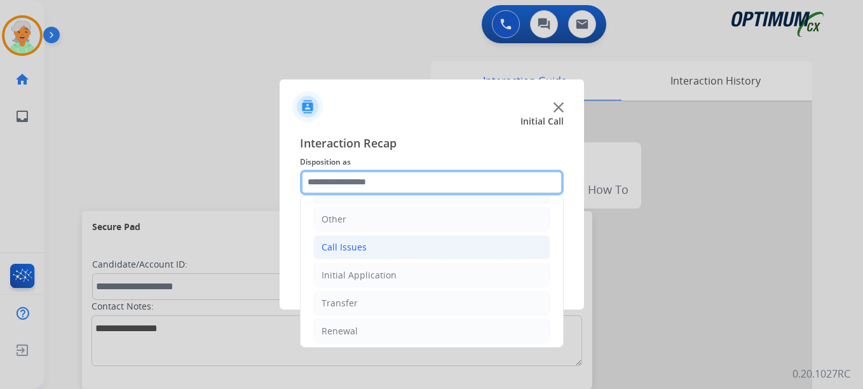
scroll to position [86, 0]
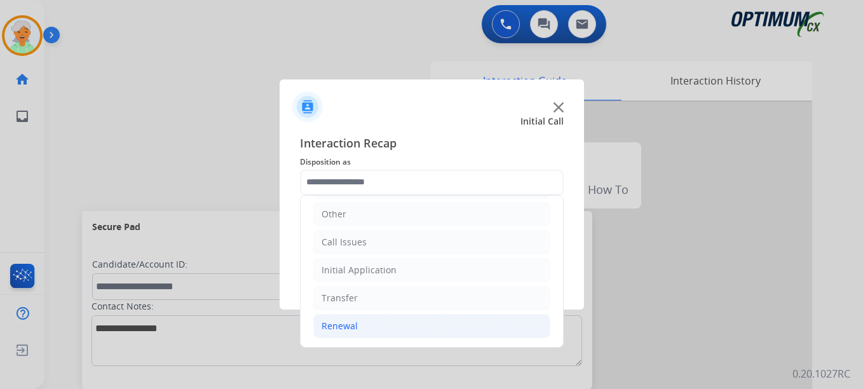
click at [360, 329] on li "Renewal" at bounding box center [431, 326] width 237 height 24
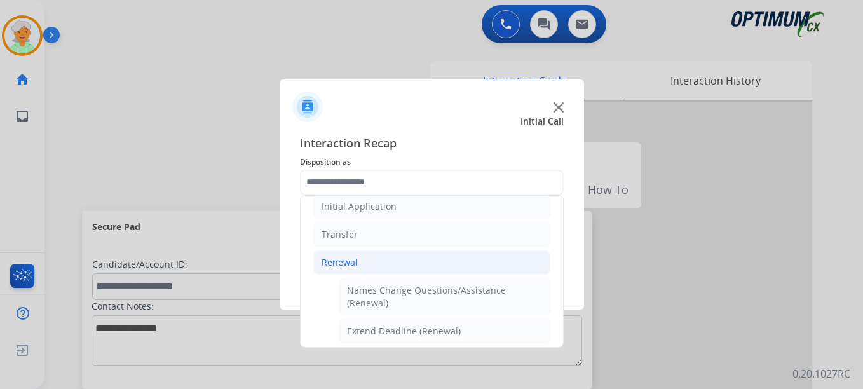
click at [367, 265] on li "Renewal" at bounding box center [431, 262] width 237 height 24
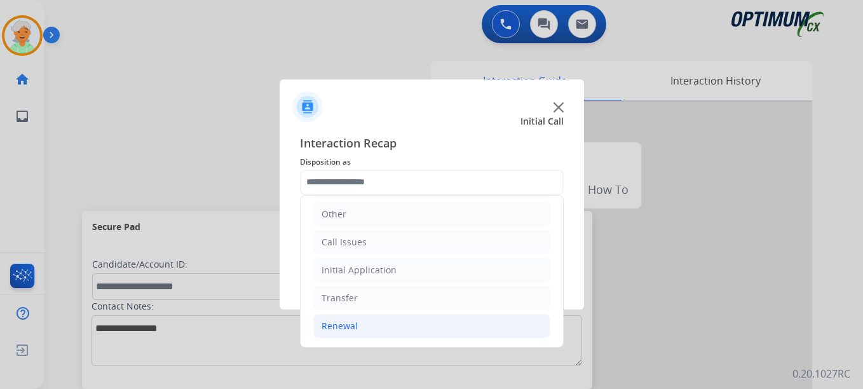
click at [350, 325] on div "Renewal" at bounding box center [340, 326] width 36 height 13
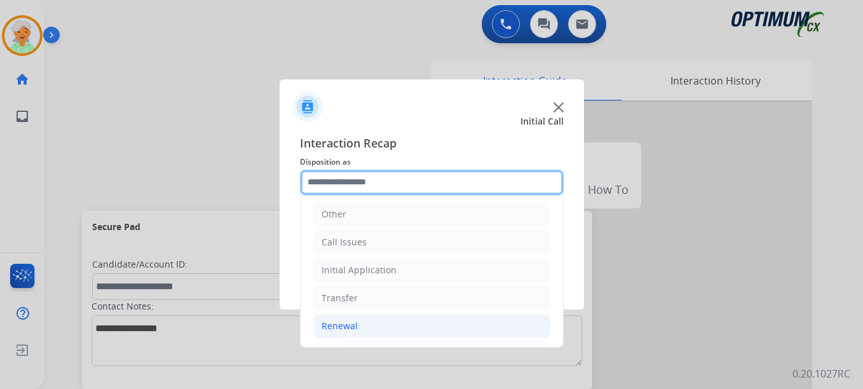
scroll to position [150, 0]
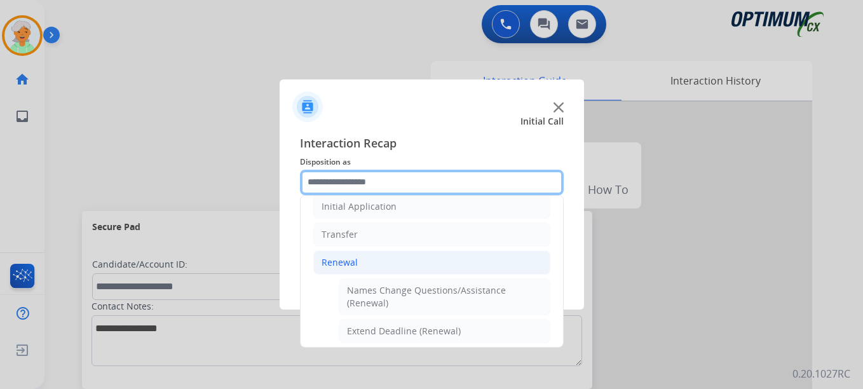
click at [339, 184] on input "text" at bounding box center [432, 182] width 264 height 25
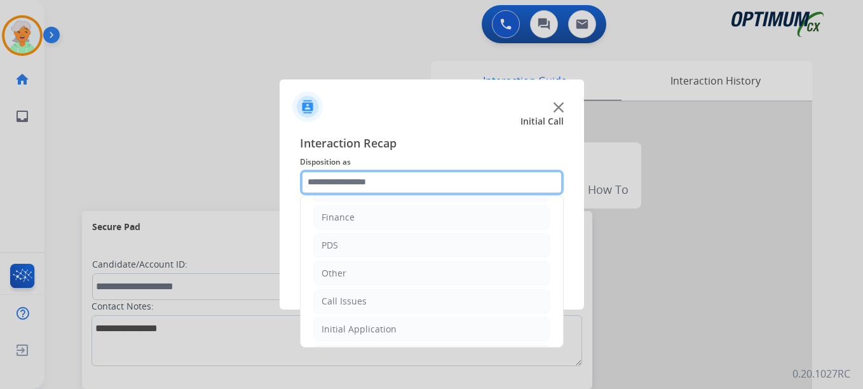
scroll to position [23, 0]
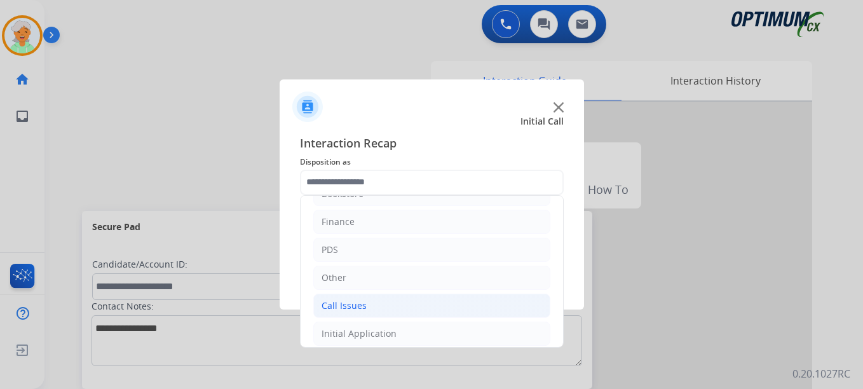
click at [346, 302] on div "Call Issues" at bounding box center [344, 305] width 45 height 13
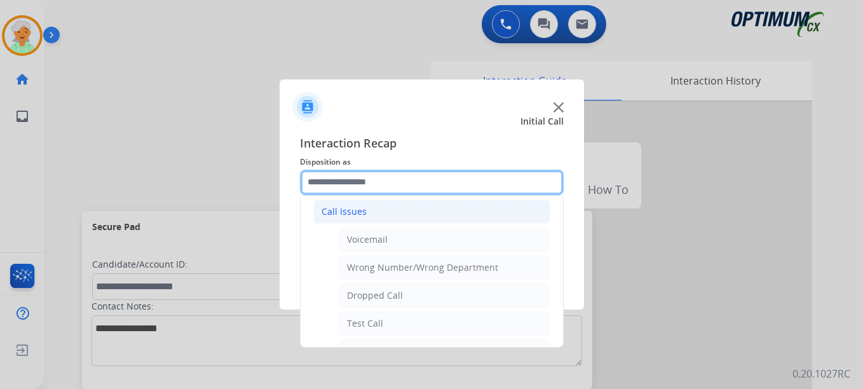
scroll to position [150, 0]
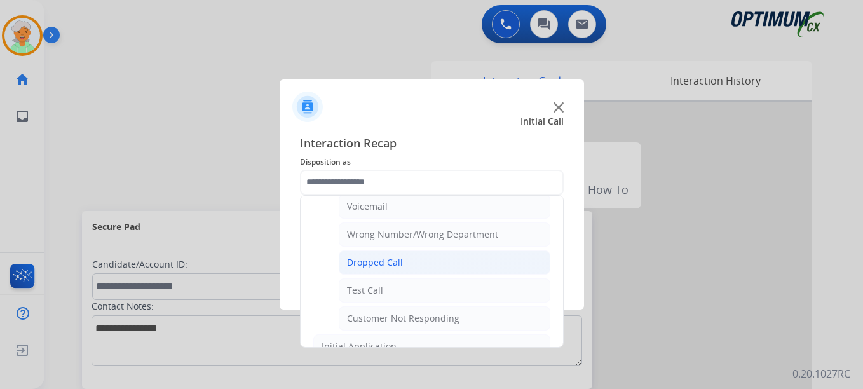
click at [397, 260] on div "Dropped Call" at bounding box center [375, 262] width 56 height 13
type input "**********"
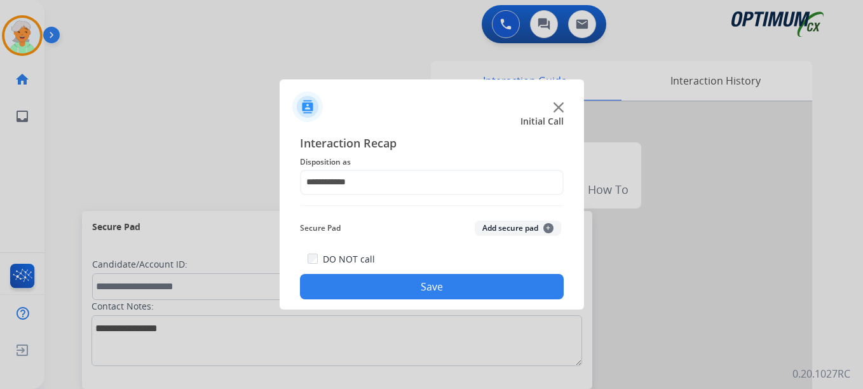
drag, startPoint x: 418, startPoint y: 281, endPoint x: 427, endPoint y: 281, distance: 8.9
click at [419, 281] on button "Save" at bounding box center [432, 286] width 264 height 25
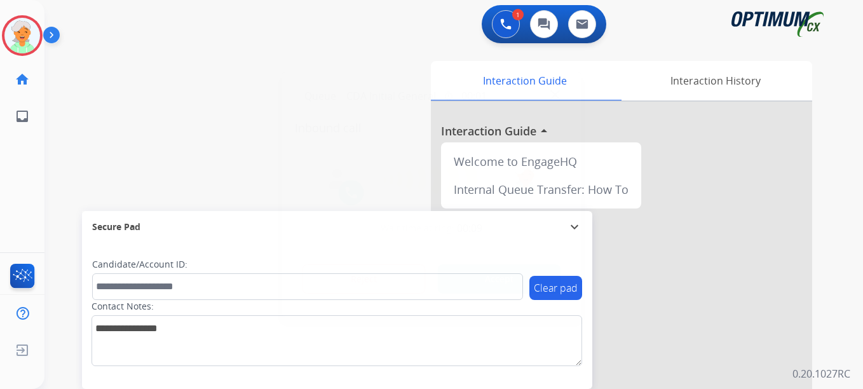
click at [538, 276] on button "Accept" at bounding box center [499, 278] width 123 height 29
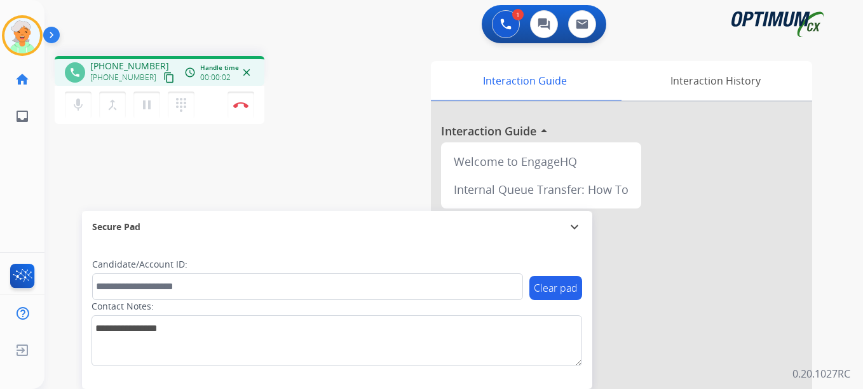
click at [163, 73] on mat-icon "content_copy" at bounding box center [168, 77] width 11 height 11
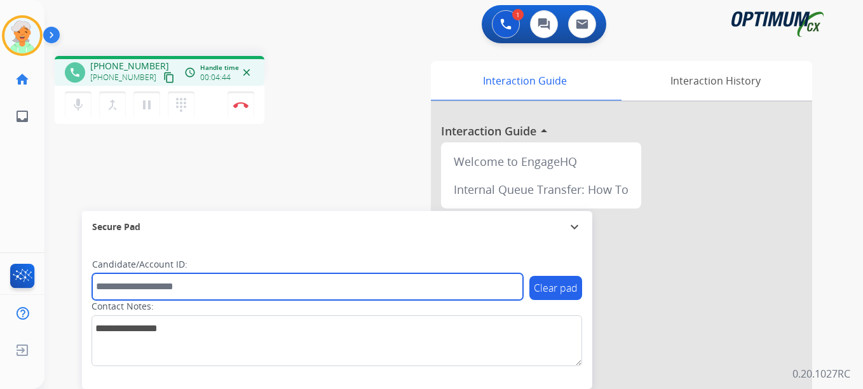
click at [122, 281] on input "text" at bounding box center [307, 286] width 431 height 27
paste input "*******"
type input "*******"
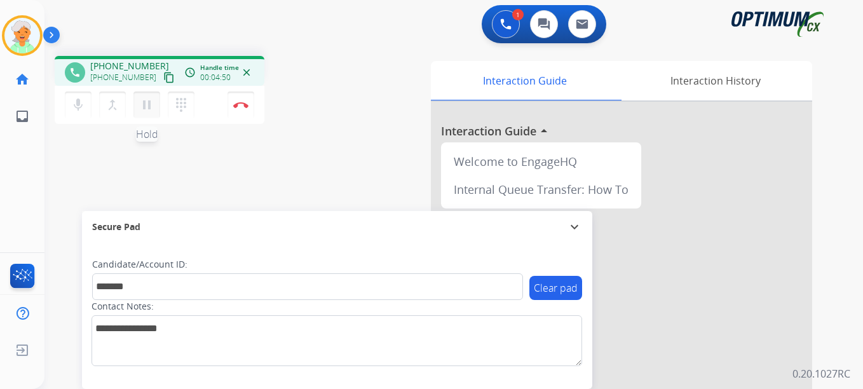
click at [141, 104] on mat-icon "pause" at bounding box center [146, 104] width 15 height 15
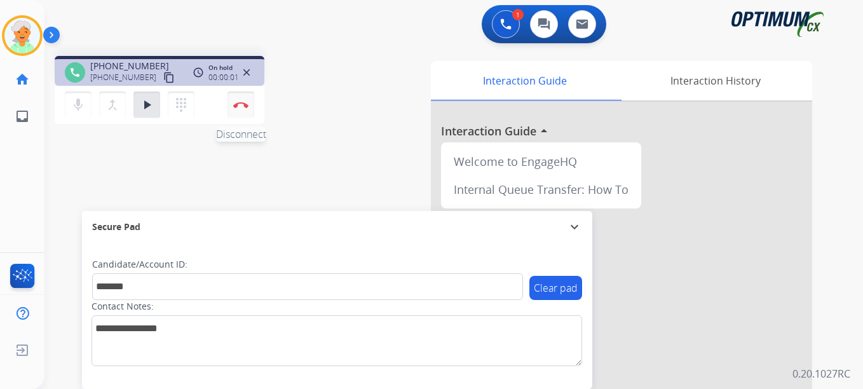
click at [236, 104] on img at bounding box center [240, 105] width 15 height 6
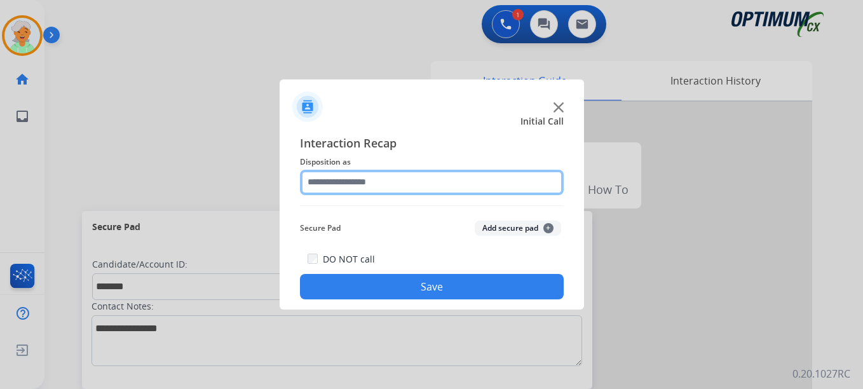
click at [334, 186] on input "text" at bounding box center [432, 182] width 264 height 25
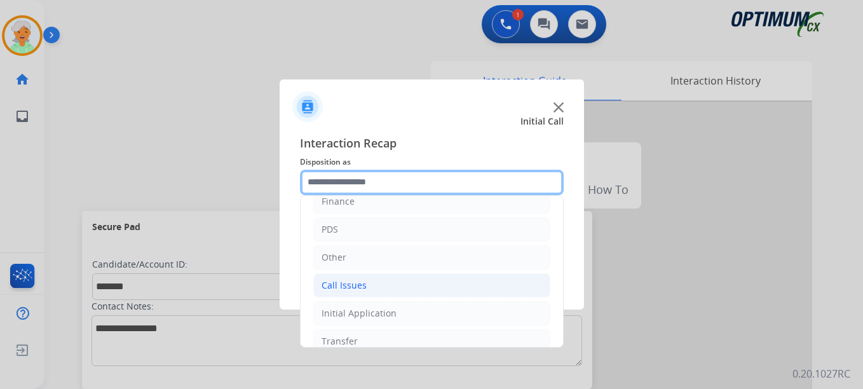
scroll to position [86, 0]
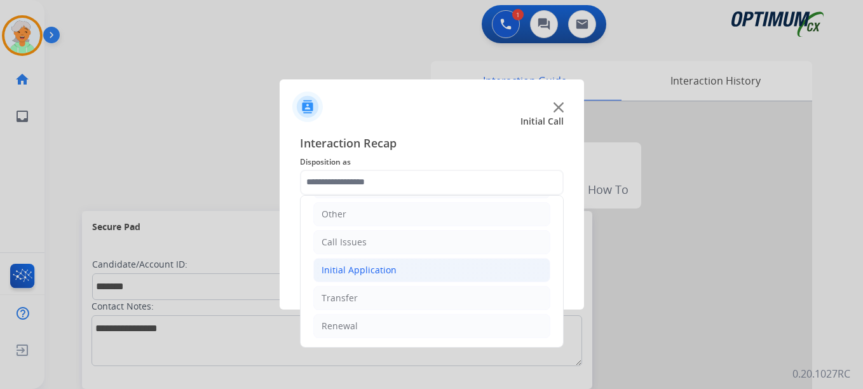
click at [359, 273] on div "Initial Application" at bounding box center [359, 270] width 75 height 13
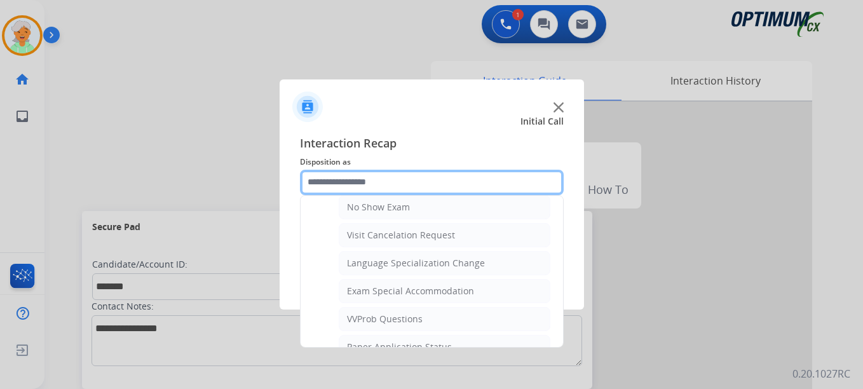
scroll to position [658, 0]
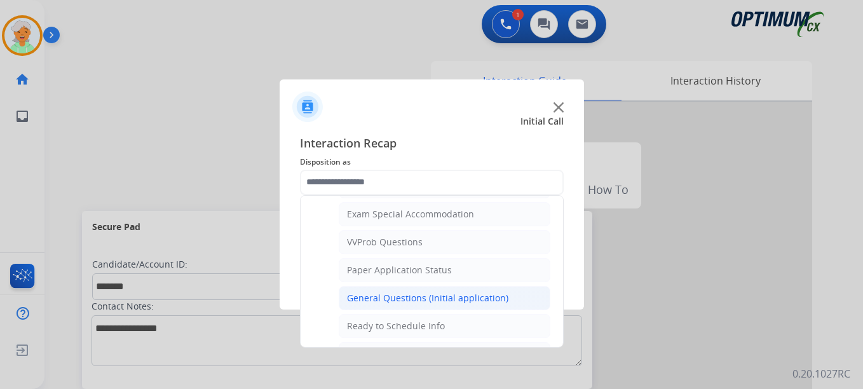
click at [376, 294] on div "General Questions (Initial application)" at bounding box center [427, 298] width 161 height 13
type input "**********"
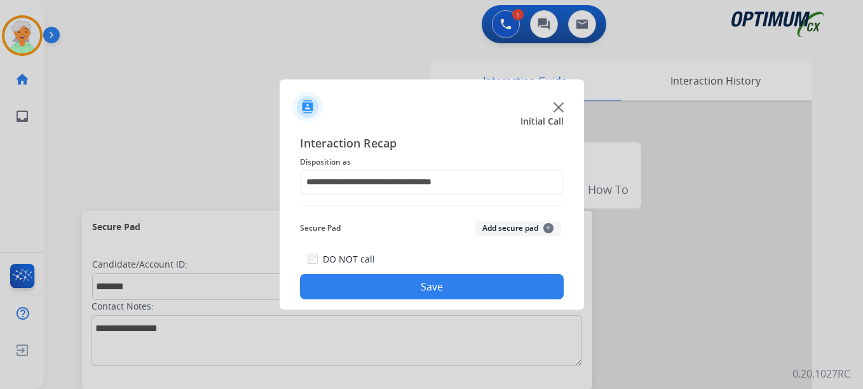
click at [379, 283] on button "Save" at bounding box center [432, 286] width 264 height 25
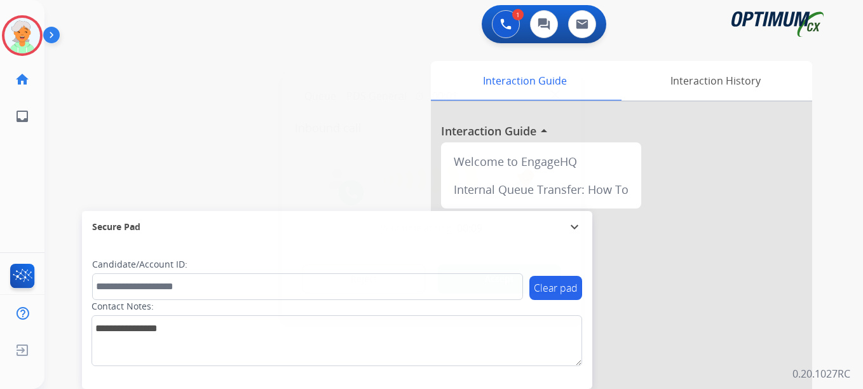
click at [499, 276] on button "Accept" at bounding box center [499, 278] width 123 height 29
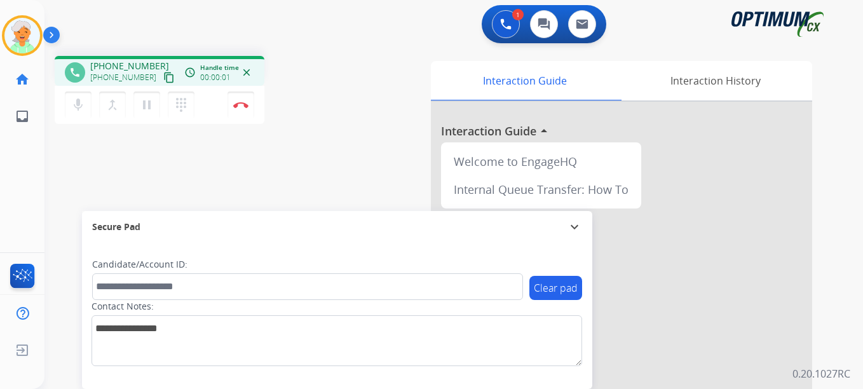
click at [163, 76] on mat-icon "content_copy" at bounding box center [168, 77] width 11 height 11
click at [161, 76] on button "content_copy" at bounding box center [168, 77] width 15 height 15
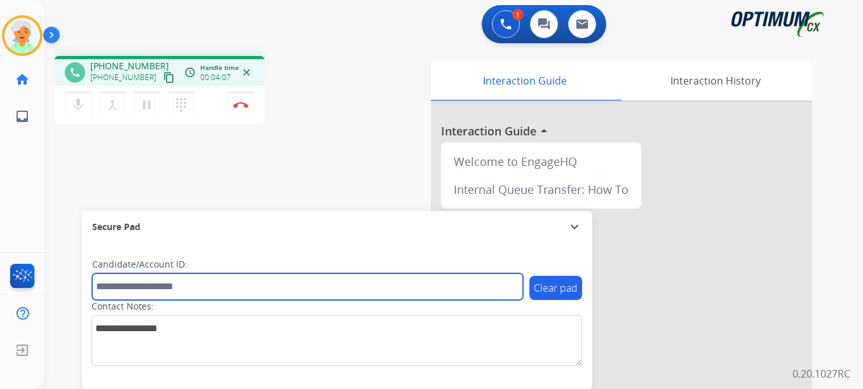
click at [116, 288] on input "text" at bounding box center [307, 286] width 431 height 27
paste input "*******"
type input "*******"
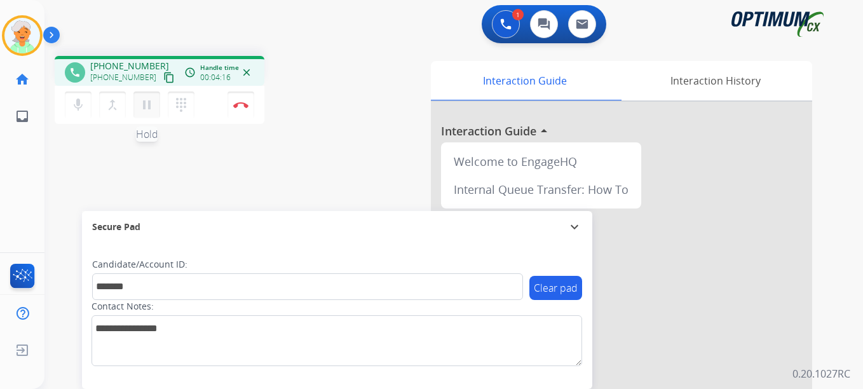
click at [155, 110] on button "pause Hold" at bounding box center [146, 105] width 27 height 27
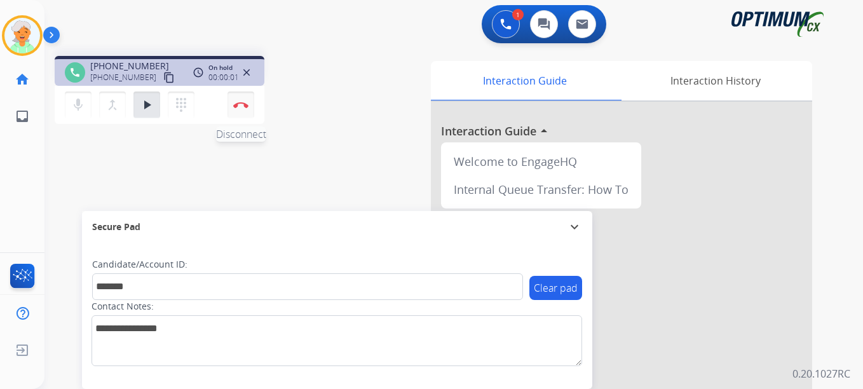
click at [239, 110] on button "Disconnect" at bounding box center [240, 105] width 27 height 27
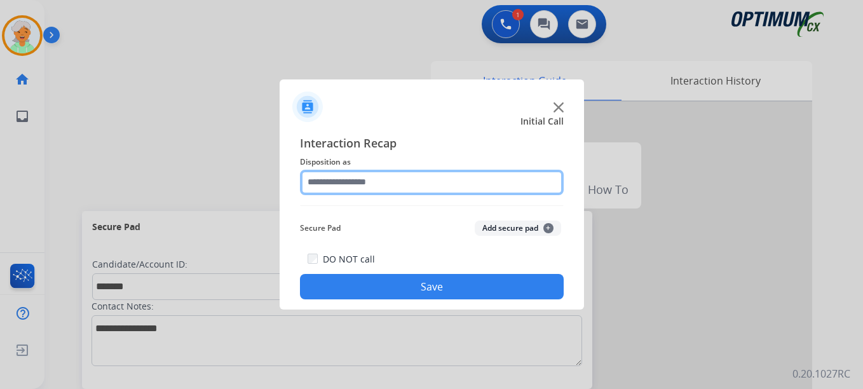
click at [346, 186] on input "text" at bounding box center [432, 182] width 264 height 25
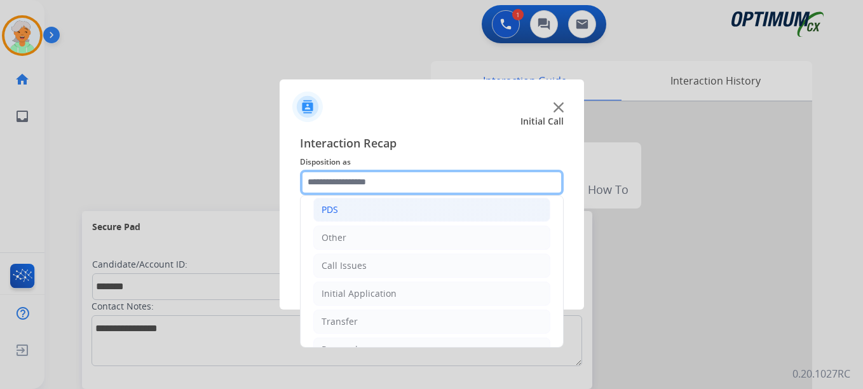
scroll to position [86, 0]
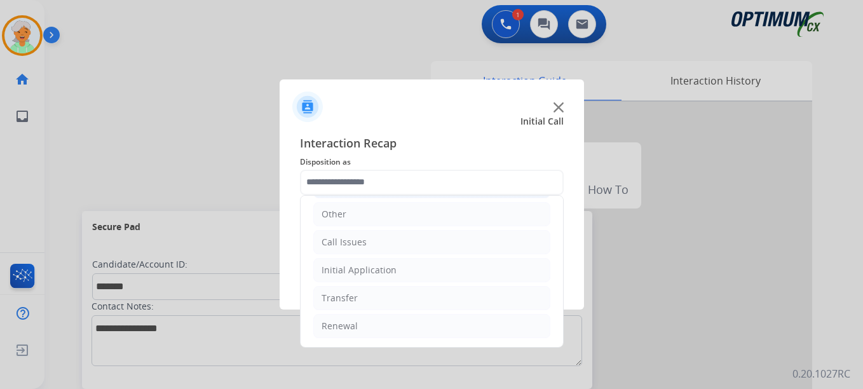
click at [341, 271] on div "Initial Application" at bounding box center [359, 270] width 75 height 13
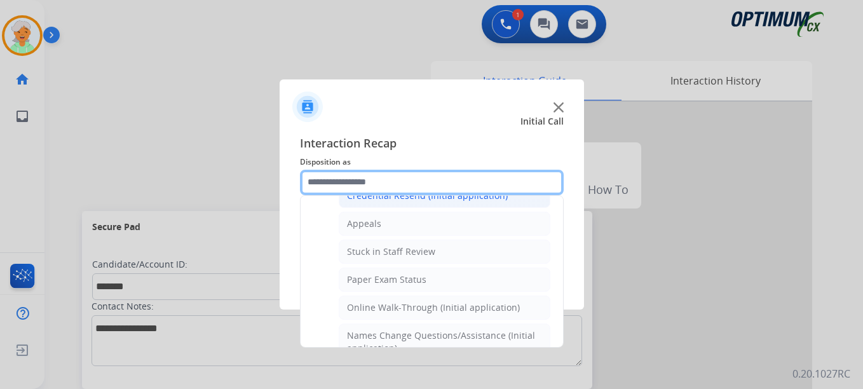
scroll to position [214, 0]
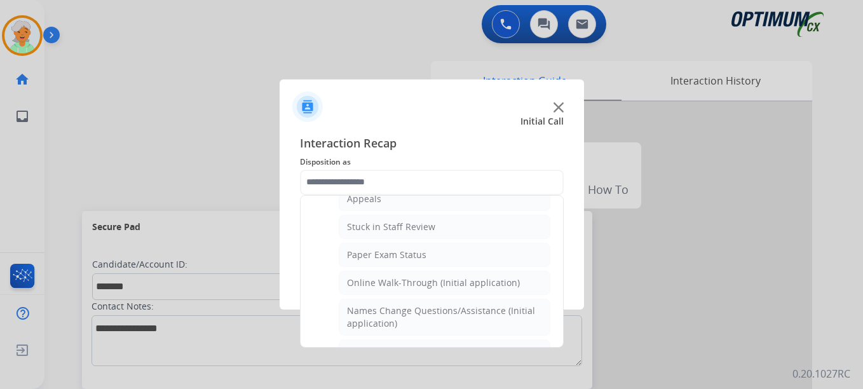
click at [397, 288] on div "Online Walk-Through (Initial application)" at bounding box center [433, 282] width 173 height 13
type input "**********"
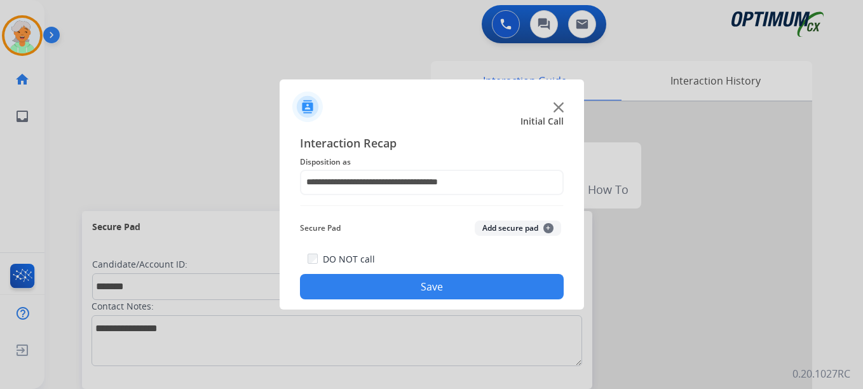
click at [399, 285] on button "Save" at bounding box center [432, 286] width 264 height 25
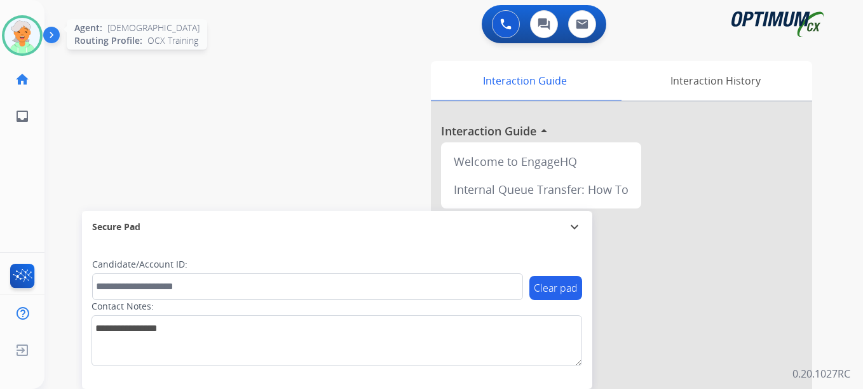
click at [29, 27] on img at bounding box center [22, 36] width 36 height 36
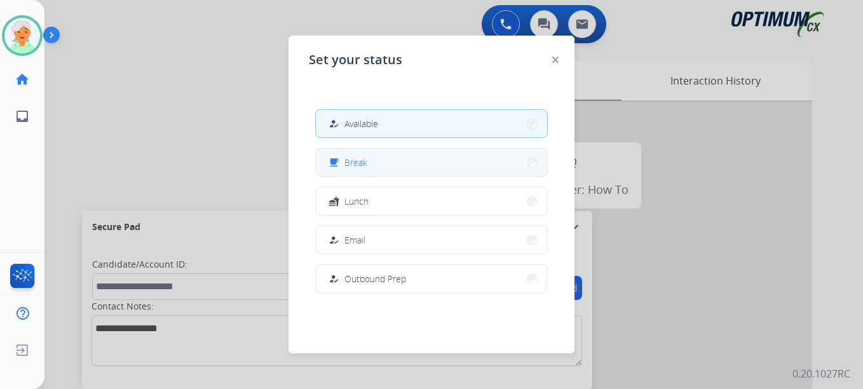
click at [360, 161] on span "Break" at bounding box center [355, 162] width 23 height 13
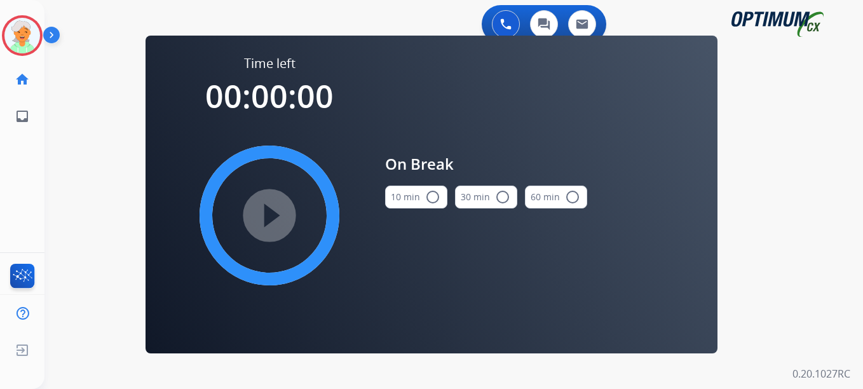
click at [432, 201] on mat-icon "radio_button_unchecked" at bounding box center [432, 196] width 15 height 15
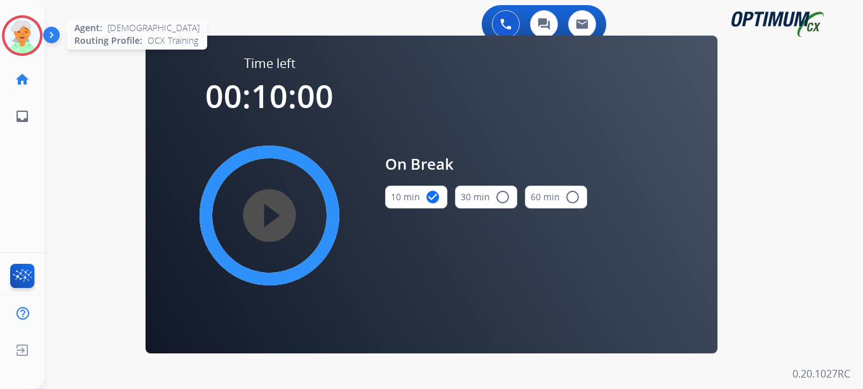
click at [15, 27] on img at bounding box center [22, 36] width 36 height 36
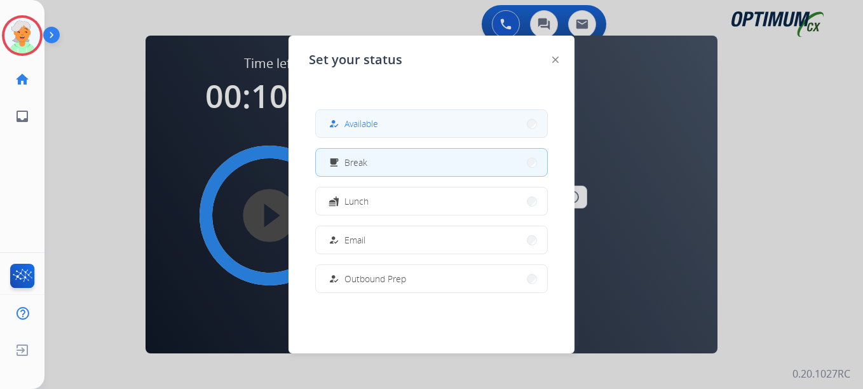
click at [353, 121] on span "Available" at bounding box center [361, 123] width 34 height 13
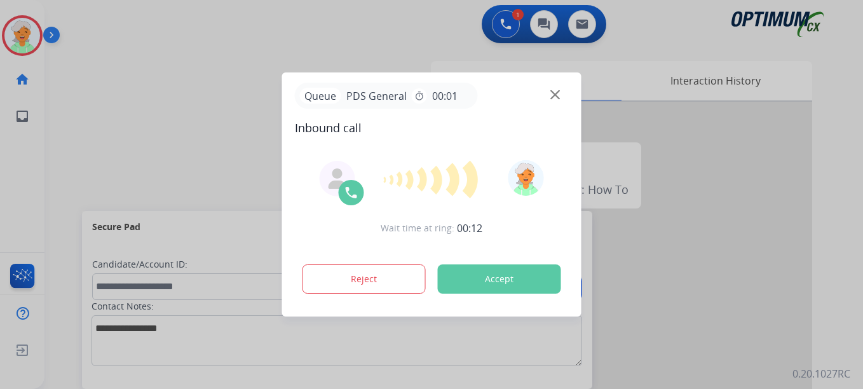
drag, startPoint x: 57, startPoint y: 139, endPoint x: 223, endPoint y: 180, distance: 171.5
click at [57, 140] on div at bounding box center [431, 194] width 863 height 389
drag, startPoint x: 458, startPoint y: 275, endPoint x: 458, endPoint y: 265, distance: 10.2
click at [458, 270] on button "Accept" at bounding box center [499, 278] width 123 height 29
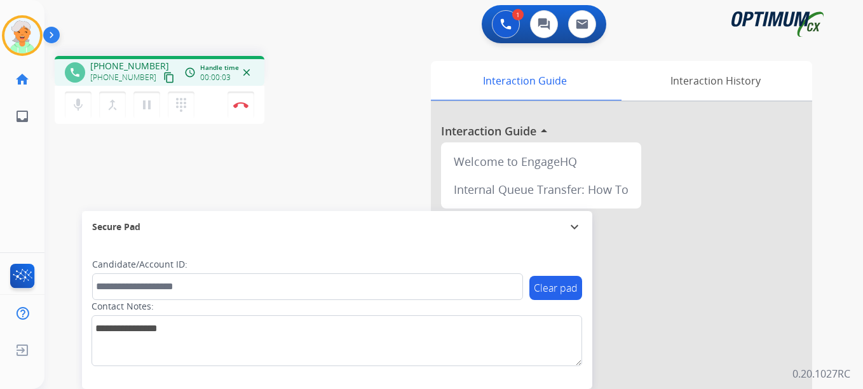
click at [163, 77] on mat-icon "content_copy" at bounding box center [168, 77] width 11 height 11
click at [163, 78] on mat-icon "content_copy" at bounding box center [168, 77] width 11 height 11
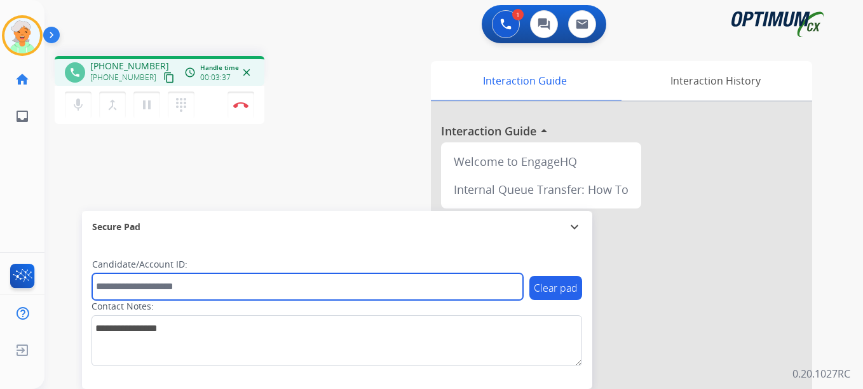
click at [125, 292] on input "text" at bounding box center [307, 286] width 431 height 27
paste input "*******"
type input "*******"
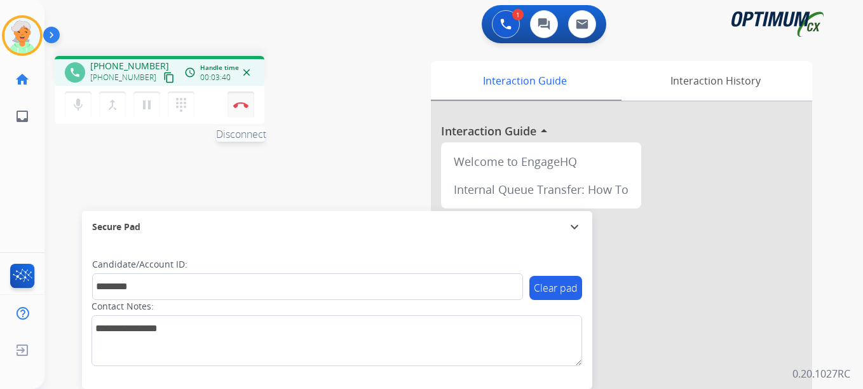
click at [238, 106] on img at bounding box center [240, 105] width 15 height 6
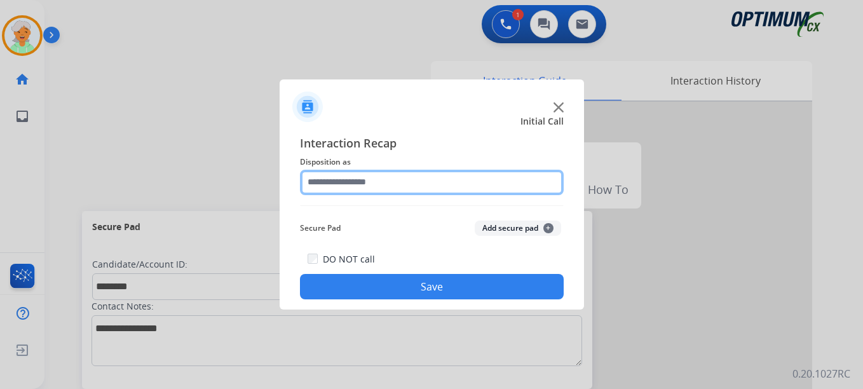
click at [381, 177] on input "text" at bounding box center [432, 182] width 264 height 25
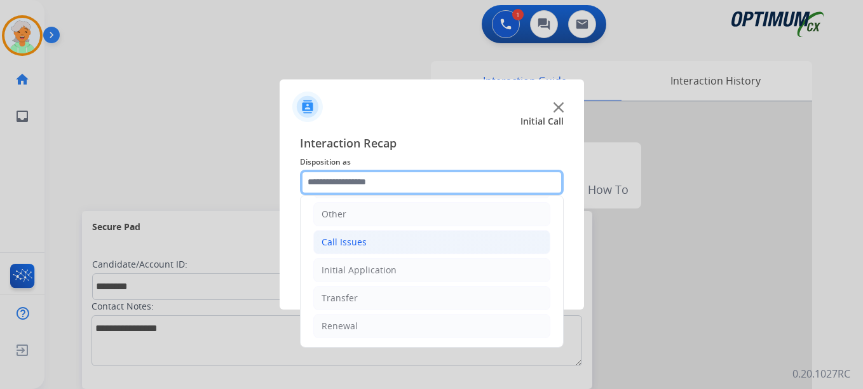
scroll to position [23, 0]
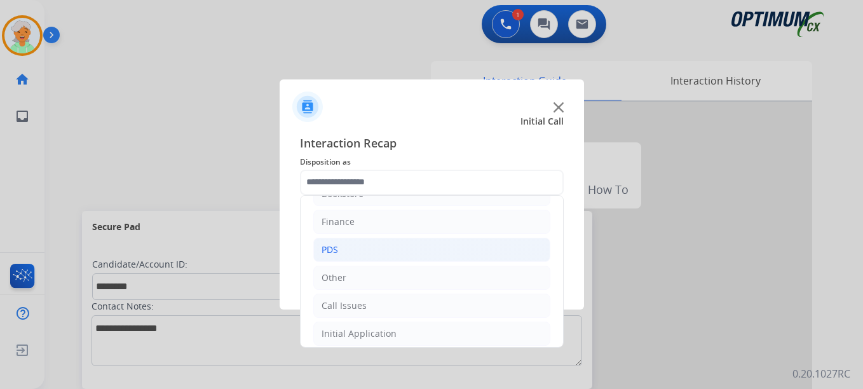
click at [363, 255] on li "PDS" at bounding box center [431, 250] width 237 height 24
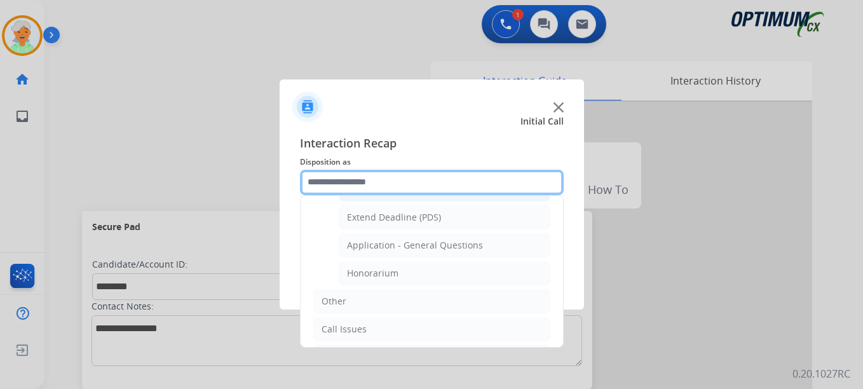
scroll to position [341, 0]
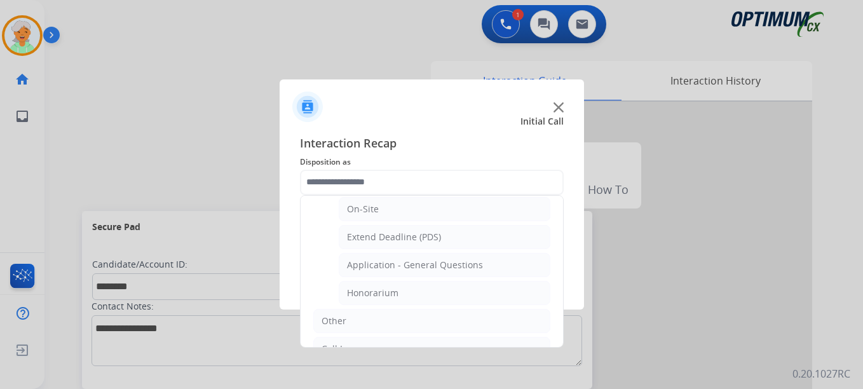
click at [385, 292] on div "Honorarium" at bounding box center [372, 293] width 51 height 13
type input "**********"
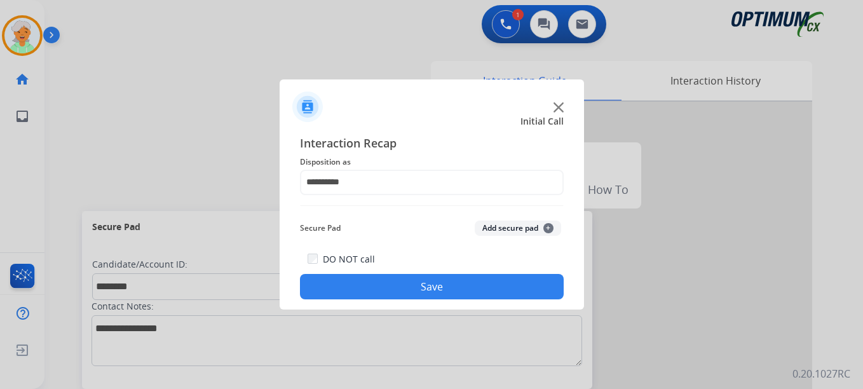
click at [392, 281] on button "Save" at bounding box center [432, 286] width 264 height 25
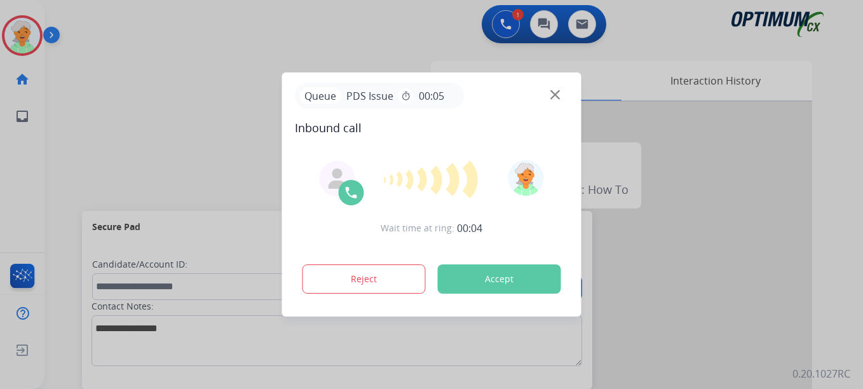
click at [493, 269] on button "Accept" at bounding box center [499, 278] width 123 height 29
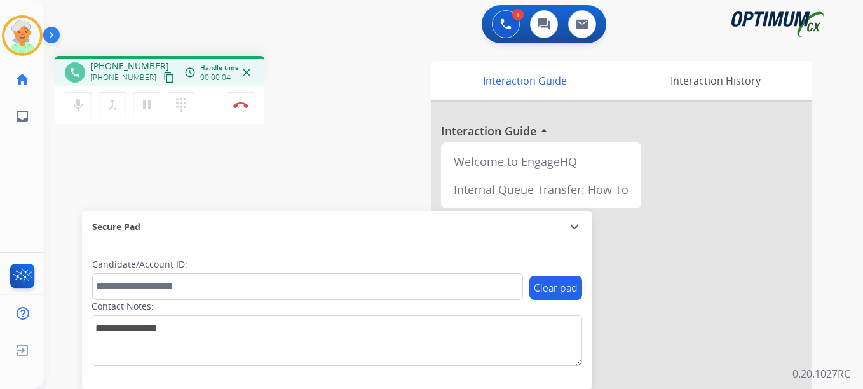
click at [163, 77] on mat-icon "content_copy" at bounding box center [168, 77] width 11 height 11
click at [161, 70] on button "content_copy" at bounding box center [168, 77] width 15 height 15
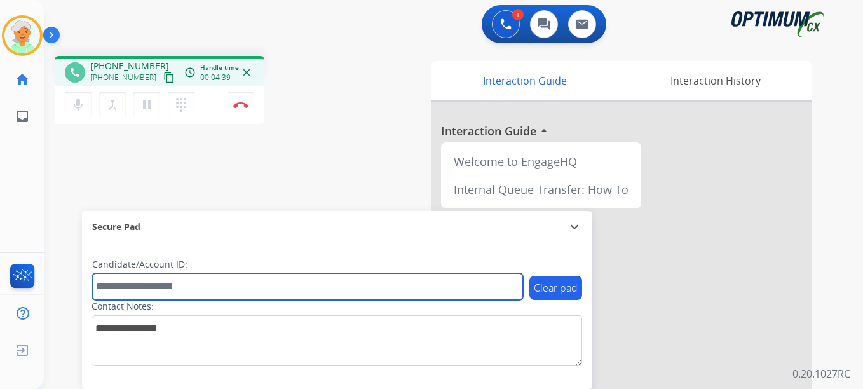
click at [102, 293] on input "text" at bounding box center [307, 286] width 431 height 27
paste input "*******"
type input "*******"
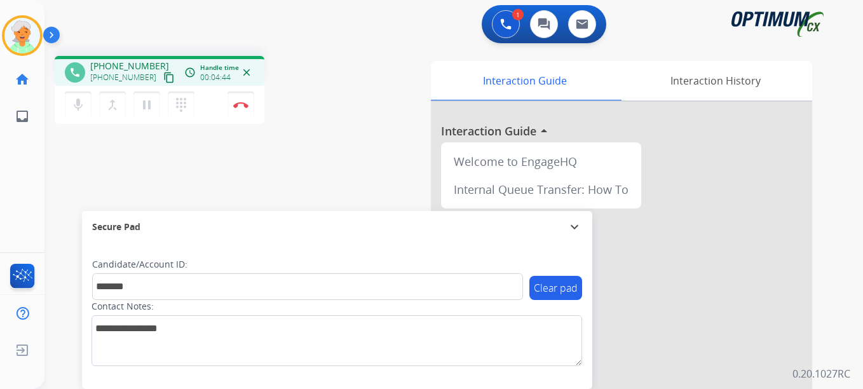
drag, startPoint x: 143, startPoint y: 110, endPoint x: 162, endPoint y: 111, distance: 19.1
click at [144, 110] on mat-icon "pause" at bounding box center [146, 104] width 15 height 15
click at [239, 113] on button "Disconnect" at bounding box center [240, 105] width 27 height 27
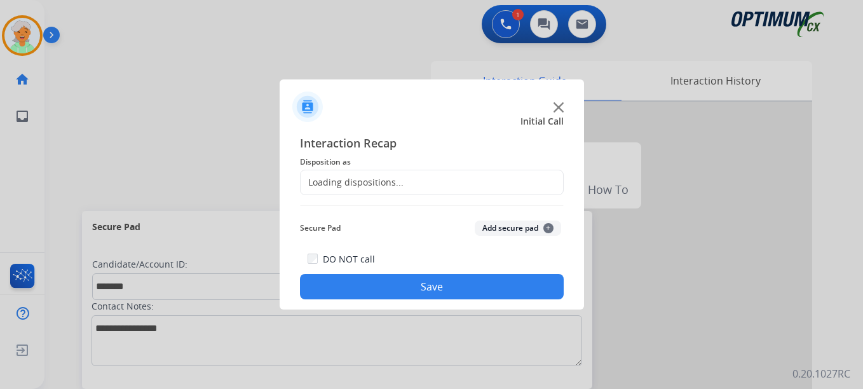
click at [336, 187] on div "Loading dispositions..." at bounding box center [352, 182] width 103 height 13
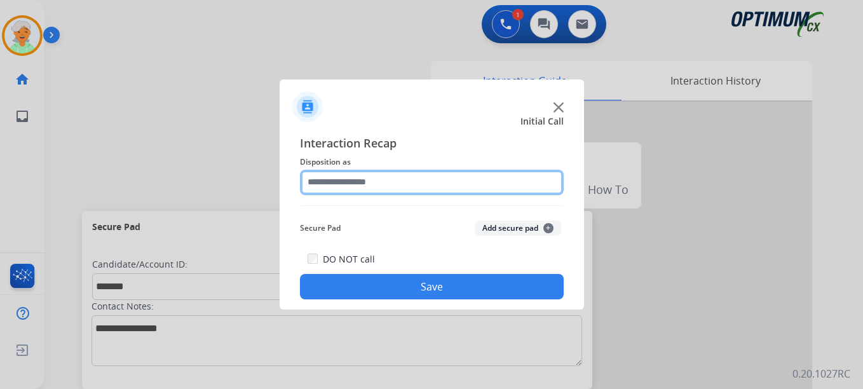
click at [341, 186] on input "text" at bounding box center [432, 182] width 264 height 25
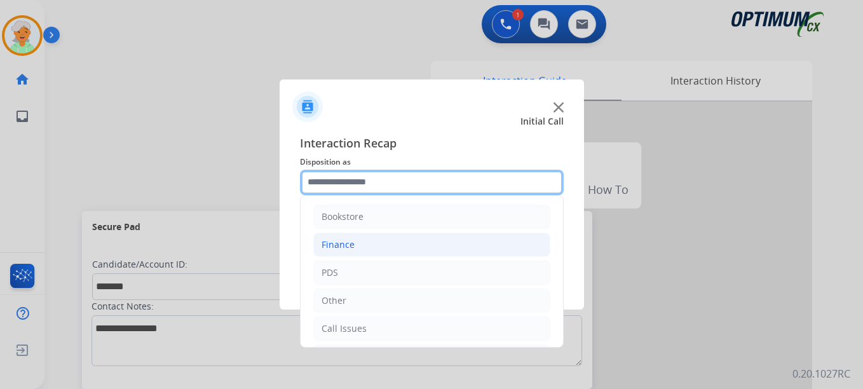
scroll to position [64, 0]
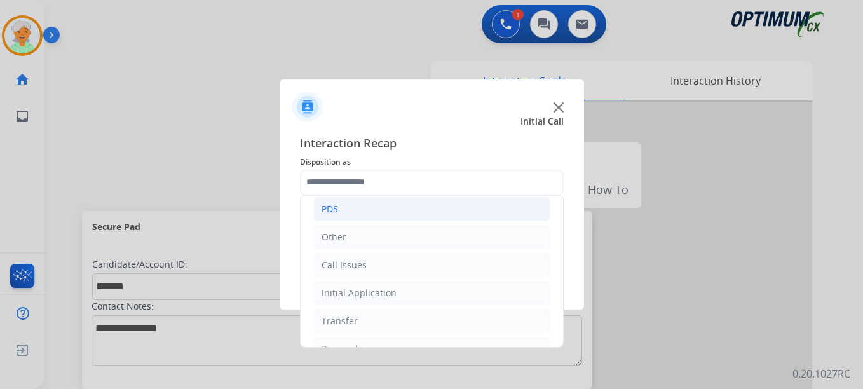
click at [336, 214] on div "PDS" at bounding box center [330, 209] width 17 height 13
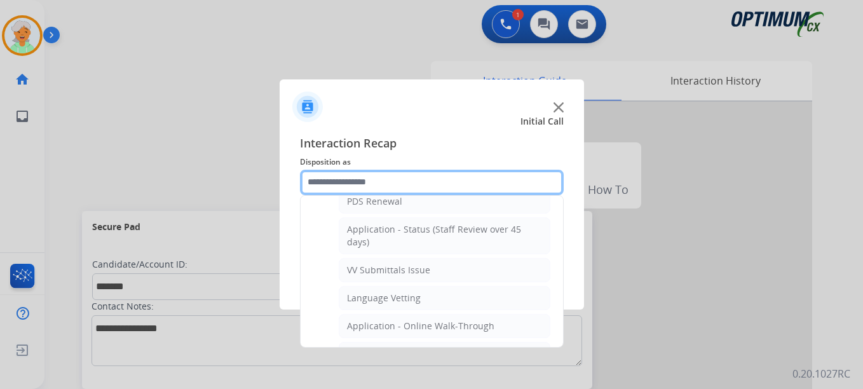
scroll to position [191, 0]
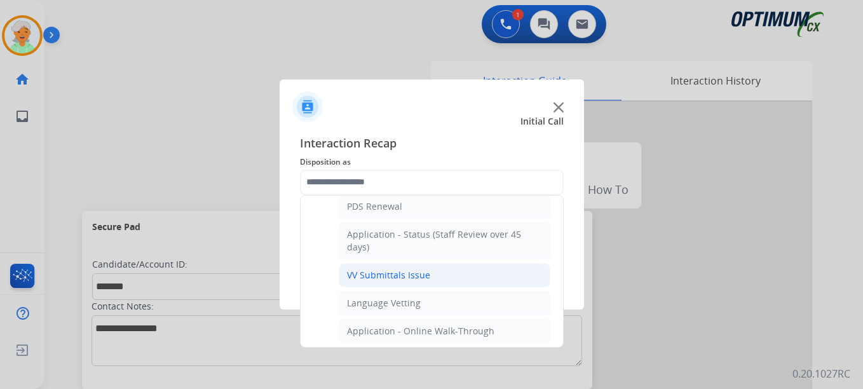
click at [370, 278] on div "VV Submittals Issue" at bounding box center [388, 275] width 83 height 13
type input "**********"
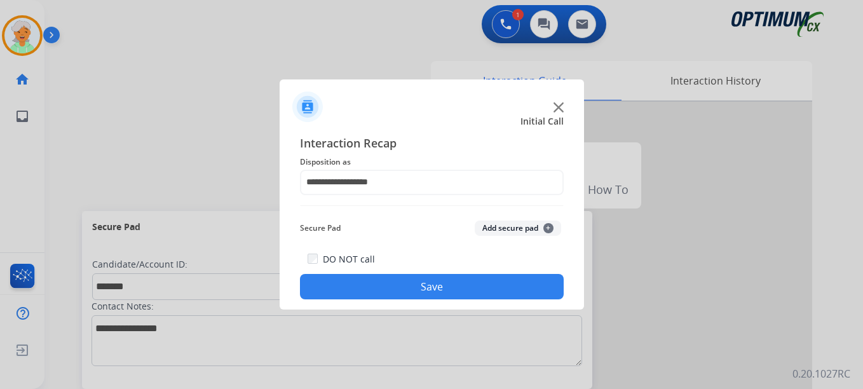
click at [371, 281] on button "Save" at bounding box center [432, 286] width 264 height 25
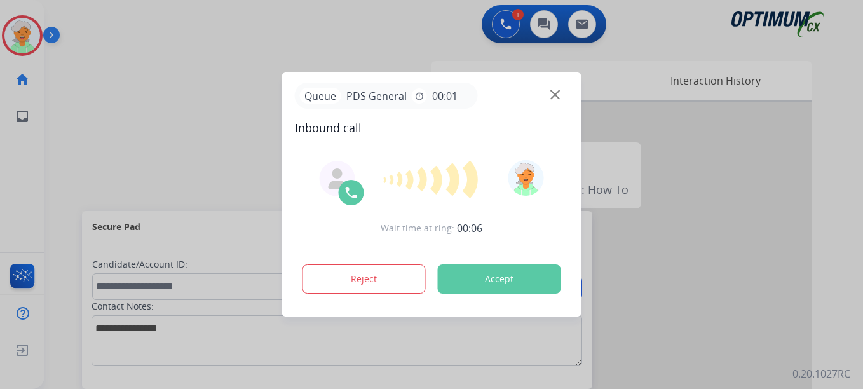
click at [520, 288] on button "Accept" at bounding box center [499, 278] width 123 height 29
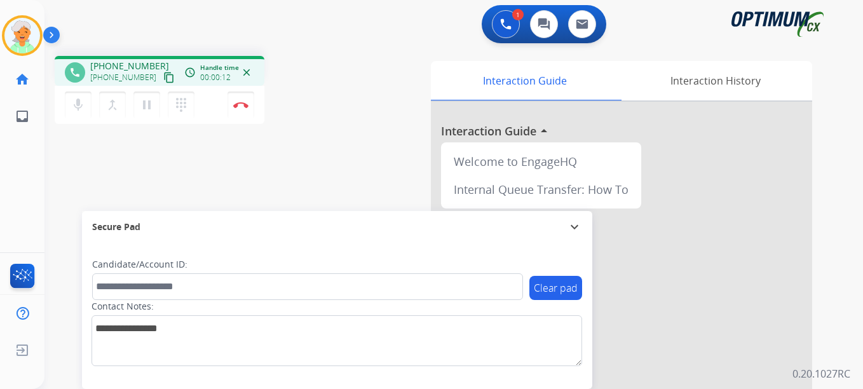
click at [161, 71] on button "content_copy" at bounding box center [168, 77] width 15 height 15
click at [148, 107] on mat-icon "pause" at bounding box center [146, 104] width 15 height 15
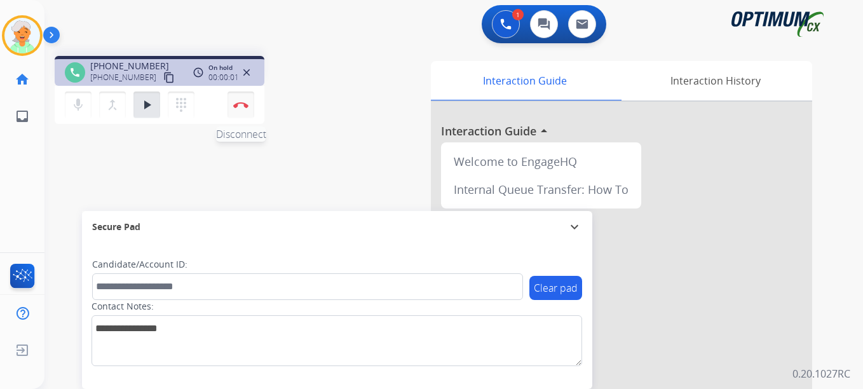
click at [240, 109] on button "Disconnect" at bounding box center [240, 105] width 27 height 27
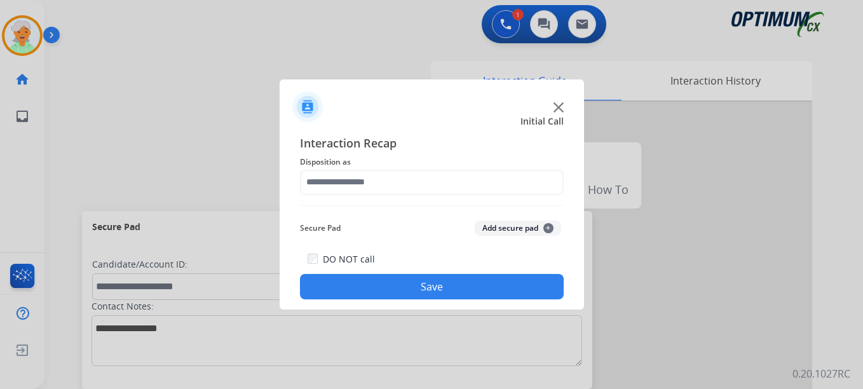
click at [363, 158] on div "Interaction Recap Disposition as Secure Pad Add secure pad + DO NOT call Save" at bounding box center [432, 217] width 264 height 166
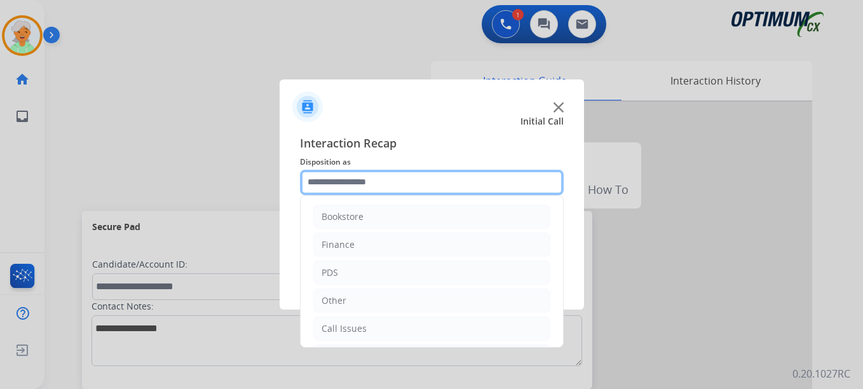
drag, startPoint x: 363, startPoint y: 158, endPoint x: 352, endPoint y: 173, distance: 19.2
click at [352, 173] on input "text" at bounding box center [432, 182] width 264 height 25
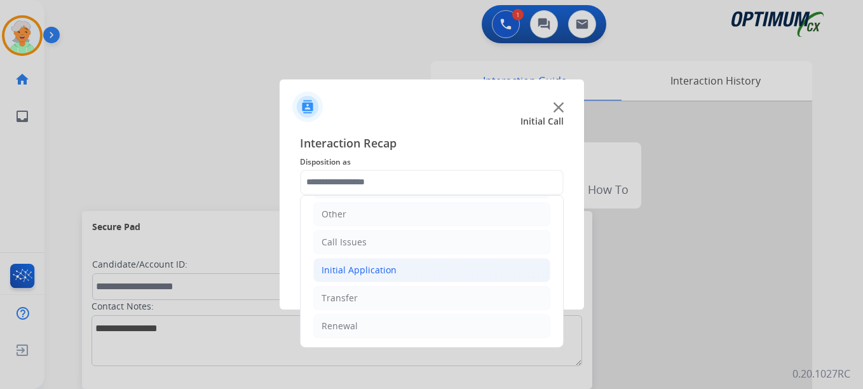
click at [364, 278] on li "Initial Application" at bounding box center [431, 270] width 237 height 24
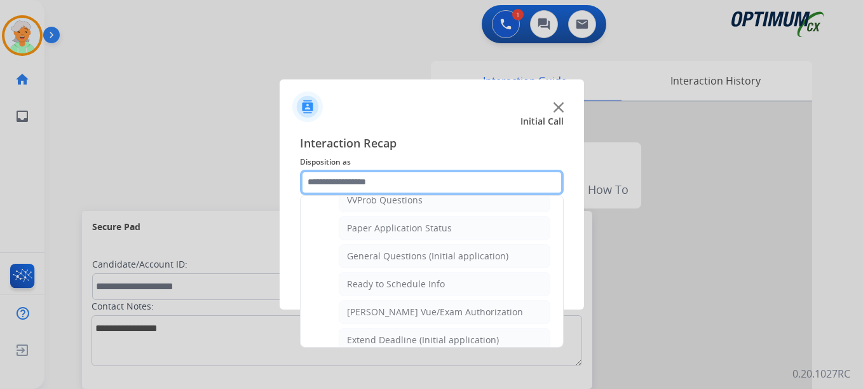
scroll to position [722, 0]
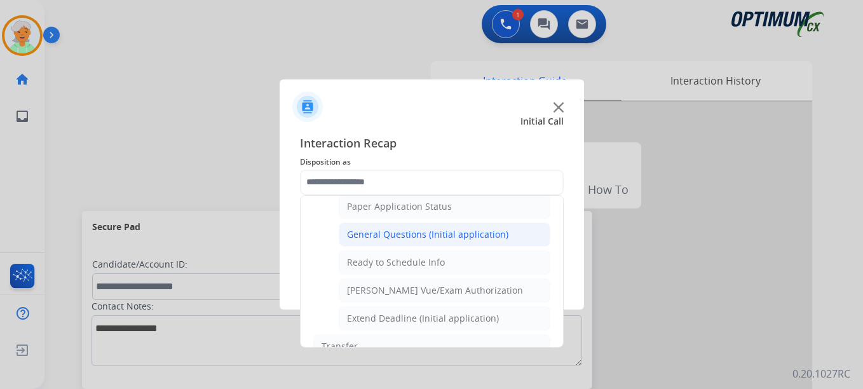
click at [404, 238] on div "General Questions (Initial application)" at bounding box center [427, 234] width 161 height 13
type input "**********"
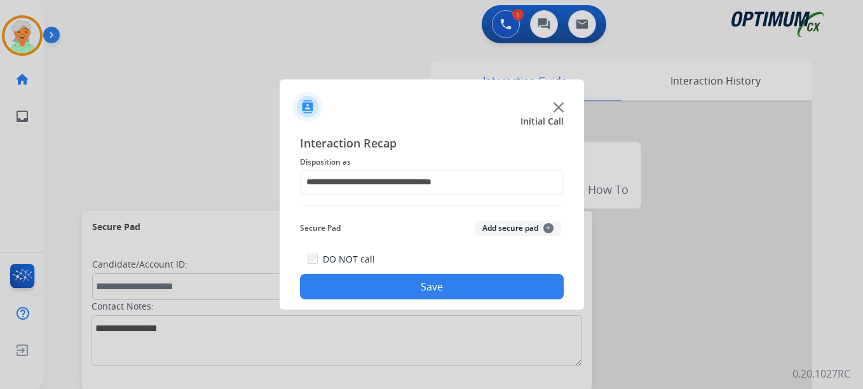
click at [407, 278] on button "Save" at bounding box center [432, 286] width 264 height 25
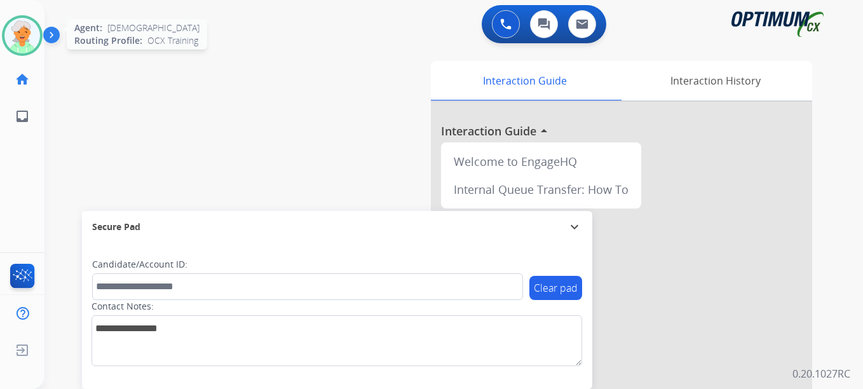
click at [32, 34] on img at bounding box center [22, 36] width 36 height 36
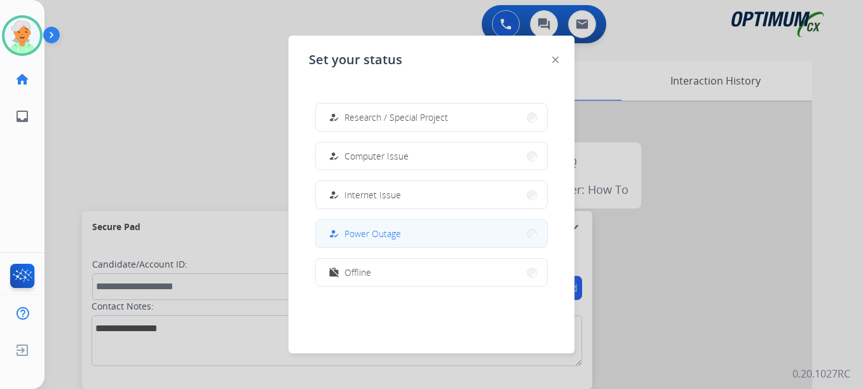
scroll to position [317, 0]
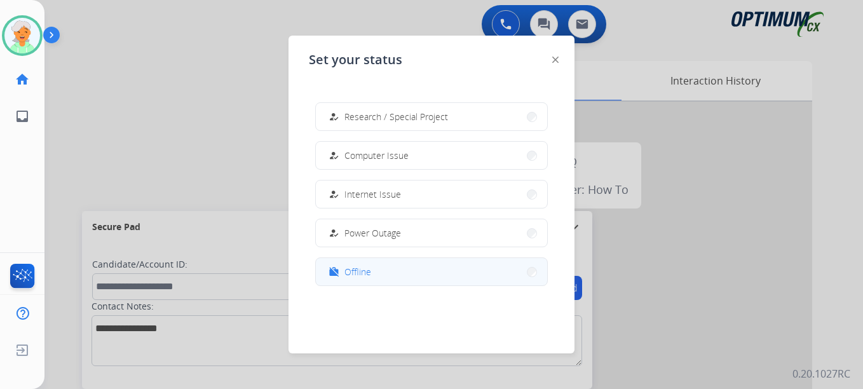
click at [405, 265] on button "work_off Offline" at bounding box center [431, 271] width 231 height 27
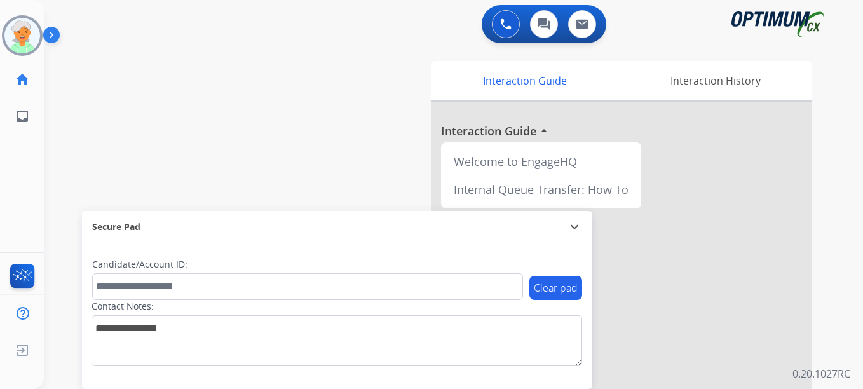
click at [11, 57] on div "Christi Offline Edit Avatar Agent: Christi Routing Profile: OCX Training home H…" at bounding box center [22, 67] width 44 height 135
click at [9, 36] on img at bounding box center [22, 36] width 36 height 36
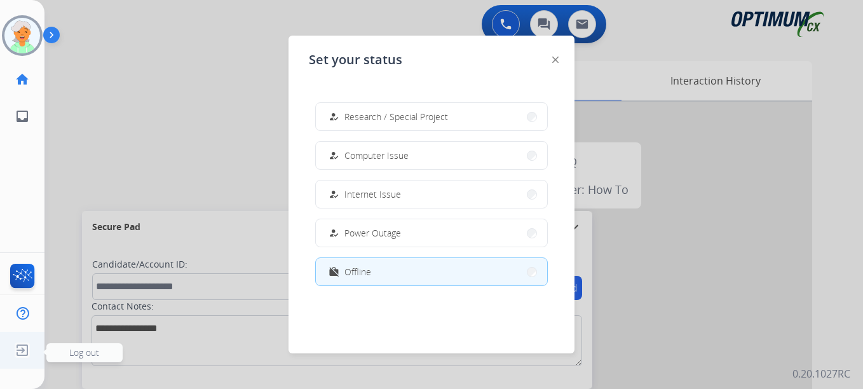
click at [27, 350] on img at bounding box center [22, 350] width 23 height 24
click at [70, 351] on span "Log out" at bounding box center [84, 352] width 30 height 12
